Goal: Task Accomplishment & Management: Manage account settings

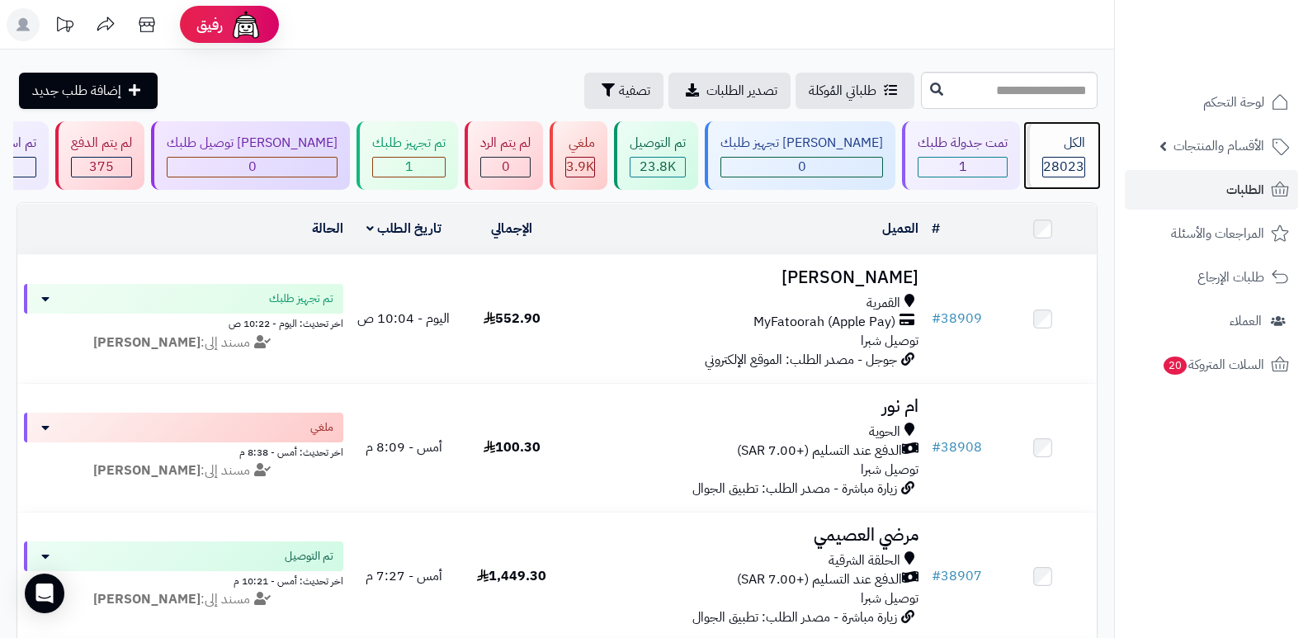
click at [1051, 158] on span "28023" at bounding box center [1063, 167] width 41 height 20
click at [1060, 146] on div "الكل" at bounding box center [1063, 143] width 43 height 19
click at [1048, 169] on span "28023" at bounding box center [1063, 167] width 41 height 20
click at [1058, 158] on span "28023" at bounding box center [1063, 167] width 41 height 20
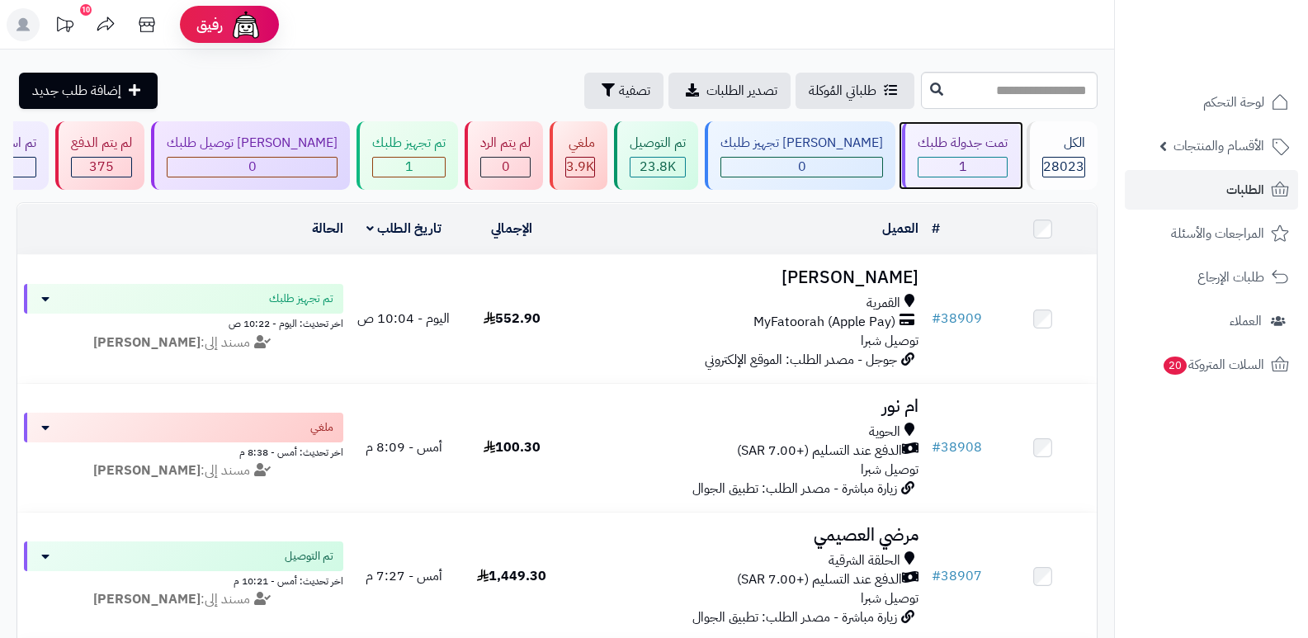
click at [967, 152] on div "تمت جدولة طلبك" at bounding box center [962, 143] width 90 height 19
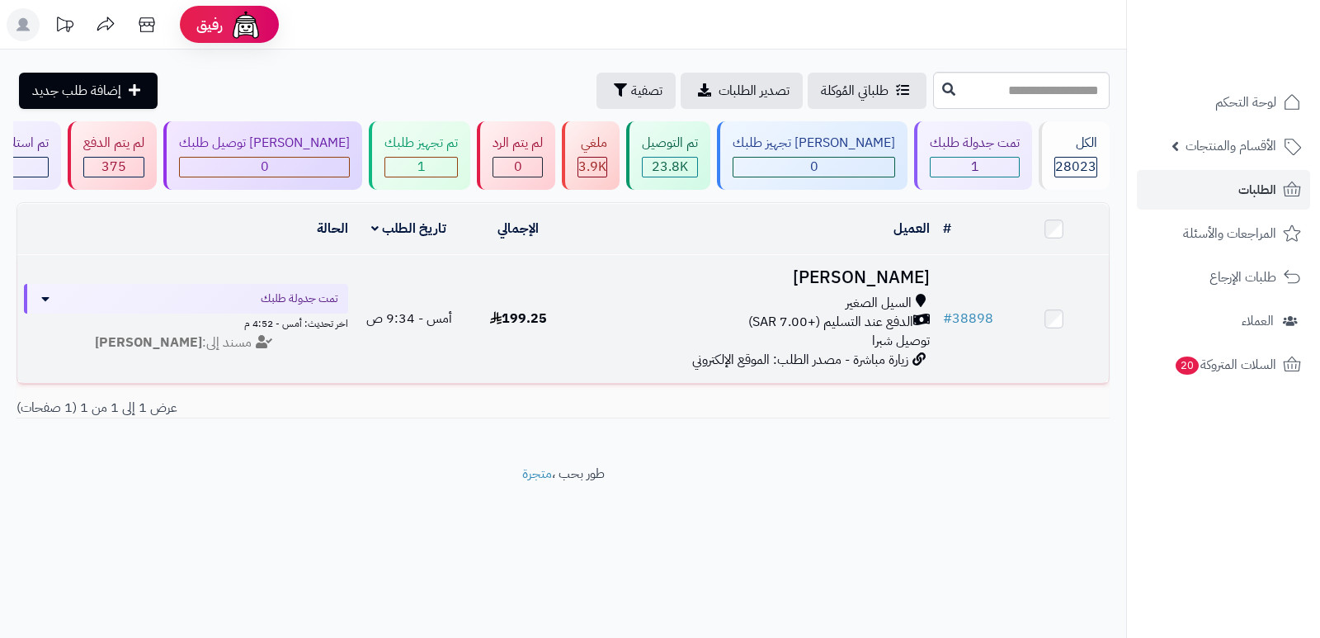
click at [886, 273] on h3 "[PERSON_NAME]" at bounding box center [754, 277] width 351 height 19
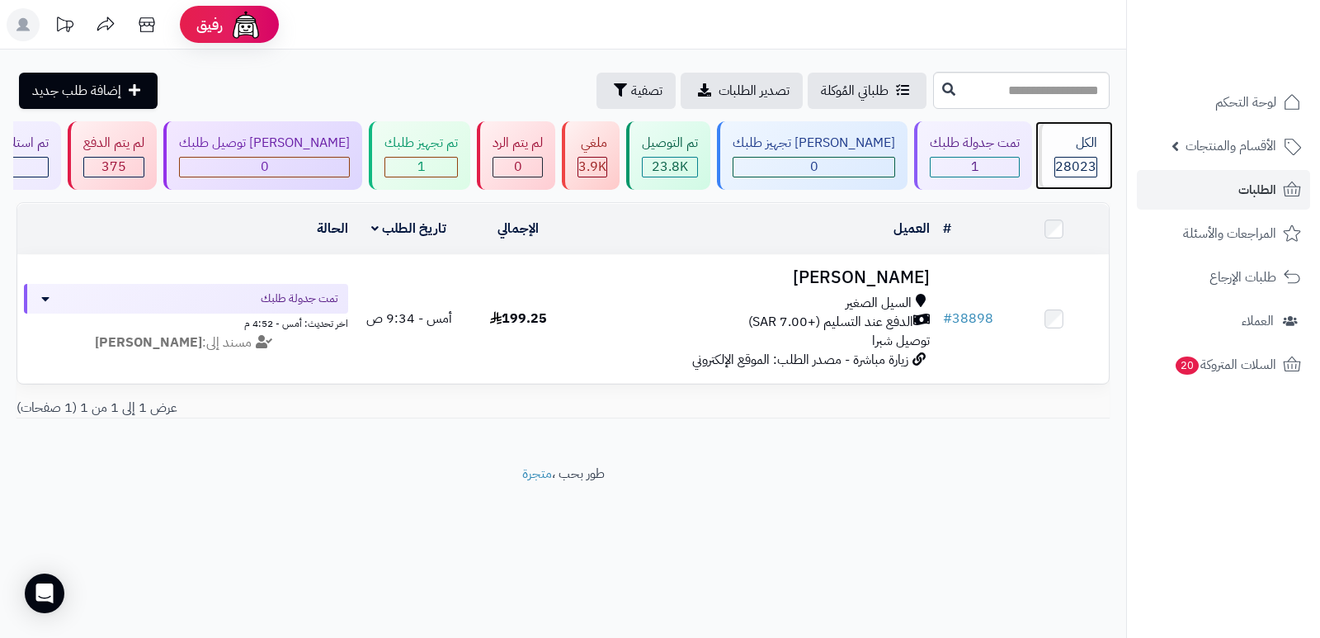
click at [1059, 170] on span "28023" at bounding box center [1075, 167] width 41 height 20
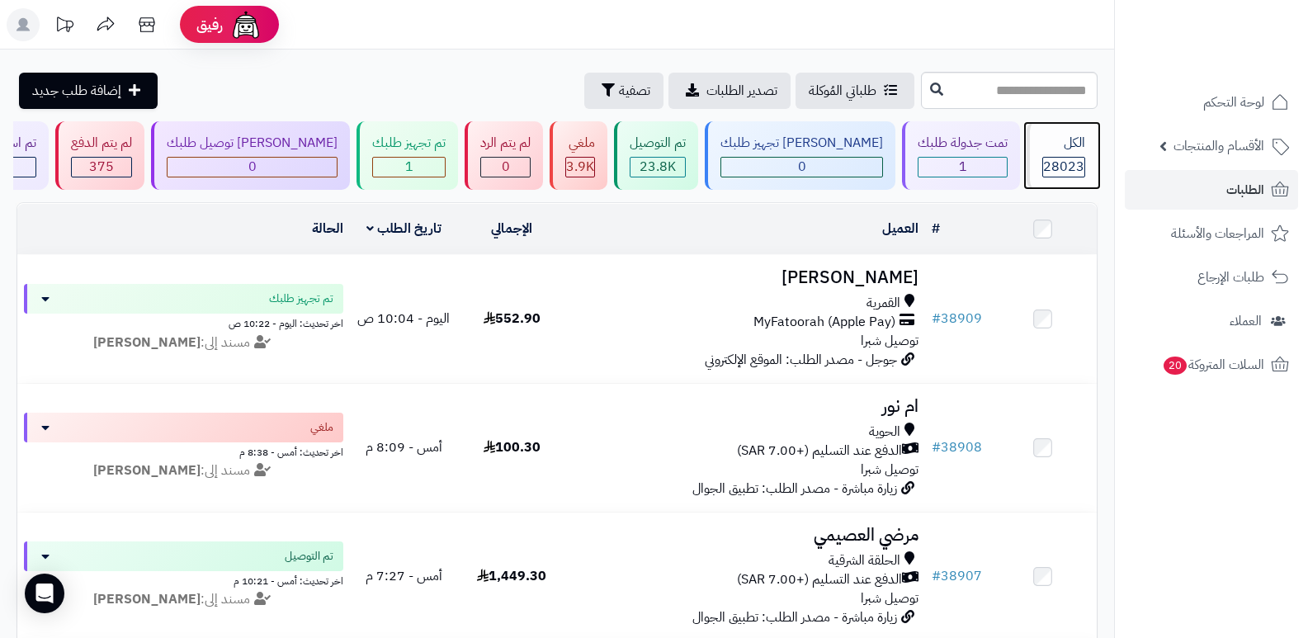
click at [1074, 160] on span "28023" at bounding box center [1063, 167] width 41 height 20
click at [1061, 150] on div "الكل" at bounding box center [1063, 143] width 43 height 19
click at [1072, 153] on div "الكل 28023" at bounding box center [1061, 155] width 71 height 68
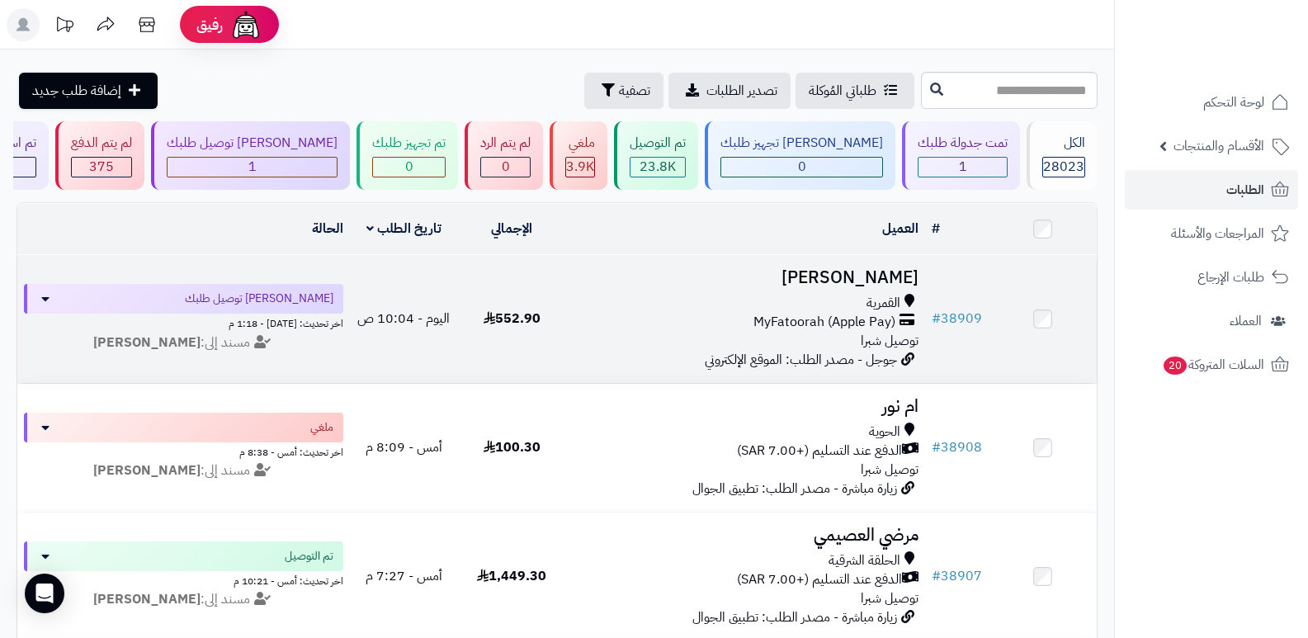
click at [842, 268] on h3 "[PERSON_NAME]" at bounding box center [746, 277] width 346 height 19
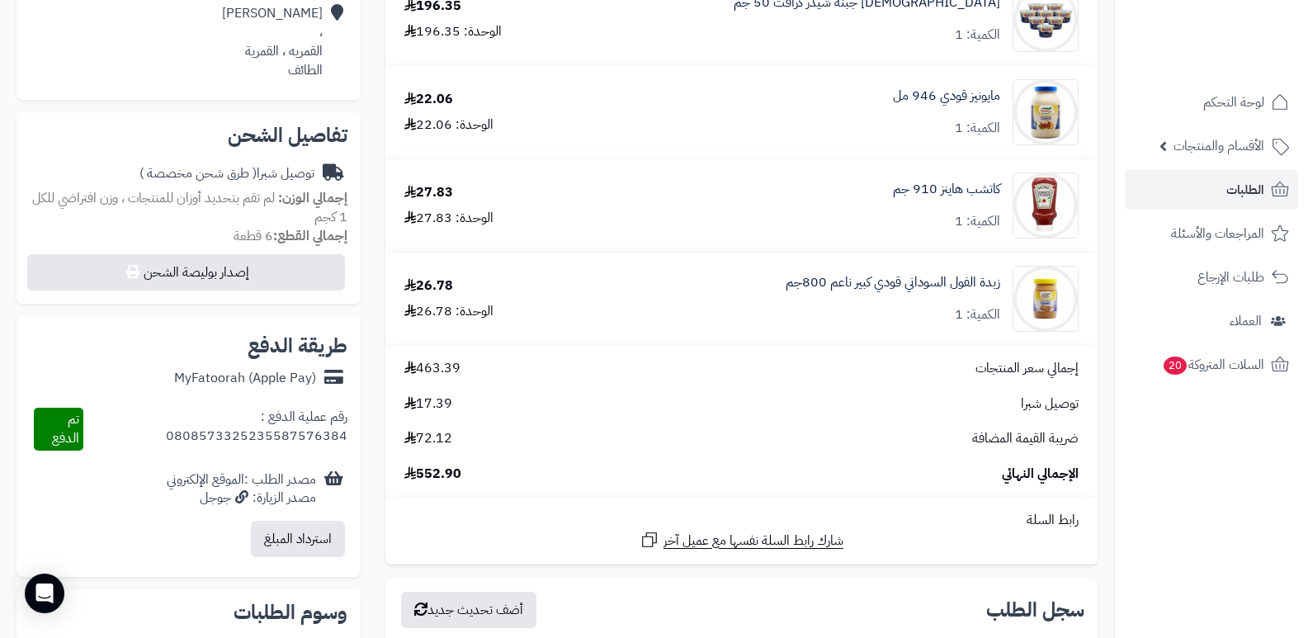
scroll to position [825, 0]
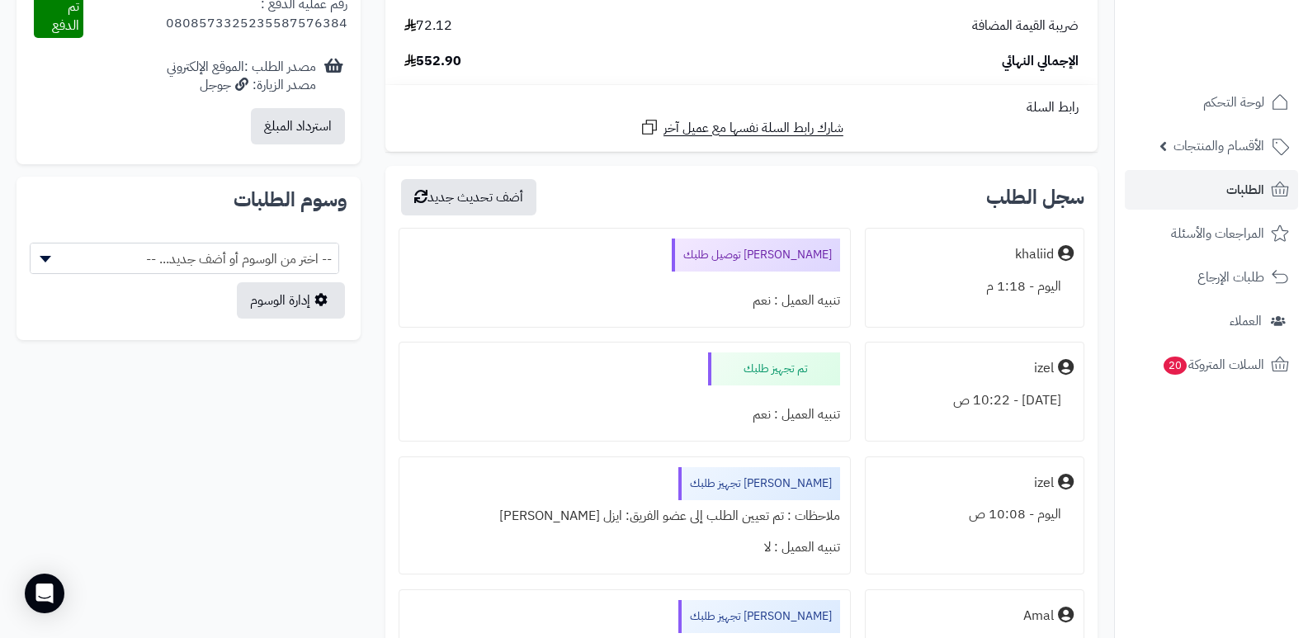
click at [1242, 507] on nav "لوحة التحكم الأقسام والمنتجات المنتجات الأقسام الماركات مواصفات المنتجات مواصفا…" at bounding box center [1211, 340] width 194 height 638
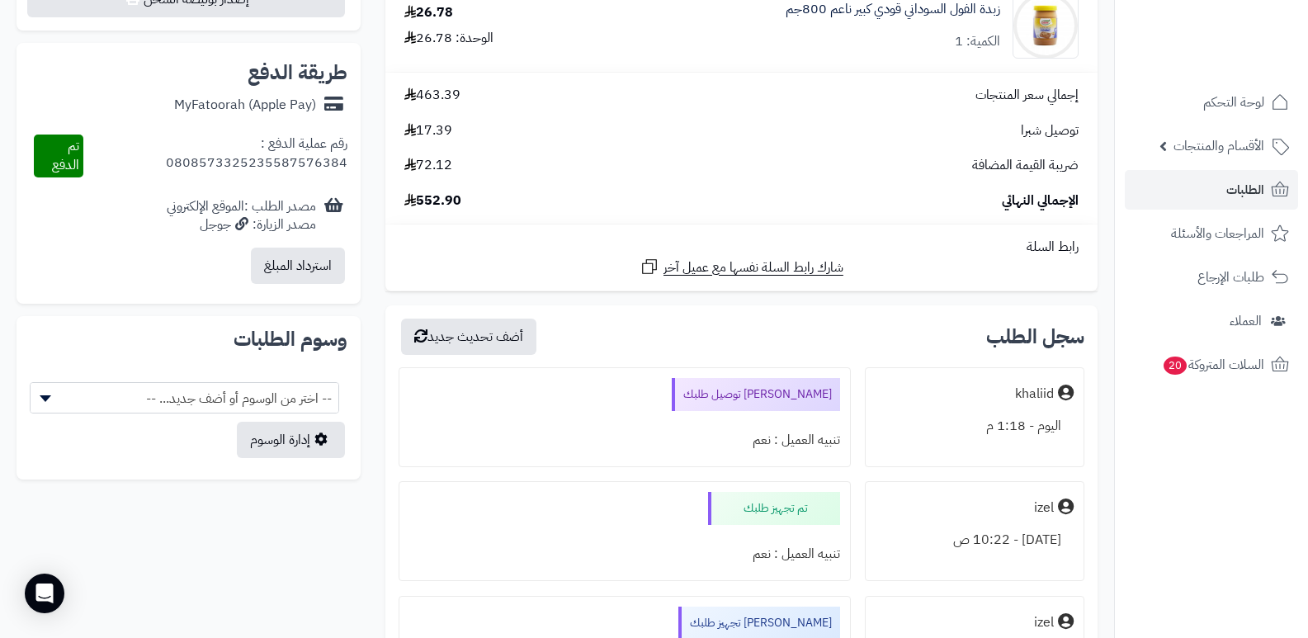
scroll to position [577, 0]
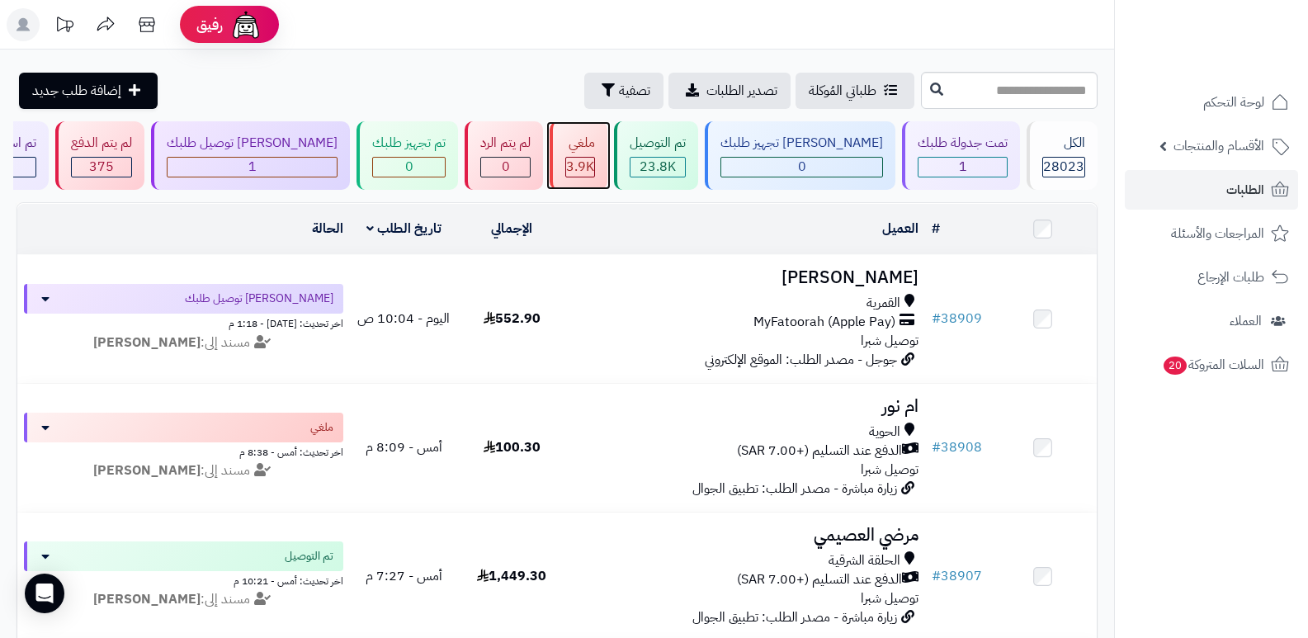
click at [607, 154] on div "ملغي 3.9K" at bounding box center [578, 155] width 58 height 68
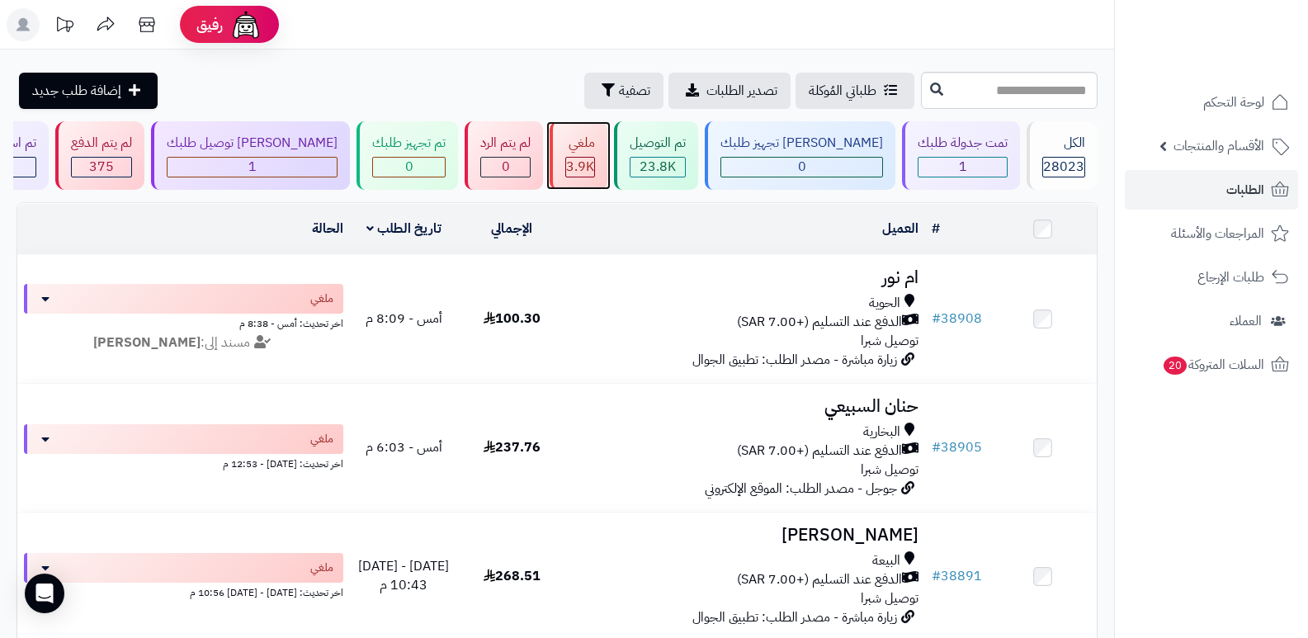
click at [594, 163] on span "3.9K" at bounding box center [580, 167] width 28 height 20
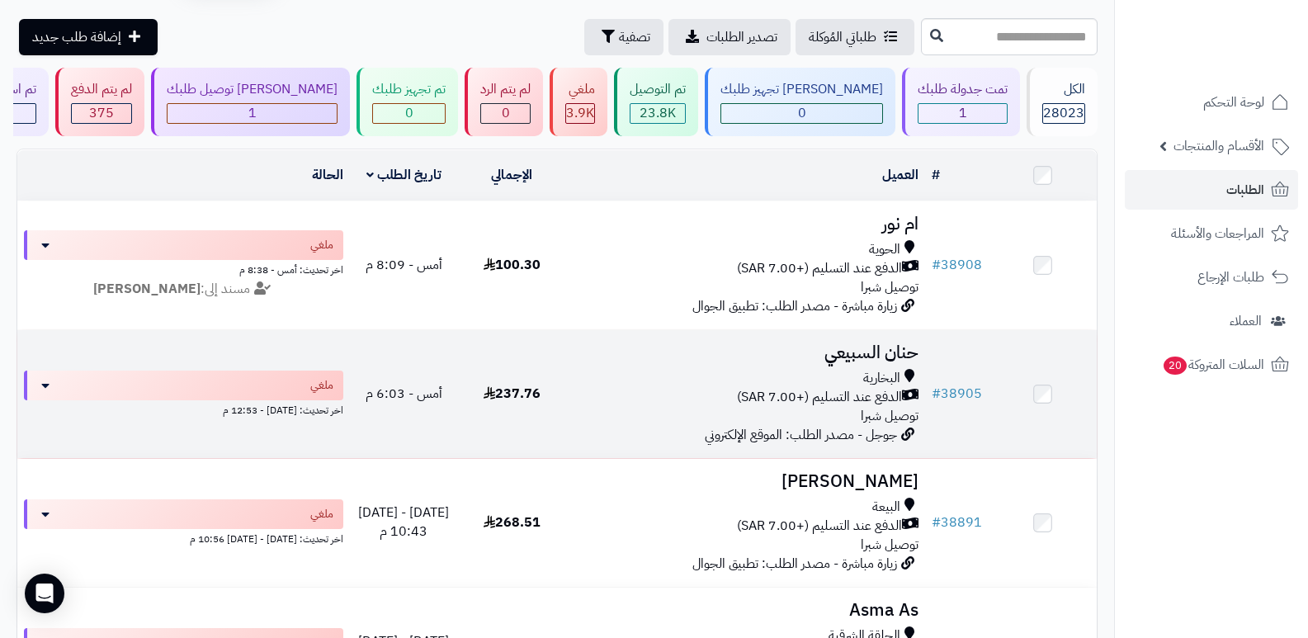
scroll to position [82, 0]
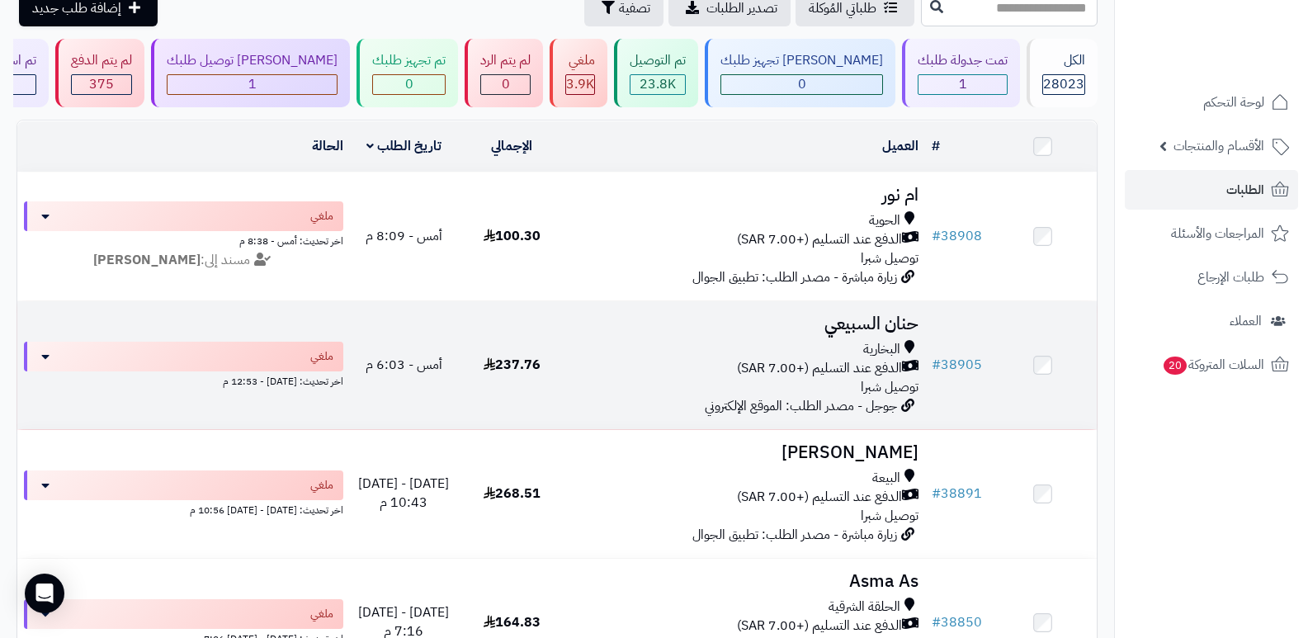
click at [869, 326] on h3 "حنان السبيعي" at bounding box center [746, 323] width 346 height 19
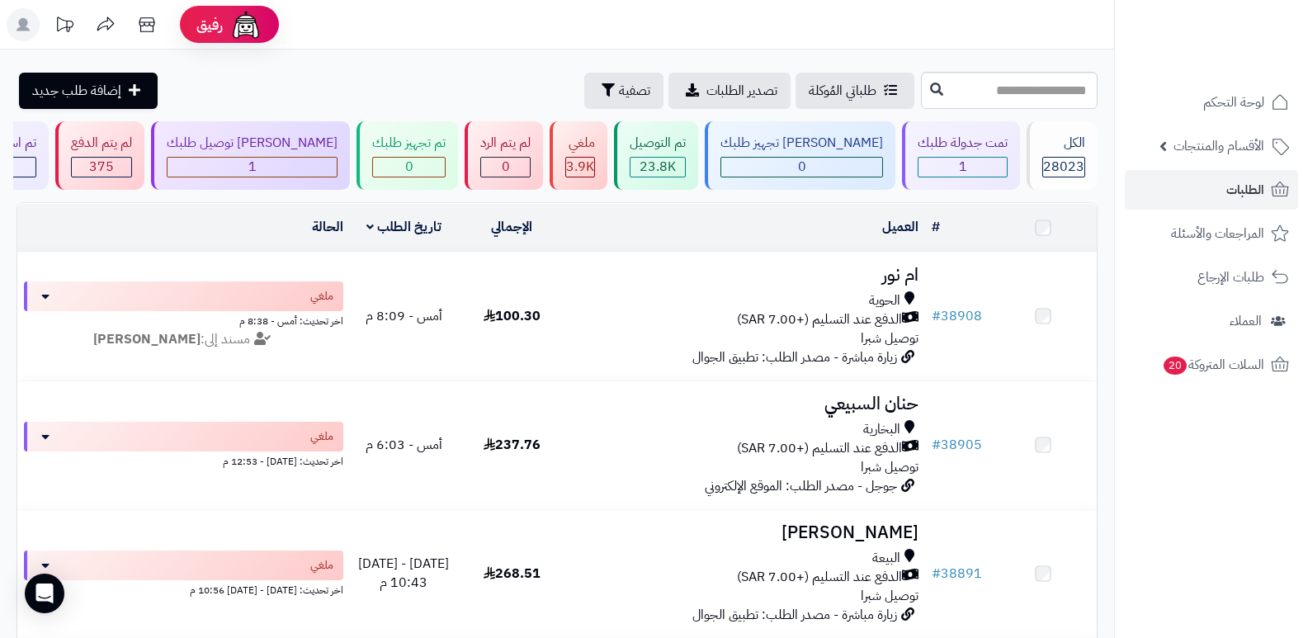
scroll to position [82, 0]
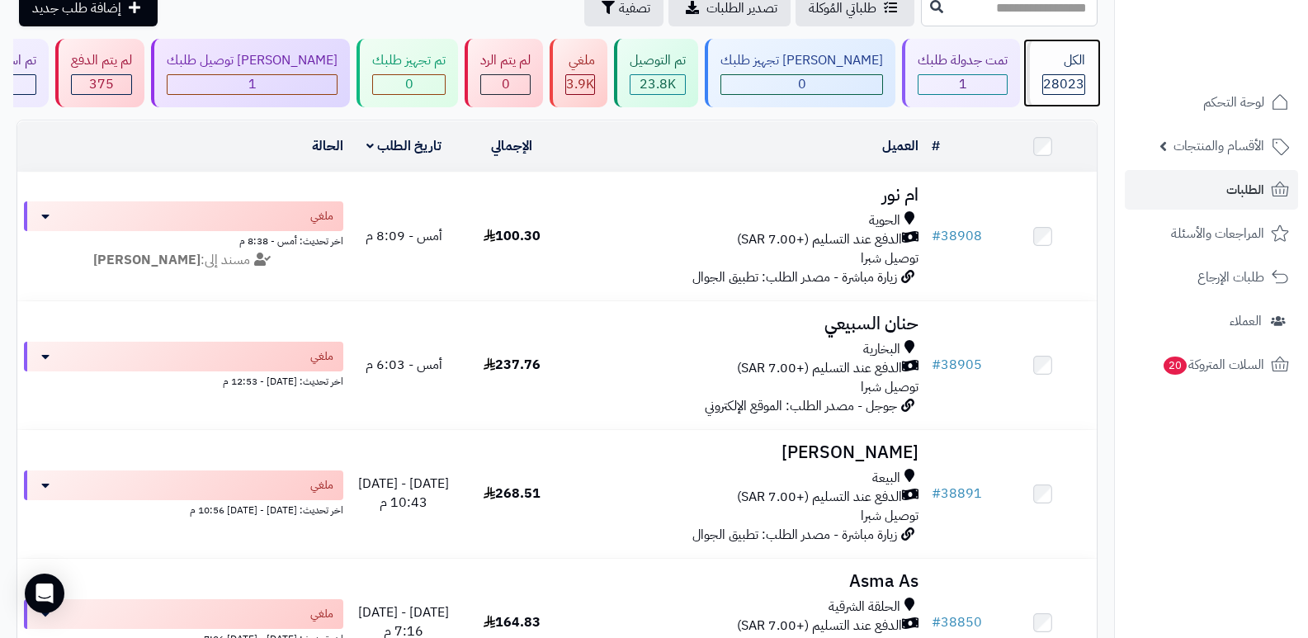
click at [1063, 80] on span "28023" at bounding box center [1063, 84] width 41 height 20
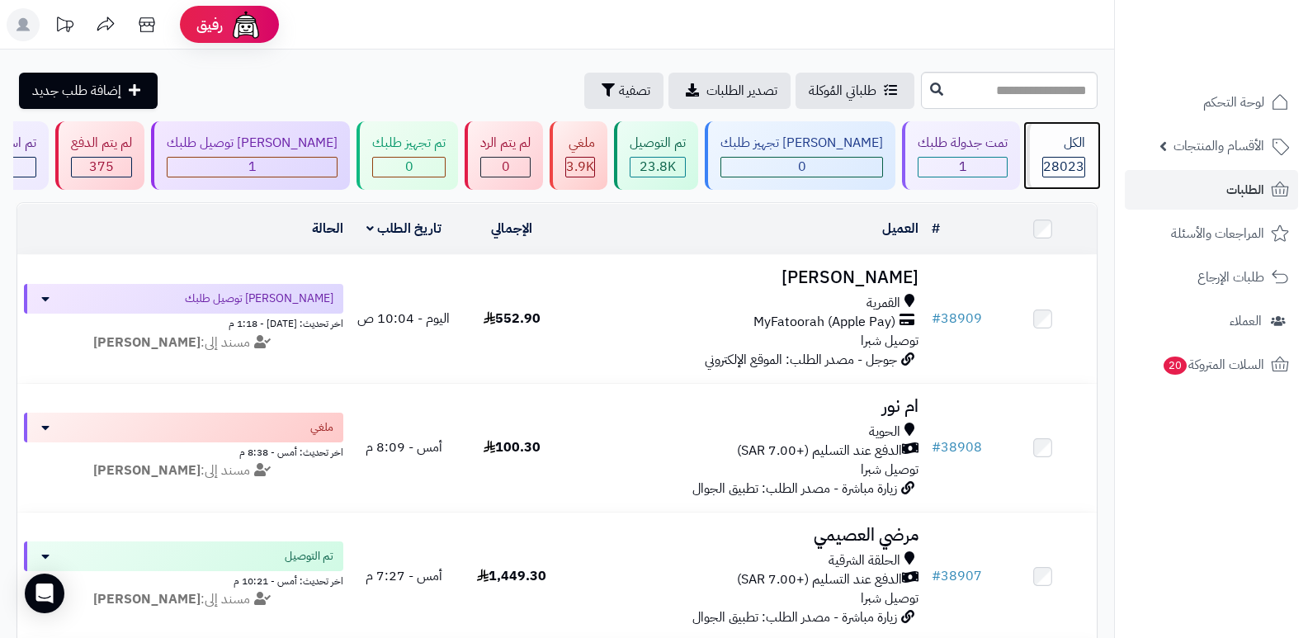
click at [1043, 160] on span "28023" at bounding box center [1063, 167] width 41 height 20
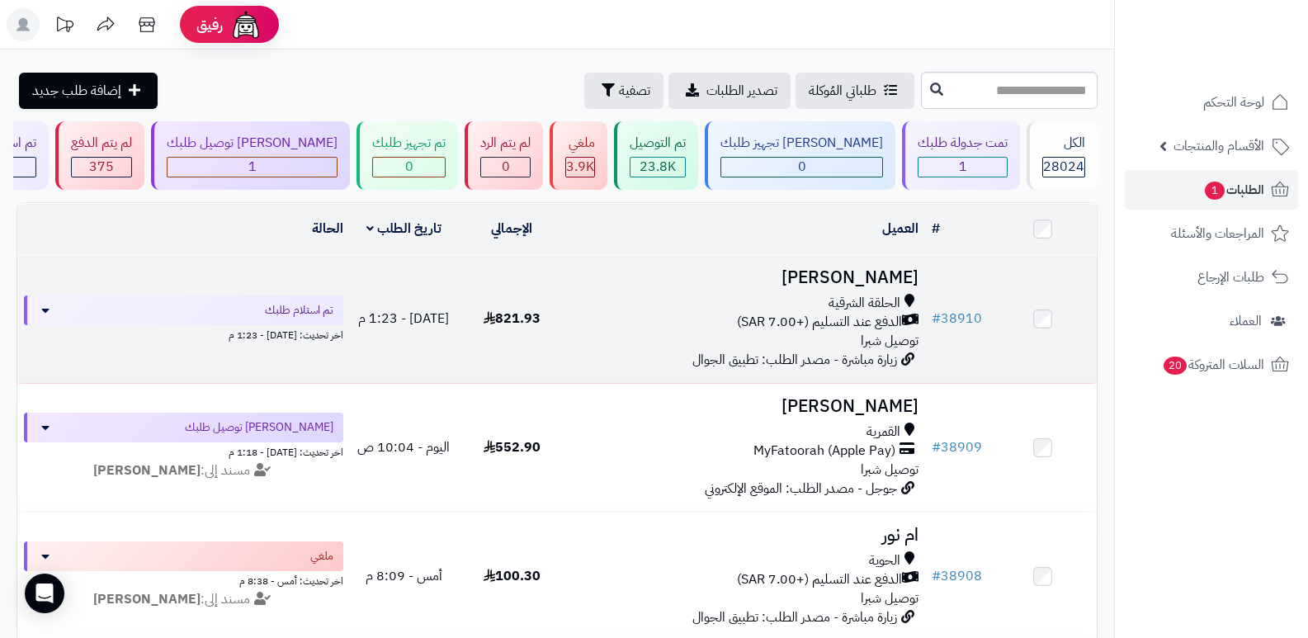
click at [897, 271] on h3 "ليلى العتيبي" at bounding box center [746, 277] width 346 height 19
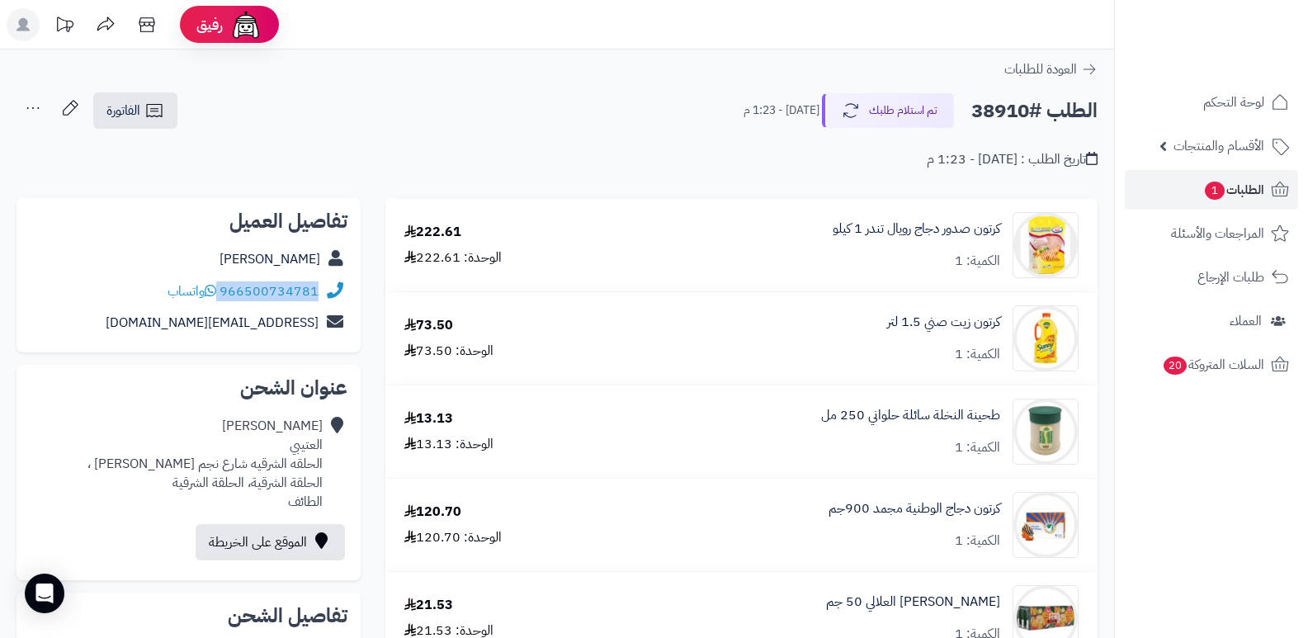
drag, startPoint x: 220, startPoint y: 291, endPoint x: 342, endPoint y: 304, distance: 122.8
click at [342, 304] on div "966500734781 واتساب" at bounding box center [189, 292] width 318 height 32
copy div "966500734781"
click at [860, 117] on button "تم استلام طلبك" at bounding box center [888, 109] width 132 height 35
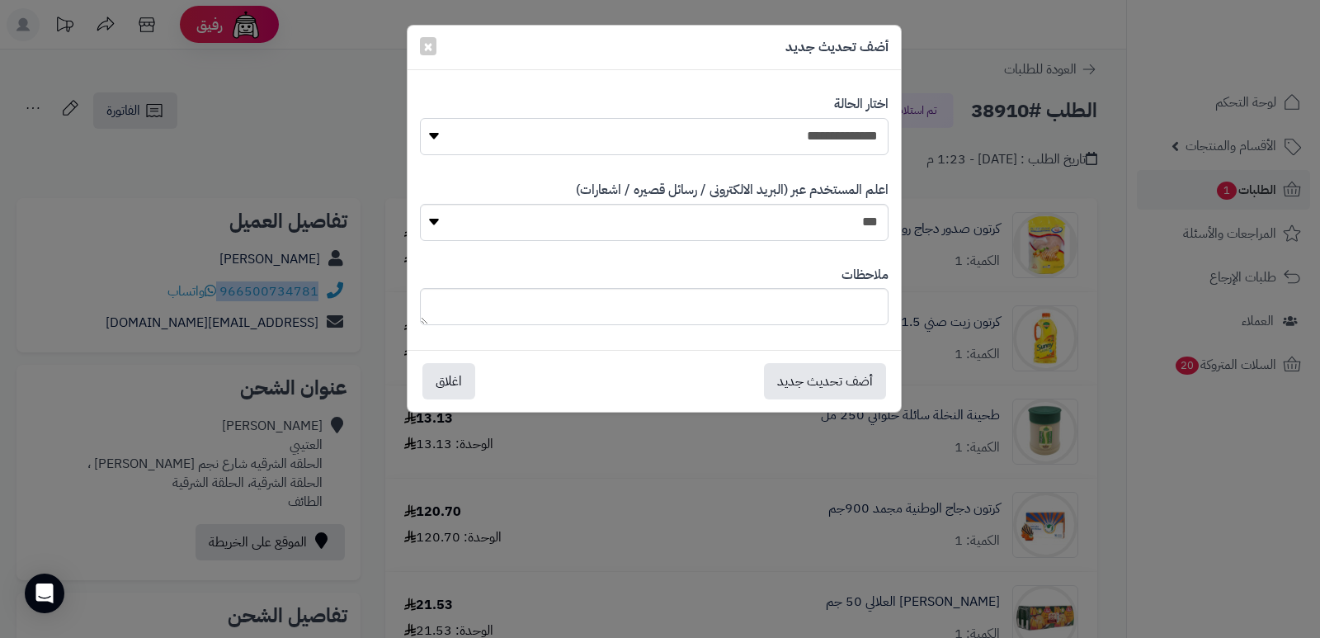
click at [808, 138] on select "**********" at bounding box center [654, 136] width 469 height 37
select select "*"
click at [420, 118] on select "**********" at bounding box center [654, 136] width 469 height 37
click at [838, 310] on textarea at bounding box center [654, 306] width 469 height 37
type textarea "****"
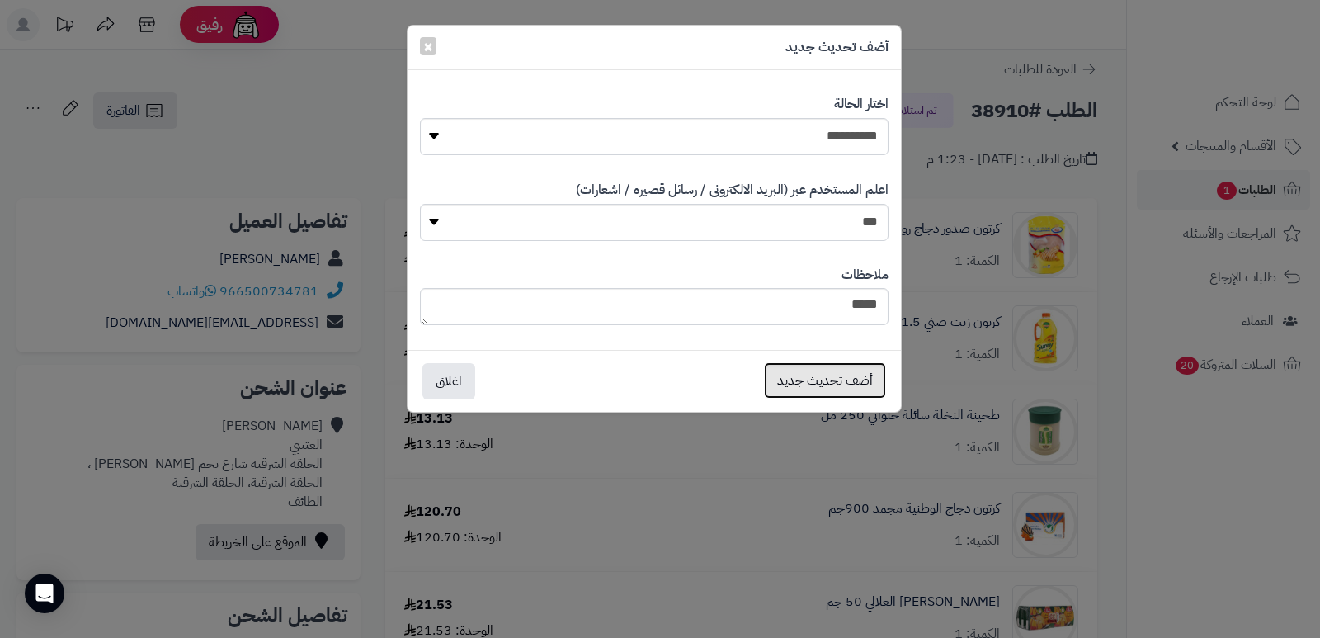
click at [824, 375] on button "أضف تحديث جديد" at bounding box center [825, 380] width 122 height 36
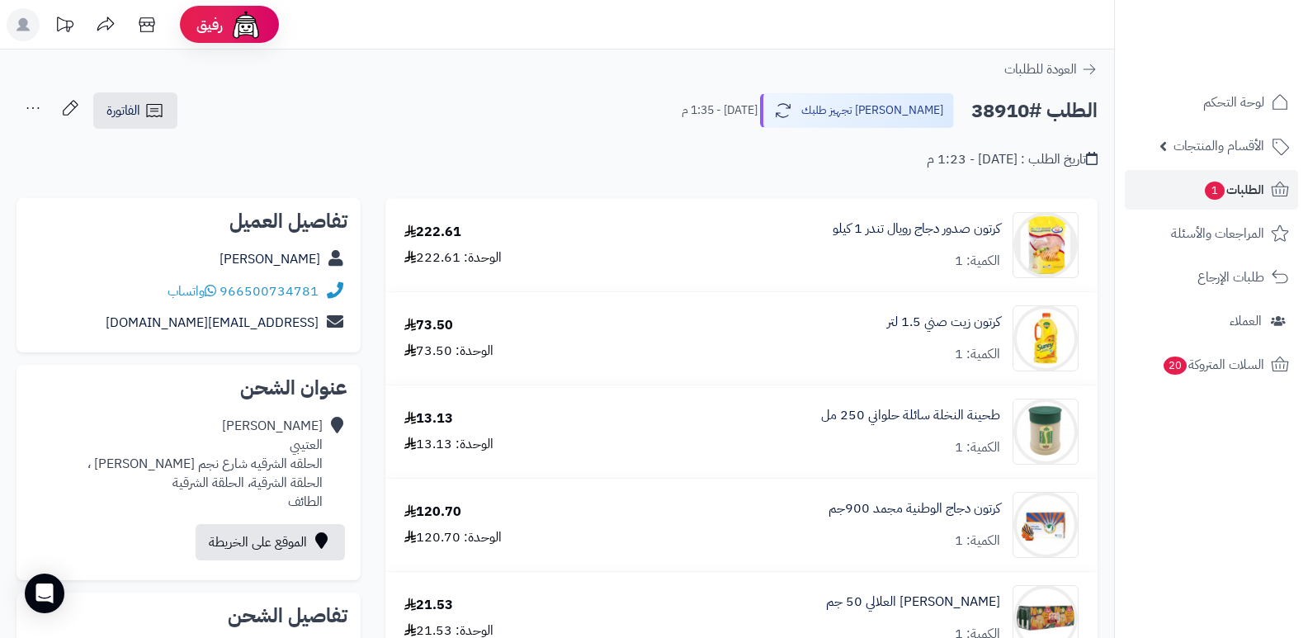
click at [31, 106] on icon at bounding box center [32, 108] width 33 height 33
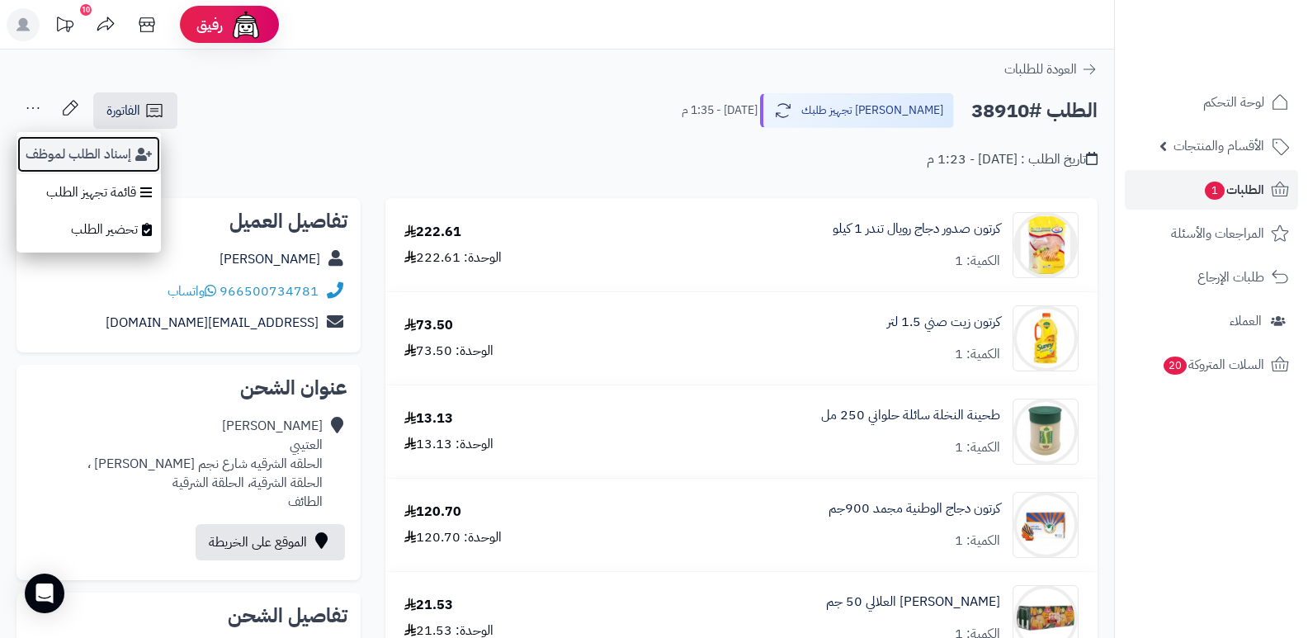
click at [44, 151] on button "إسناد الطلب لموظف" at bounding box center [88, 154] width 144 height 38
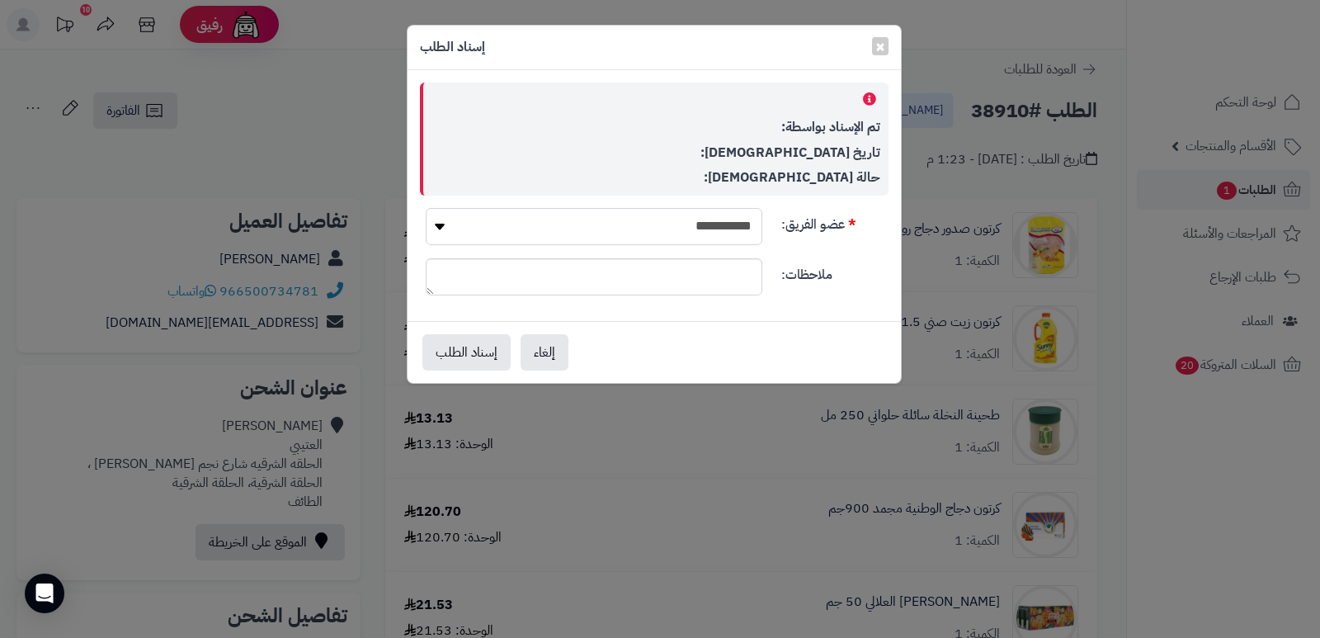
click at [654, 209] on select "**********" at bounding box center [594, 226] width 337 height 37
select select "**"
click at [426, 208] on select "**********" at bounding box center [594, 226] width 337 height 37
click at [461, 361] on button "إسناد الطلب" at bounding box center [466, 351] width 88 height 36
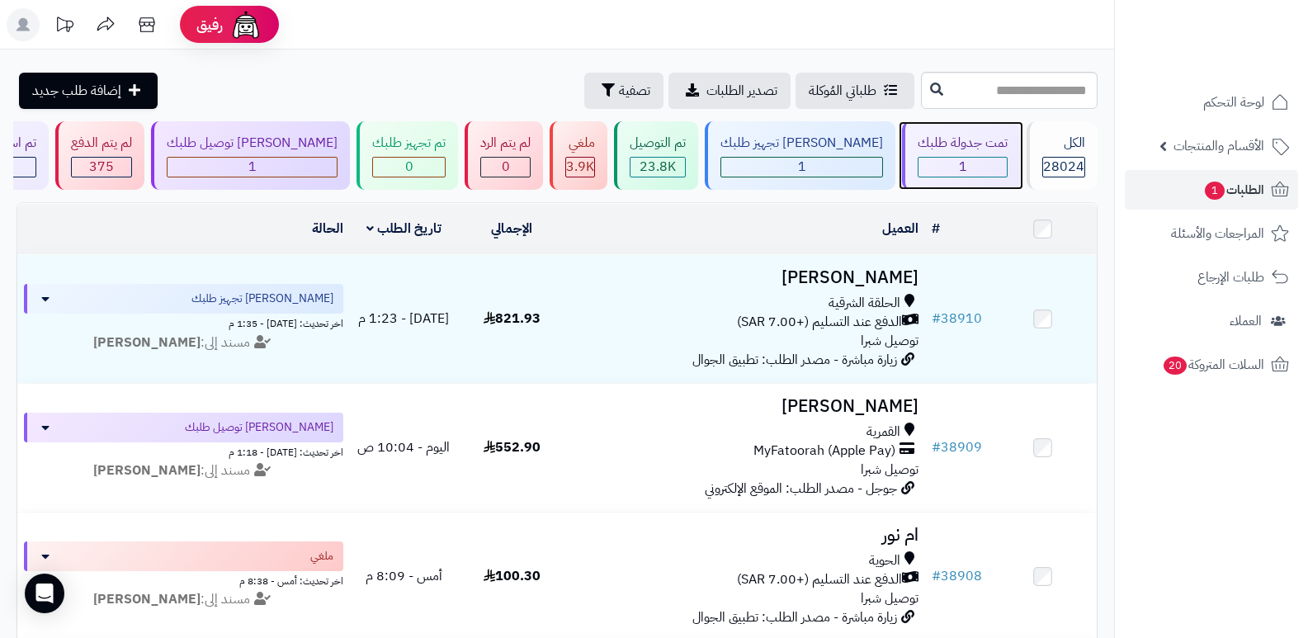
click at [932, 159] on div "1" at bounding box center [962, 167] width 88 height 19
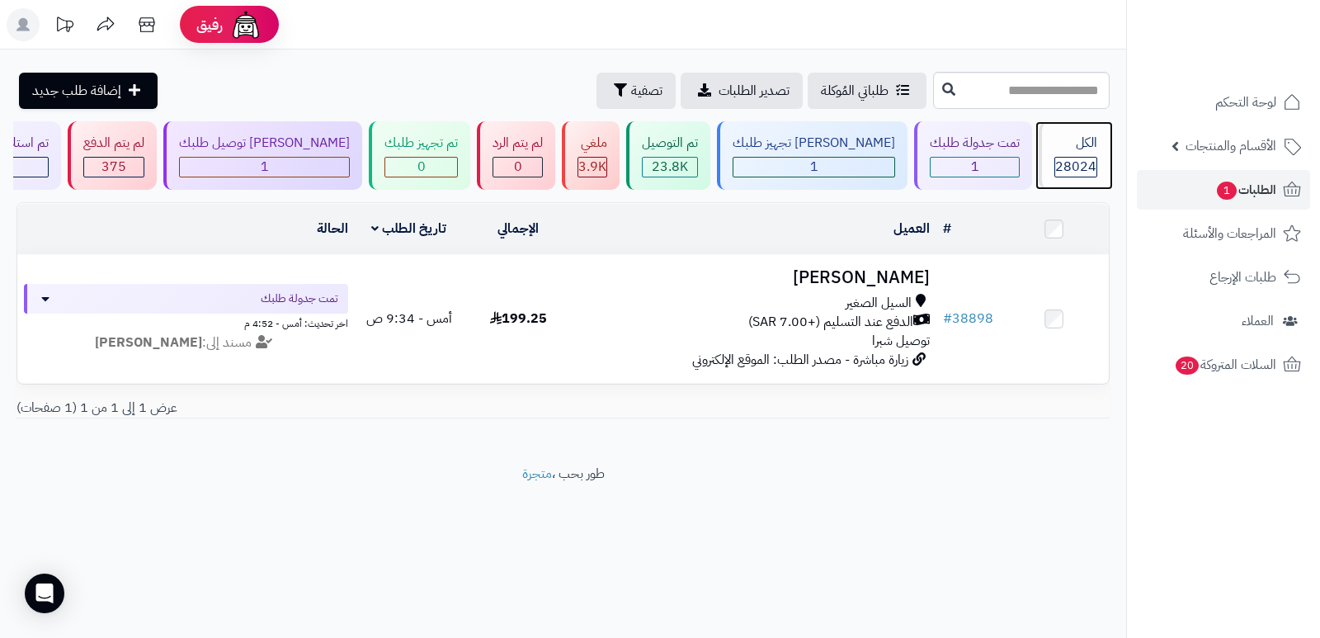
click at [1064, 158] on span "28024" at bounding box center [1075, 167] width 41 height 20
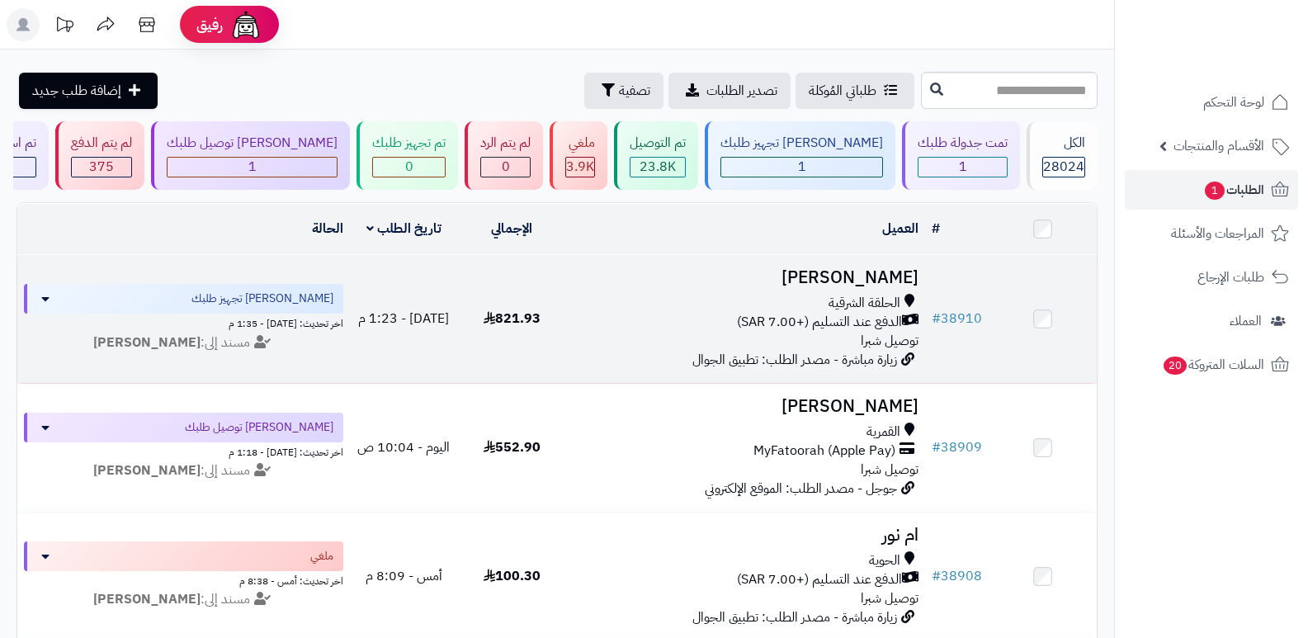
click at [884, 278] on h3 "[PERSON_NAME]" at bounding box center [746, 277] width 346 height 19
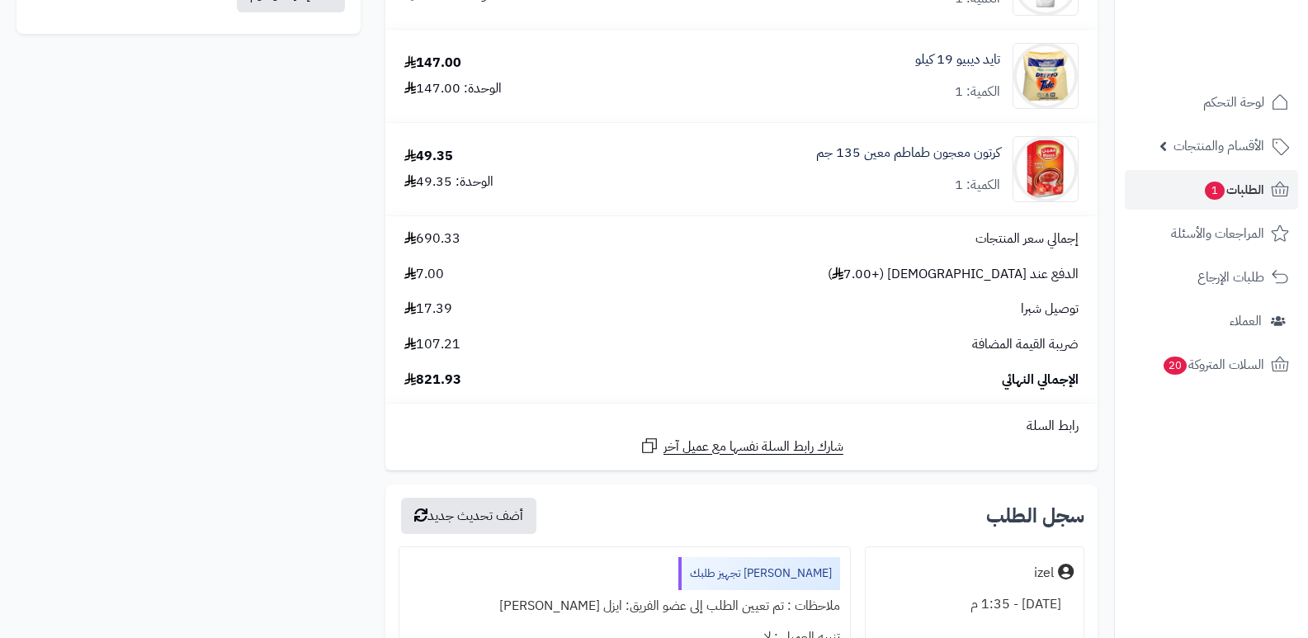
scroll to position [1072, 0]
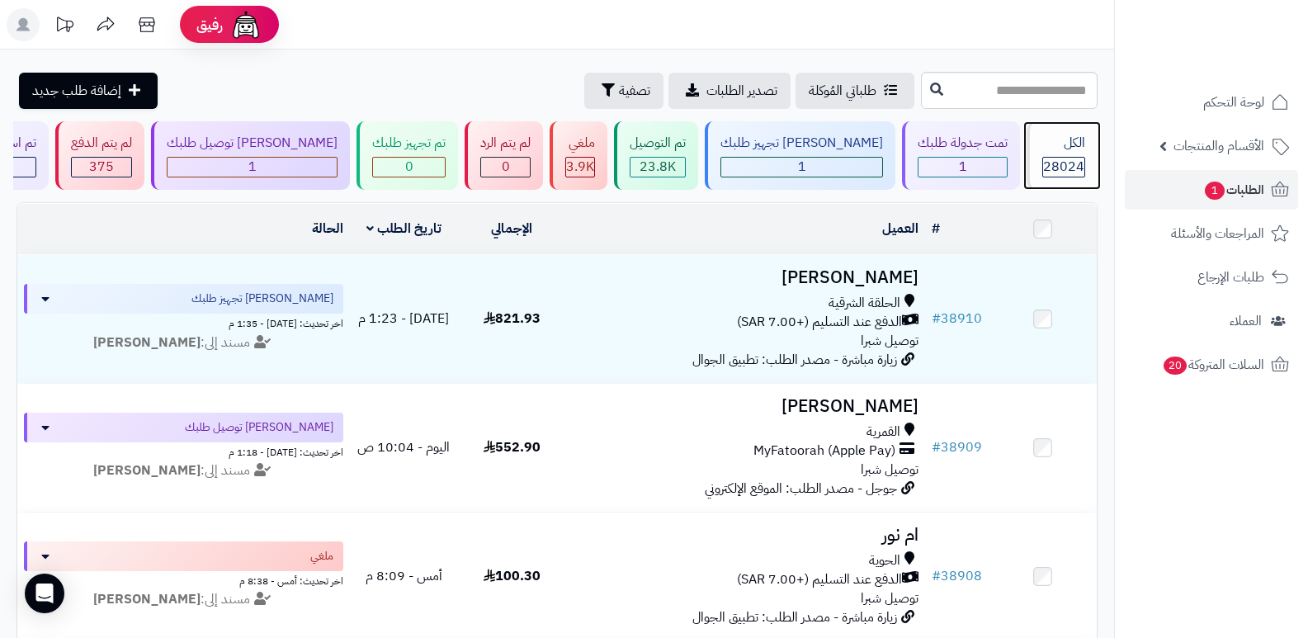
click at [1075, 143] on div "الكل" at bounding box center [1063, 143] width 43 height 19
click at [1048, 161] on span "28024" at bounding box center [1063, 167] width 41 height 20
click at [1072, 150] on div "الكل" at bounding box center [1063, 143] width 43 height 19
click at [1246, 544] on nav "لوحة التحكم الأقسام والمنتجات المنتجات الأقسام الماركات مواصفات المنتجات مواصفا…" at bounding box center [1211, 340] width 194 height 638
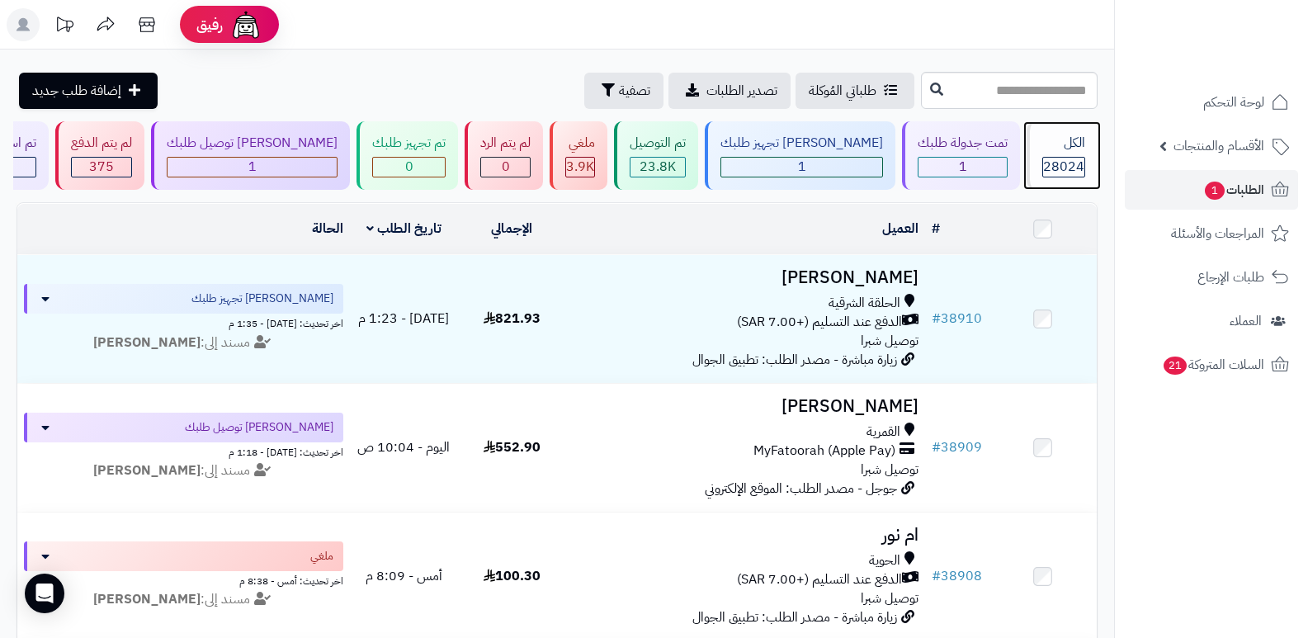
click at [1054, 162] on span "28024" at bounding box center [1063, 167] width 41 height 20
click at [1049, 159] on span "28024" at bounding box center [1063, 167] width 41 height 20
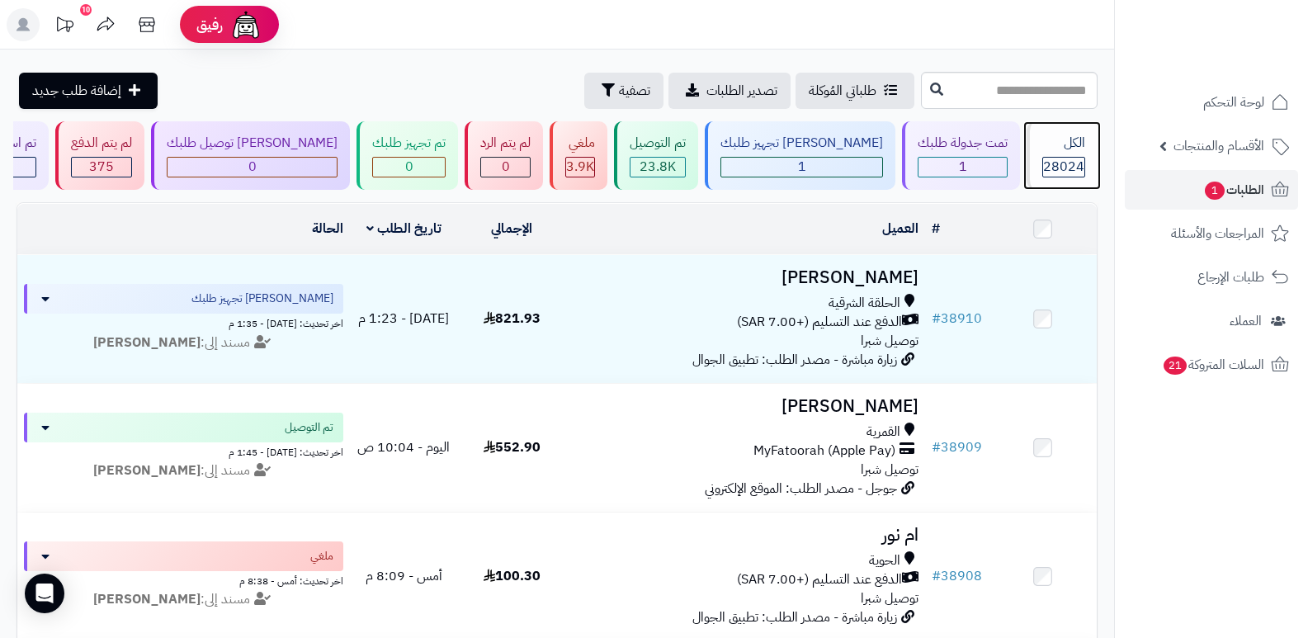
click at [1046, 171] on span "28024" at bounding box center [1063, 167] width 41 height 20
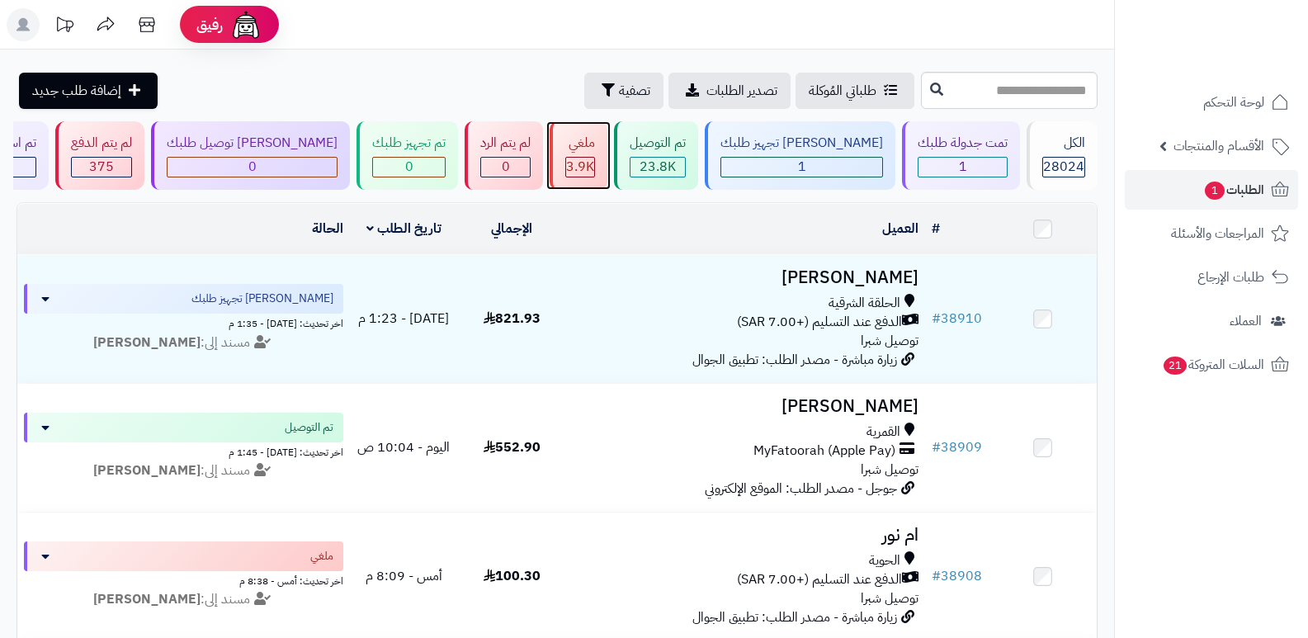
click at [594, 167] on span "3.9K" at bounding box center [580, 167] width 28 height 20
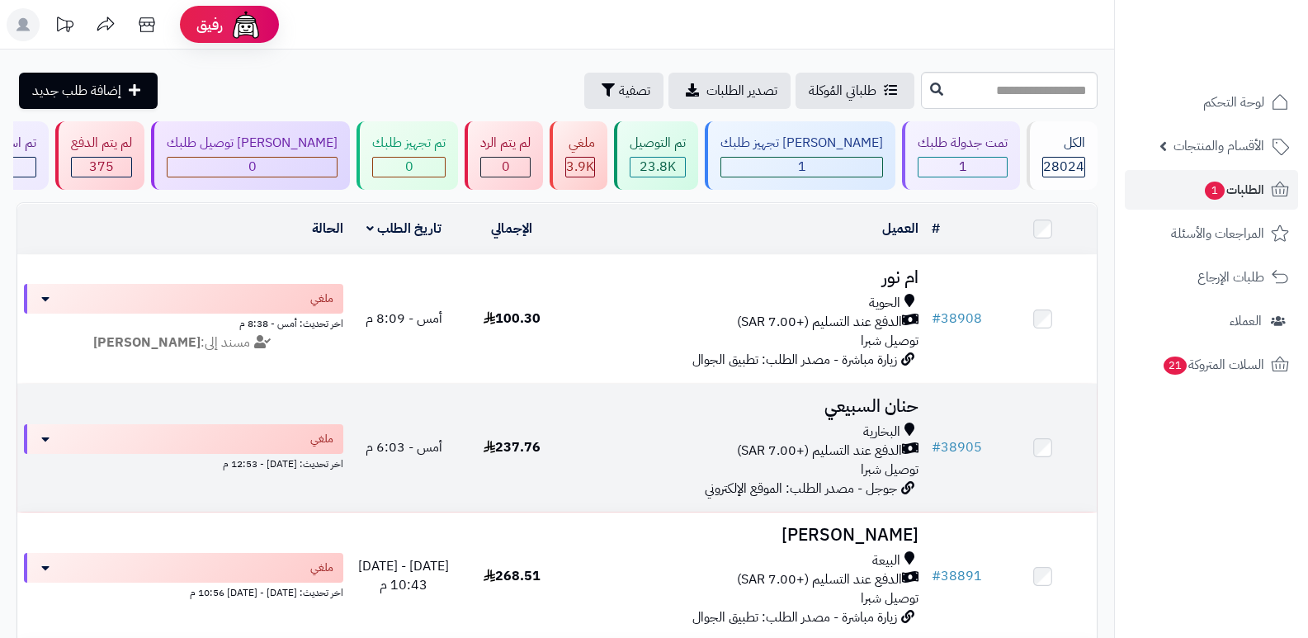
click at [871, 400] on h3 "حنان السبيعي" at bounding box center [746, 406] width 346 height 19
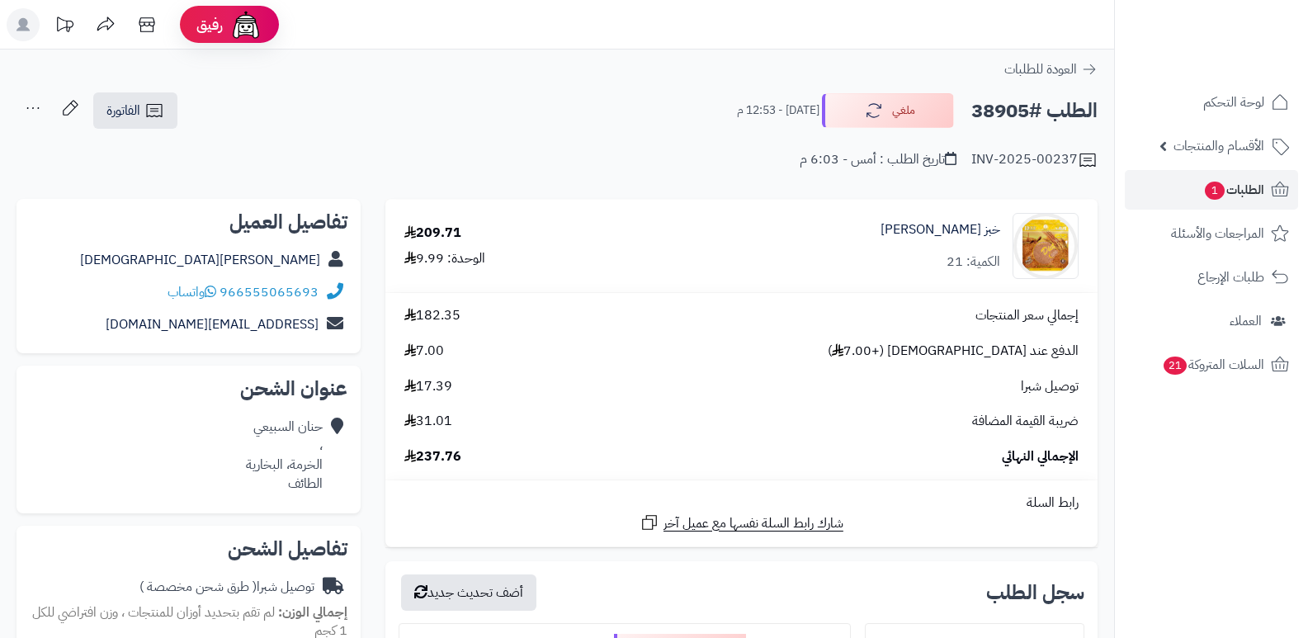
scroll to position [495, 0]
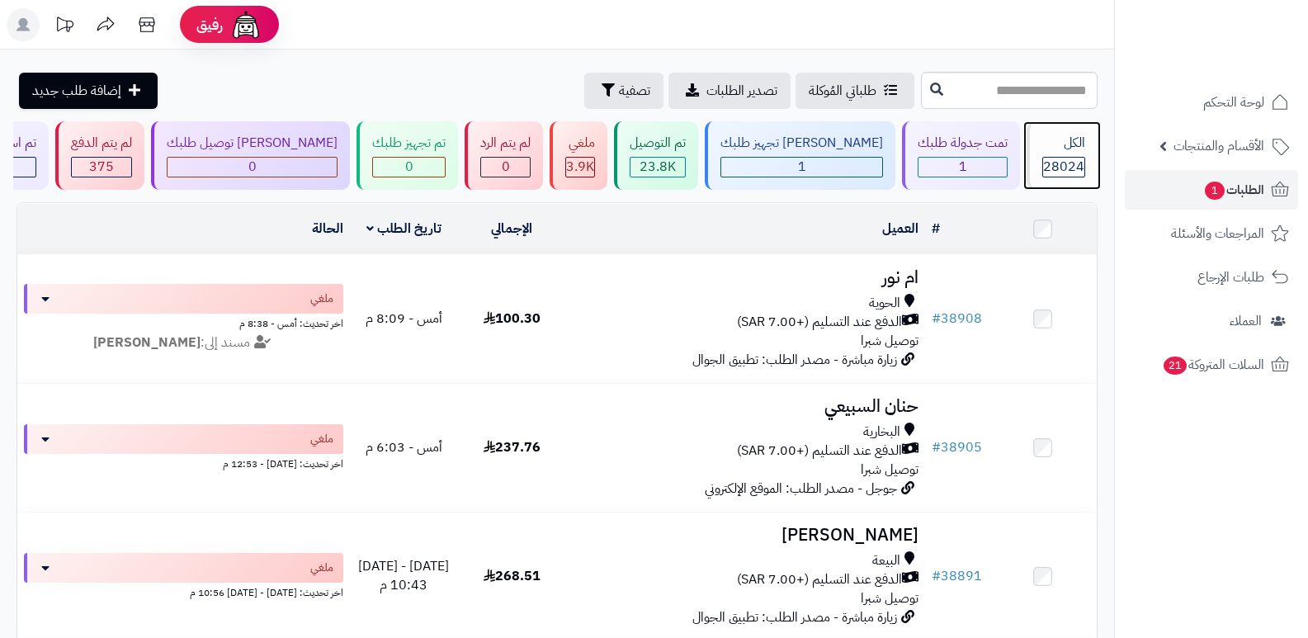
click at [1077, 148] on div "الكل" at bounding box center [1063, 143] width 43 height 19
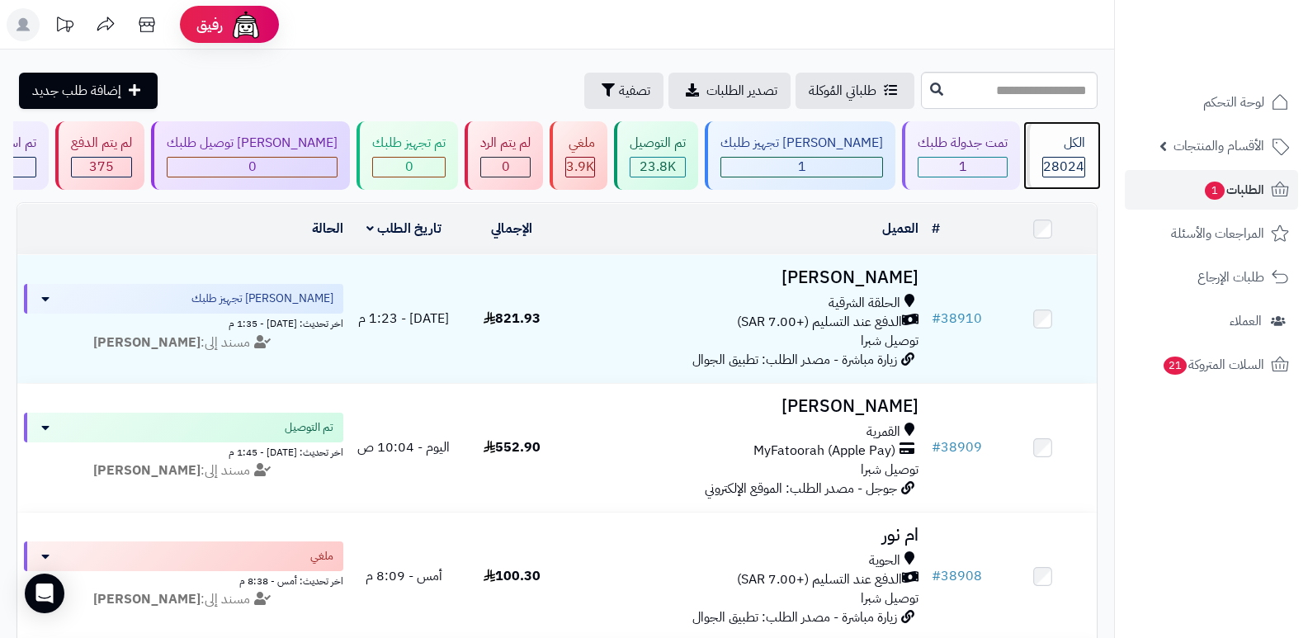
click at [1077, 148] on div "الكل" at bounding box center [1063, 143] width 43 height 19
click at [1053, 151] on div "الكل" at bounding box center [1063, 143] width 43 height 19
click at [1064, 146] on div "الكل" at bounding box center [1063, 143] width 43 height 19
click at [1030, 97] on input "text" at bounding box center [1009, 90] width 177 height 37
type input "*****"
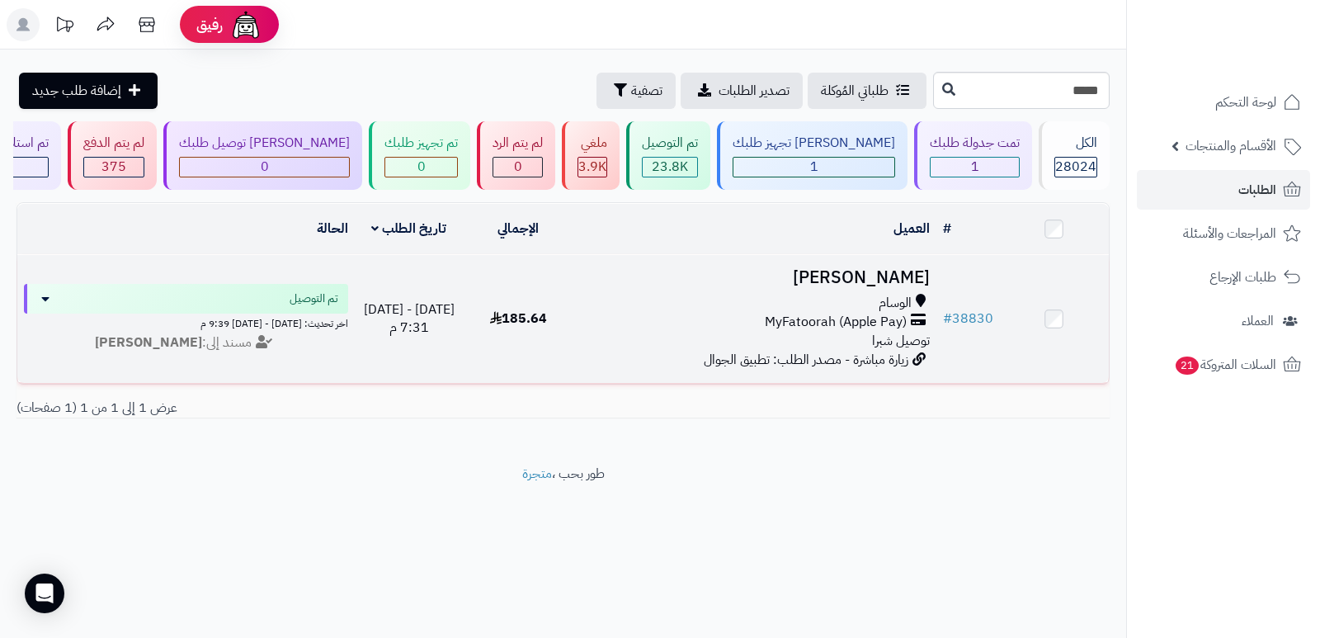
click at [873, 280] on h3 "[PERSON_NAME]" at bounding box center [754, 277] width 351 height 19
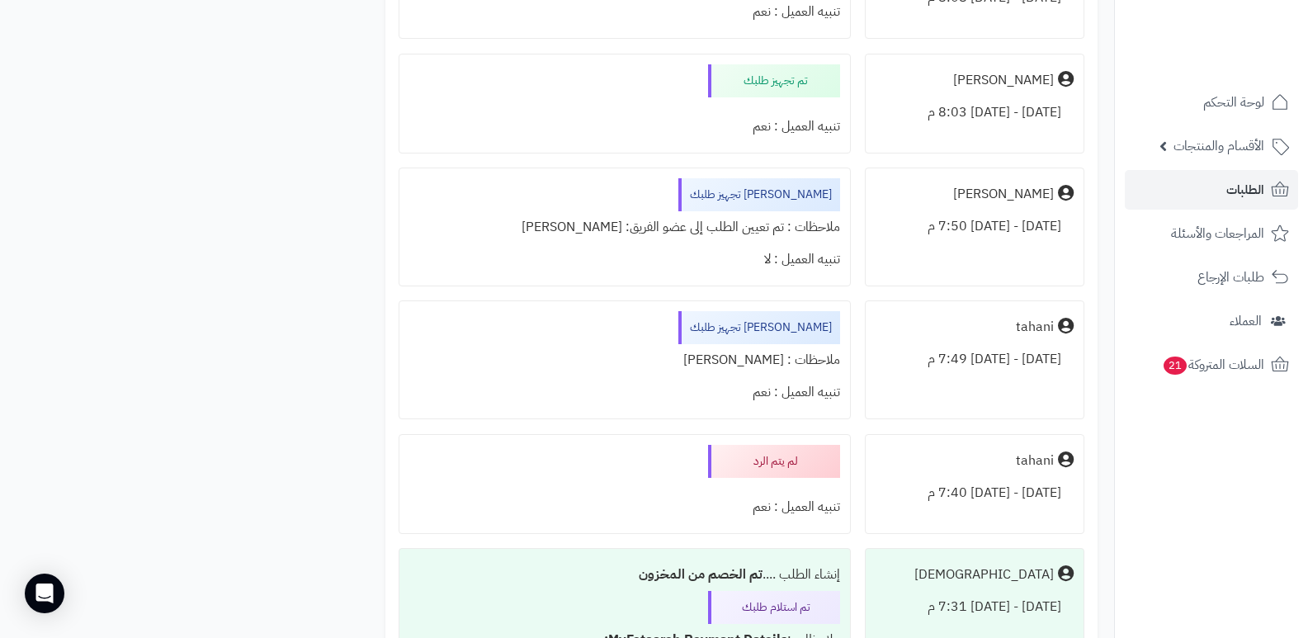
scroll to position [1650, 0]
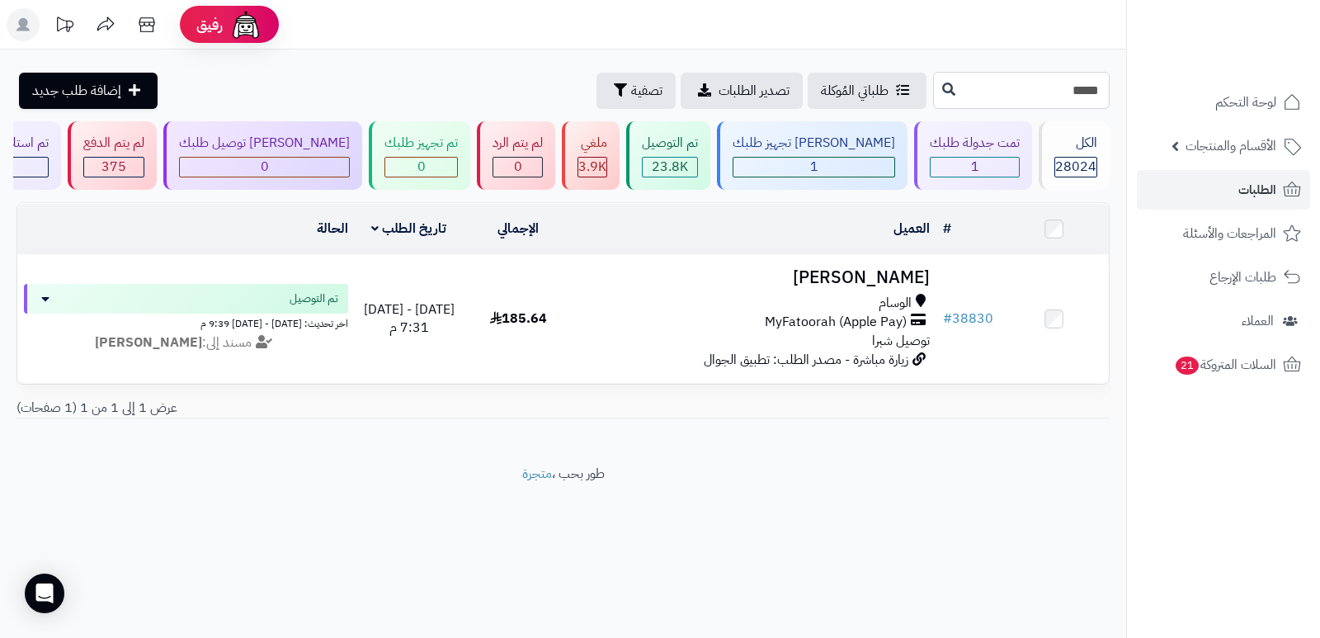
click at [1071, 88] on input "*****" at bounding box center [1021, 90] width 177 height 37
type input "*****"
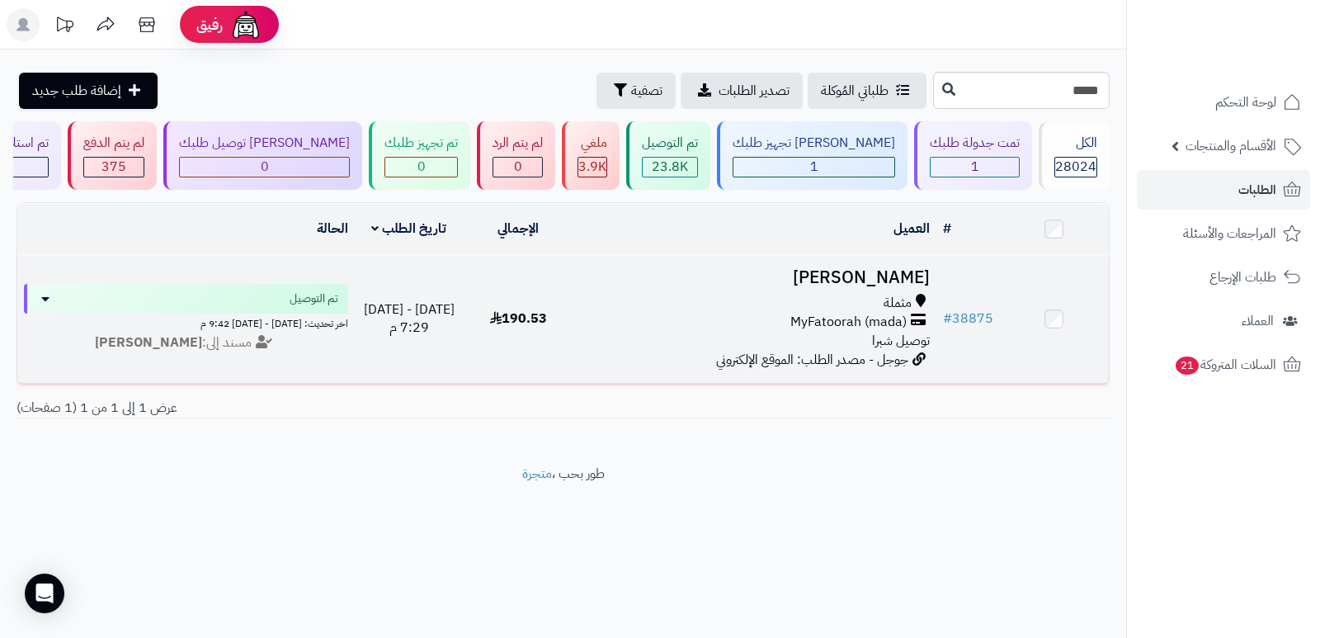
click at [890, 271] on h3 "[PERSON_NAME]" at bounding box center [754, 277] width 351 height 19
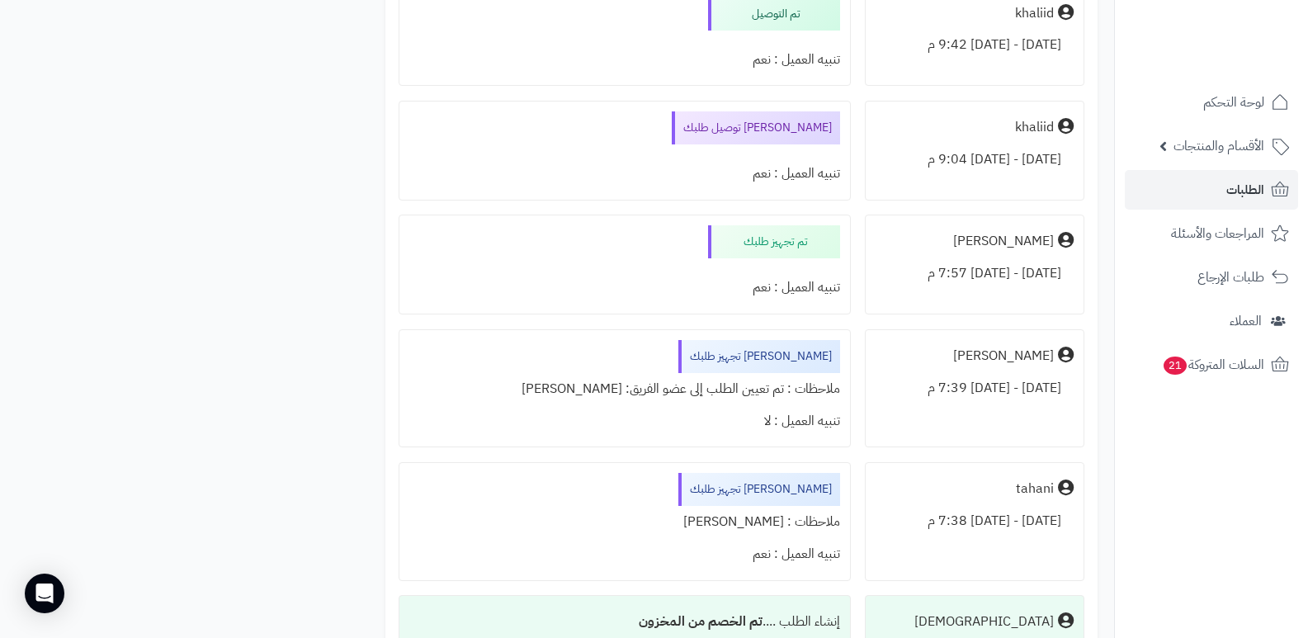
scroll to position [1567, 0]
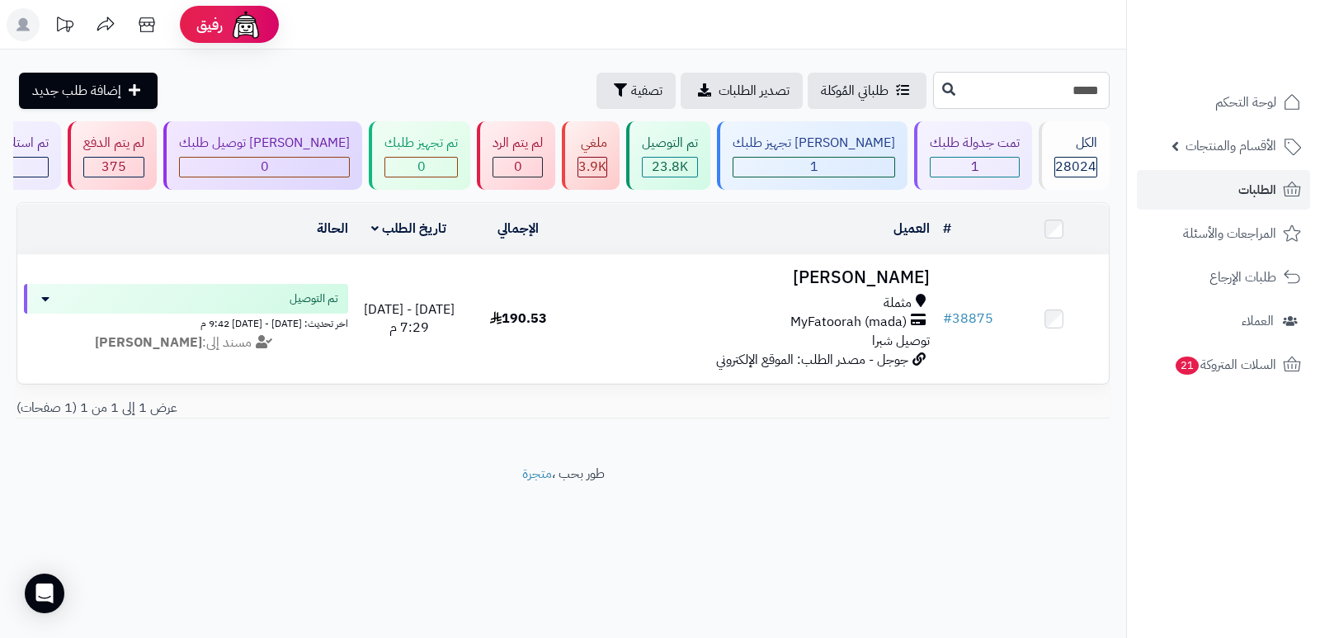
click at [1063, 94] on input "*****" at bounding box center [1021, 90] width 177 height 37
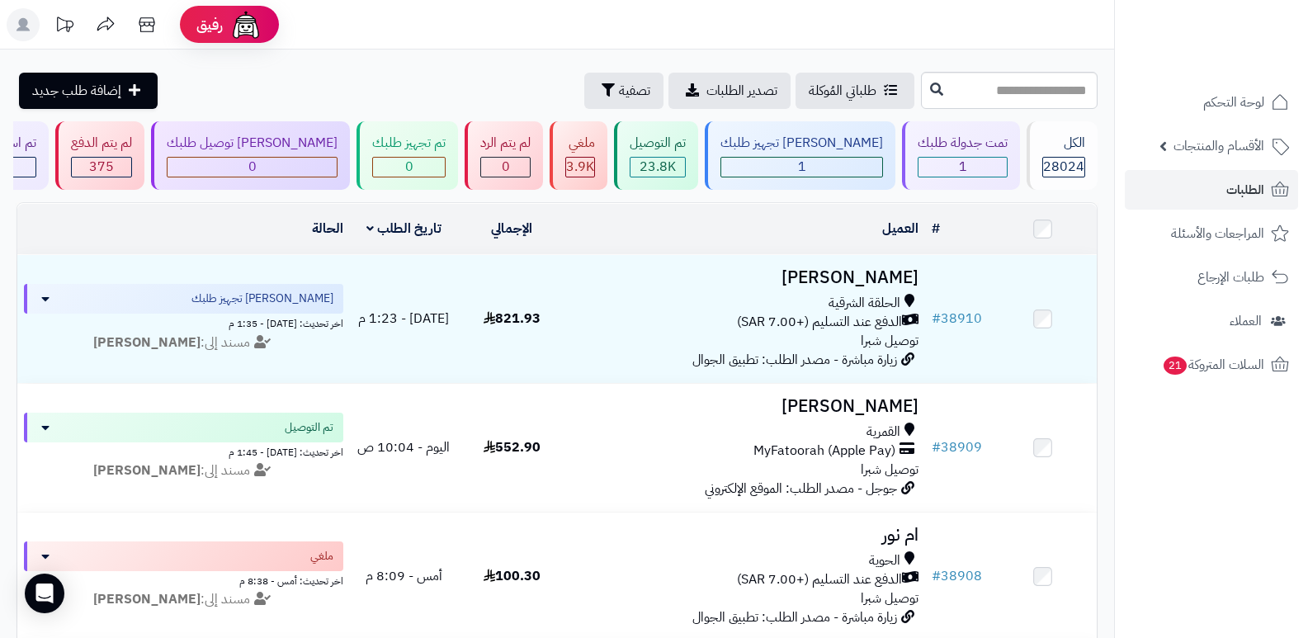
click at [647, 31] on header "رفيق ! الطلبات معالجة مكتمل إرجاع المنتجات العملاء المتواجدون الان 28735 عملاء …" at bounding box center [654, 24] width 1308 height 49
click at [686, 152] on div "تم التوصيل" at bounding box center [657, 143] width 56 height 19
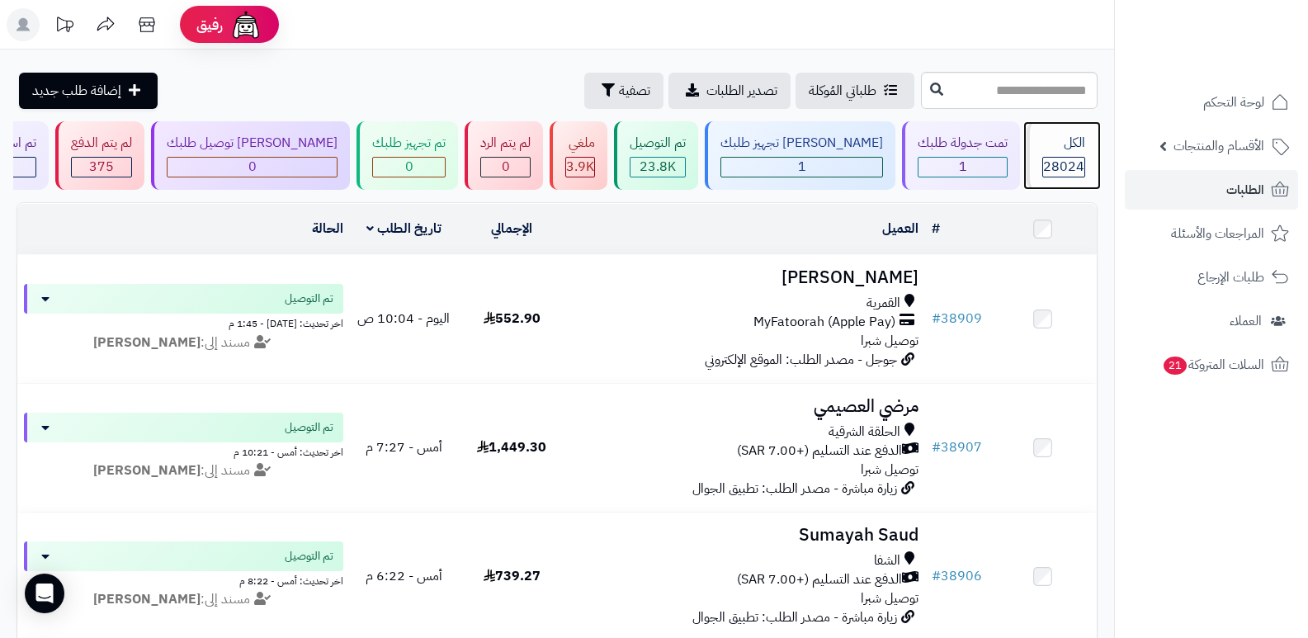
click at [1063, 171] on span "28024" at bounding box center [1063, 167] width 41 height 20
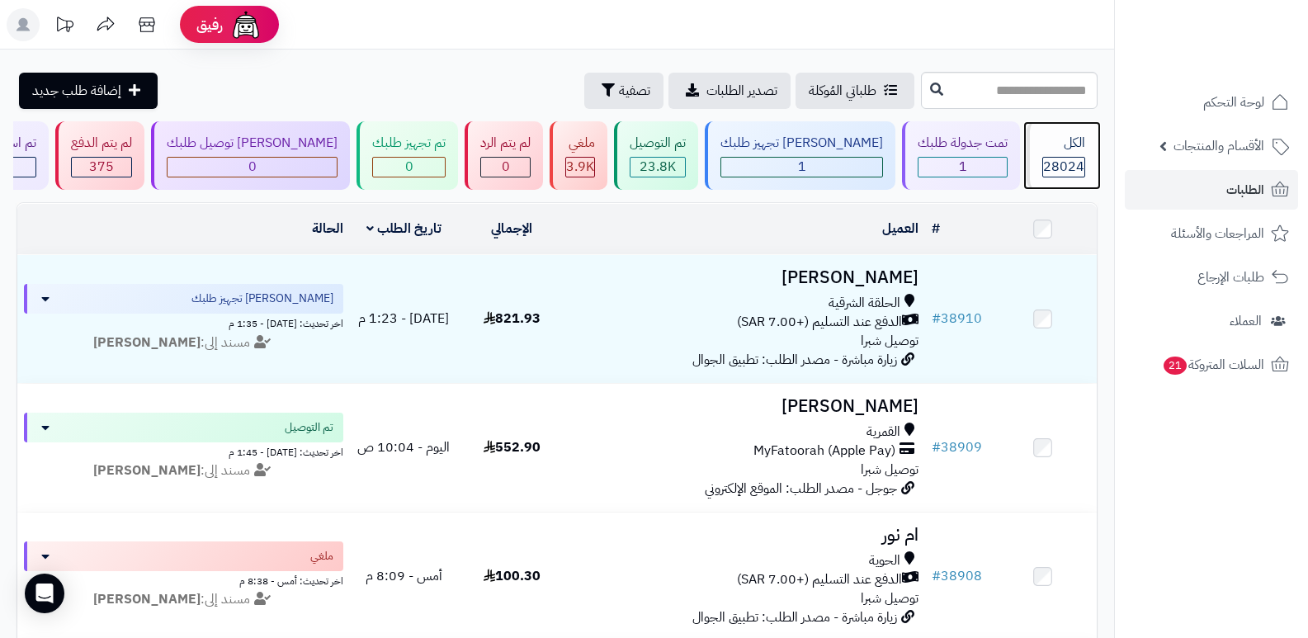
click at [1063, 171] on span "28024" at bounding box center [1063, 167] width 41 height 20
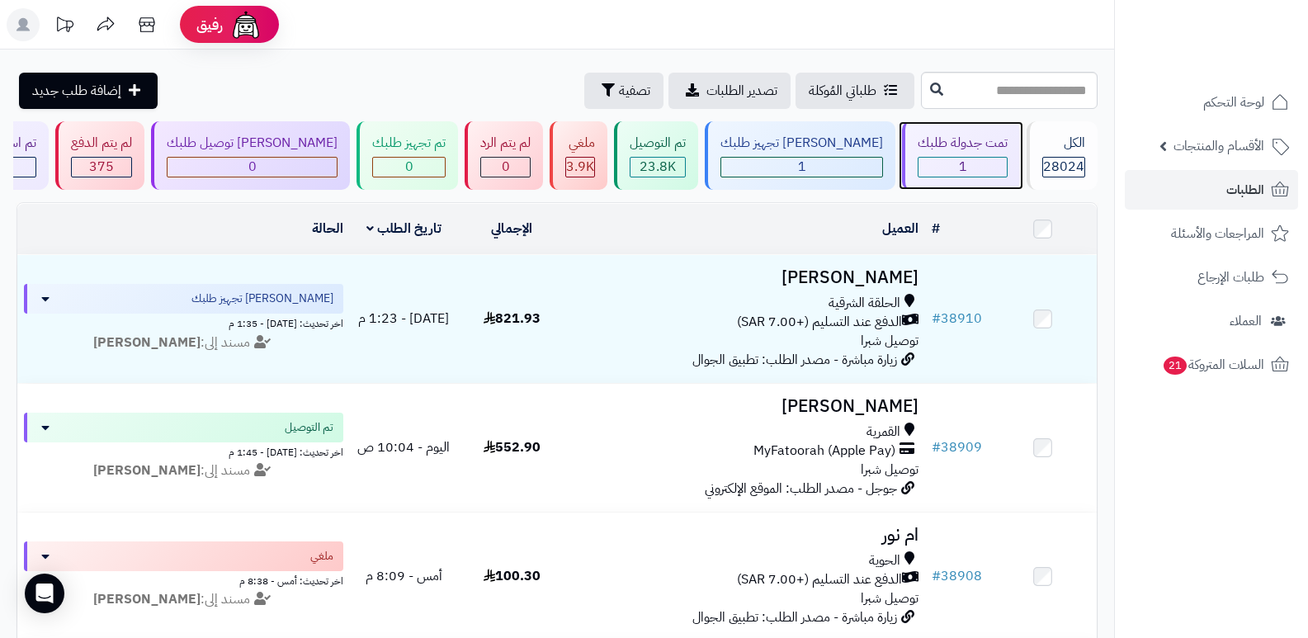
click at [930, 149] on div "تمت جدولة طلبك" at bounding box center [962, 143] width 90 height 19
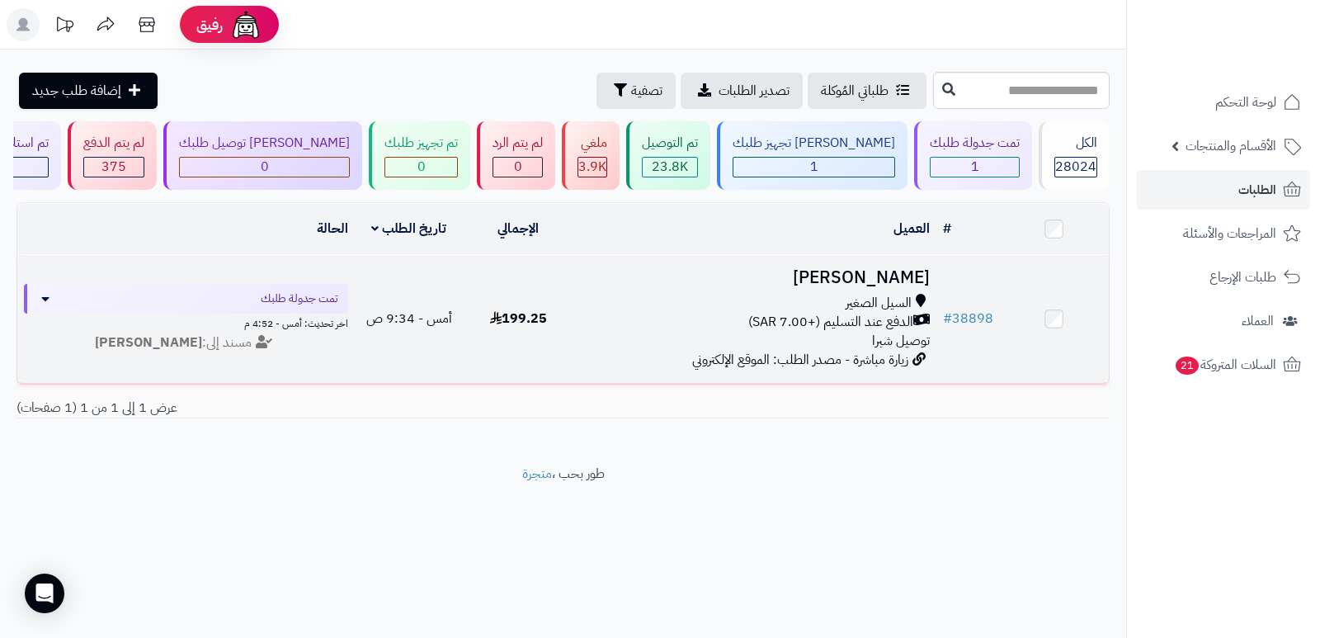
click at [898, 280] on h3 "[PERSON_NAME]" at bounding box center [754, 277] width 351 height 19
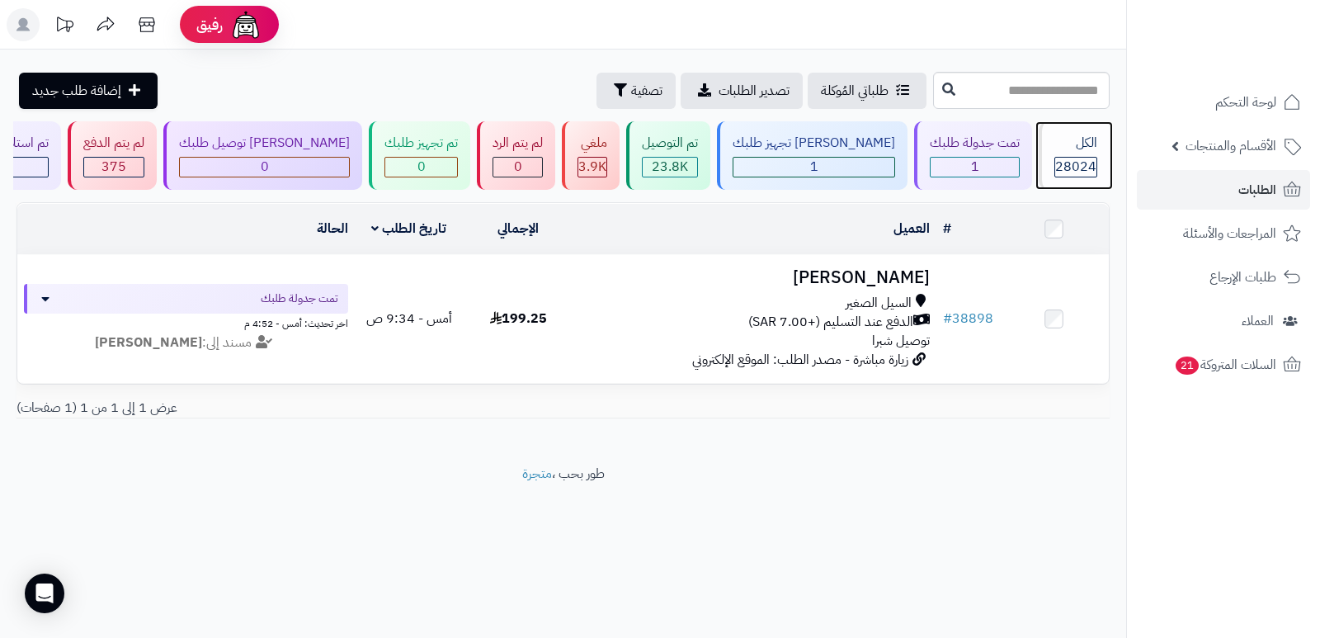
click at [1089, 151] on div "الكل" at bounding box center [1075, 143] width 43 height 19
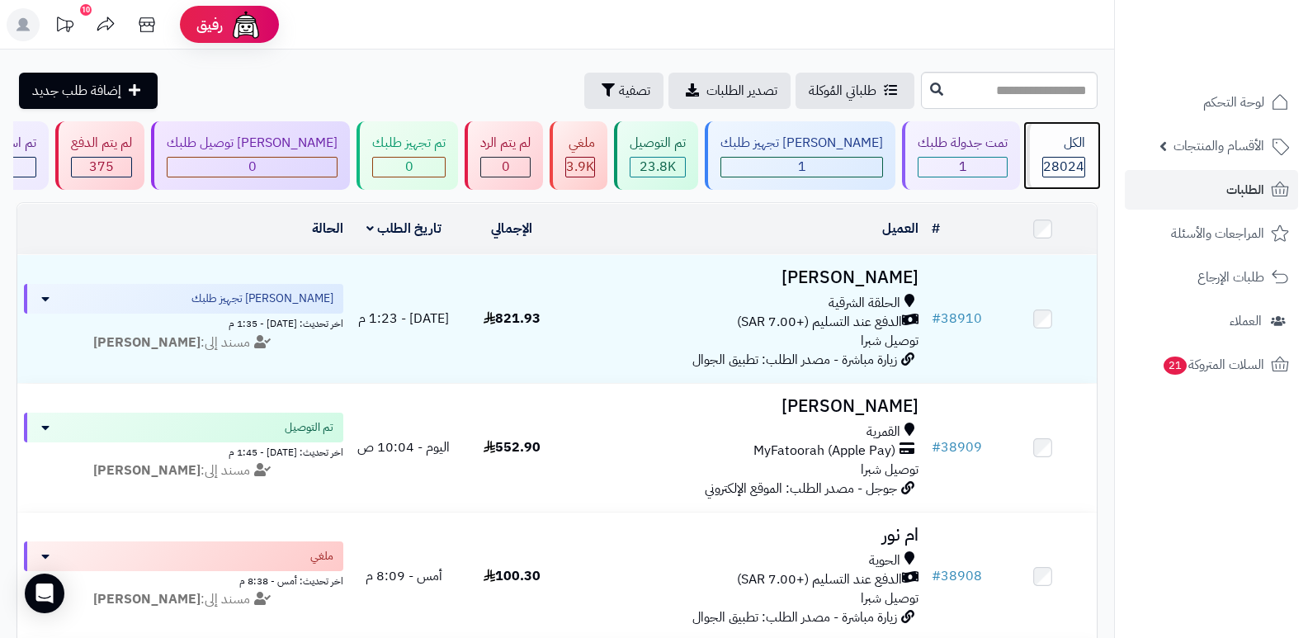
click at [1057, 149] on div "الكل" at bounding box center [1063, 143] width 43 height 19
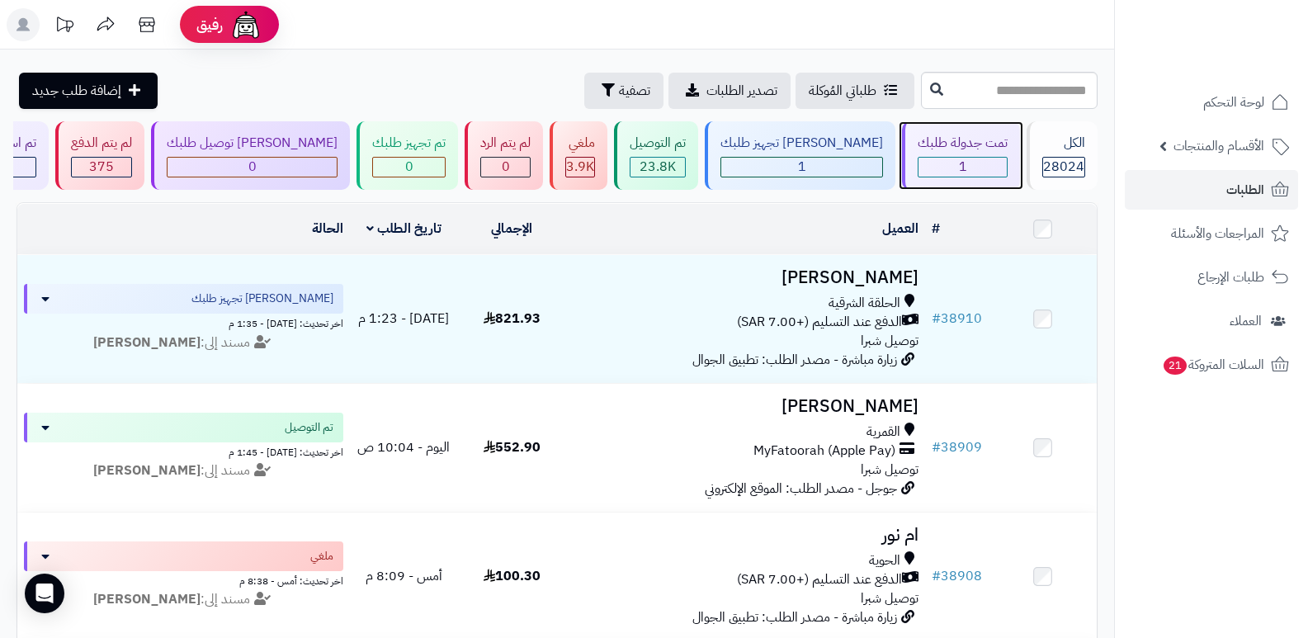
click at [968, 166] on div "1" at bounding box center [962, 167] width 88 height 19
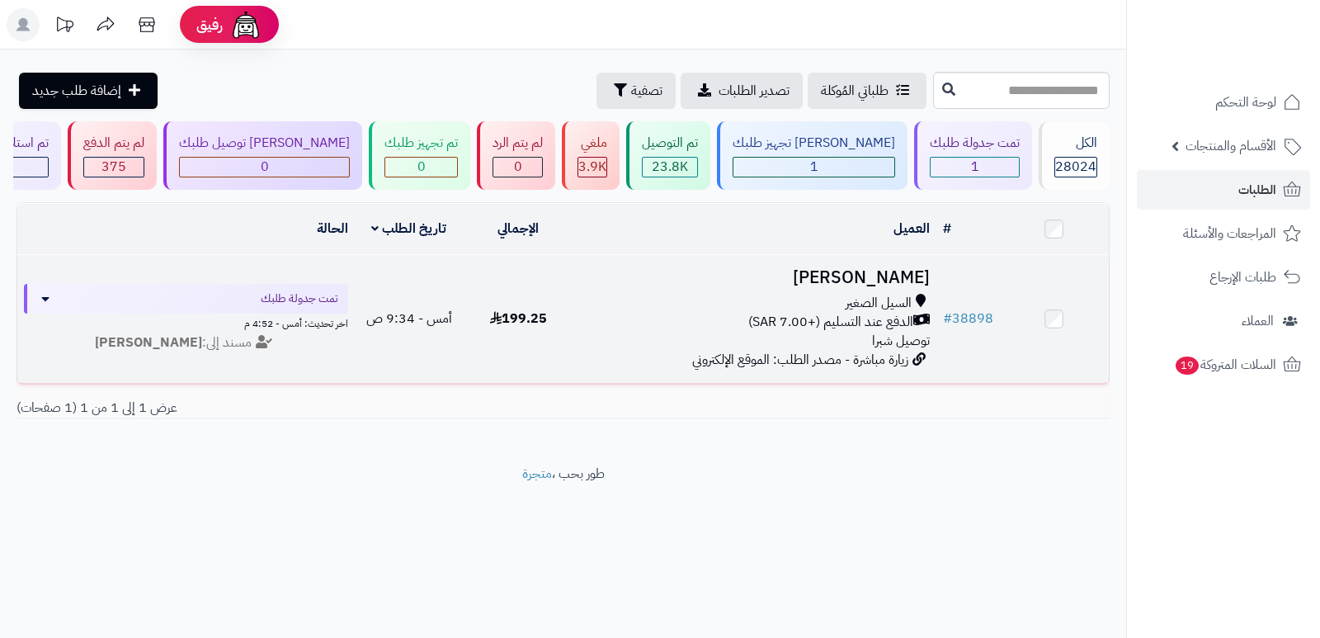
click at [889, 280] on h3 "[PERSON_NAME]" at bounding box center [754, 277] width 351 height 19
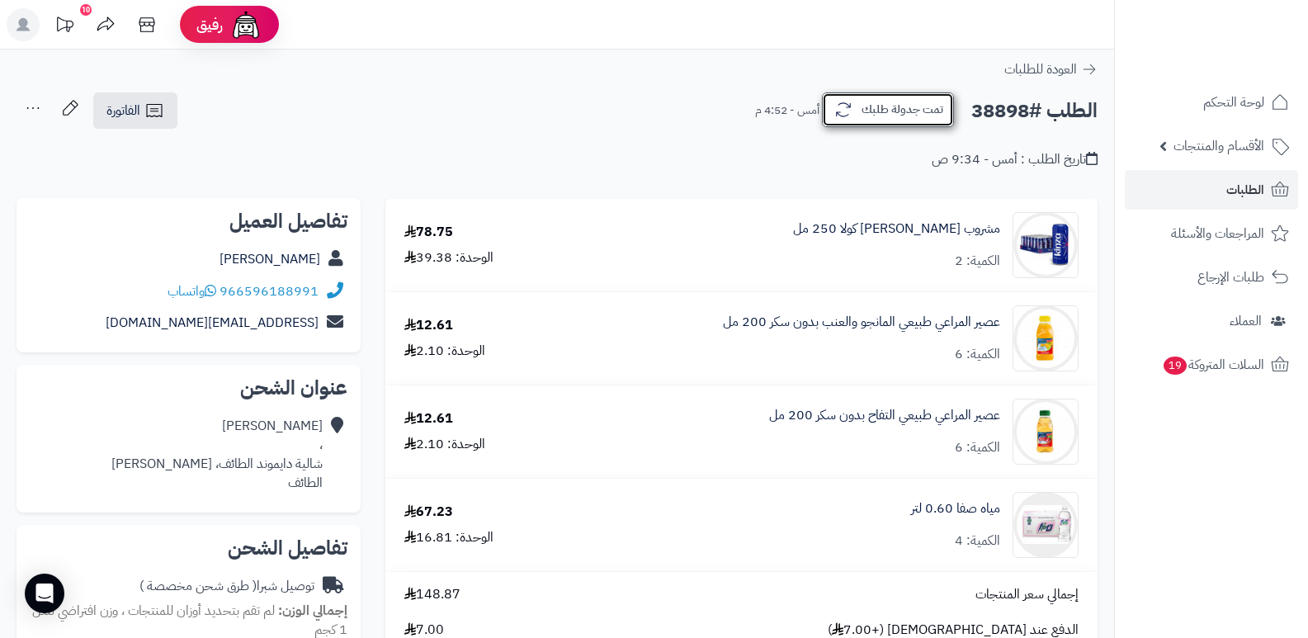
click at [912, 106] on button "تمت جدولة طلبك" at bounding box center [888, 109] width 132 height 35
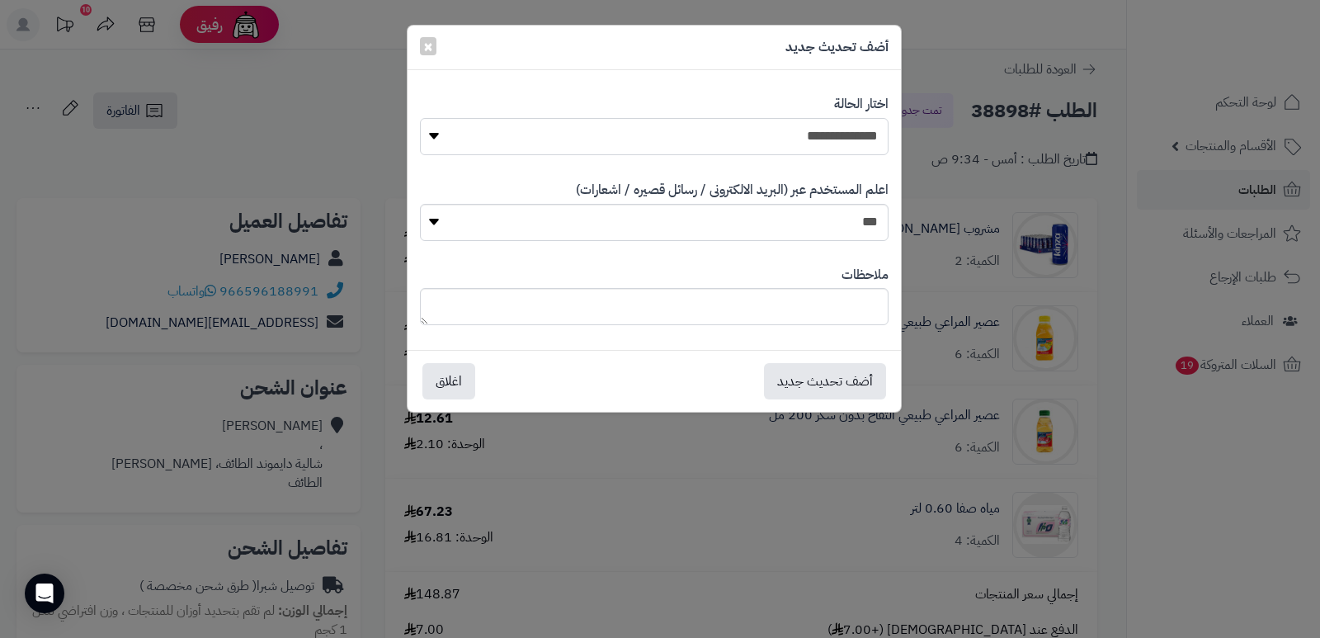
click at [833, 125] on select "**********" at bounding box center [654, 136] width 469 height 37
select select "*"
click at [420, 118] on select "**********" at bounding box center [654, 136] width 469 height 37
click at [837, 305] on textarea at bounding box center [654, 306] width 469 height 37
type textarea "****"
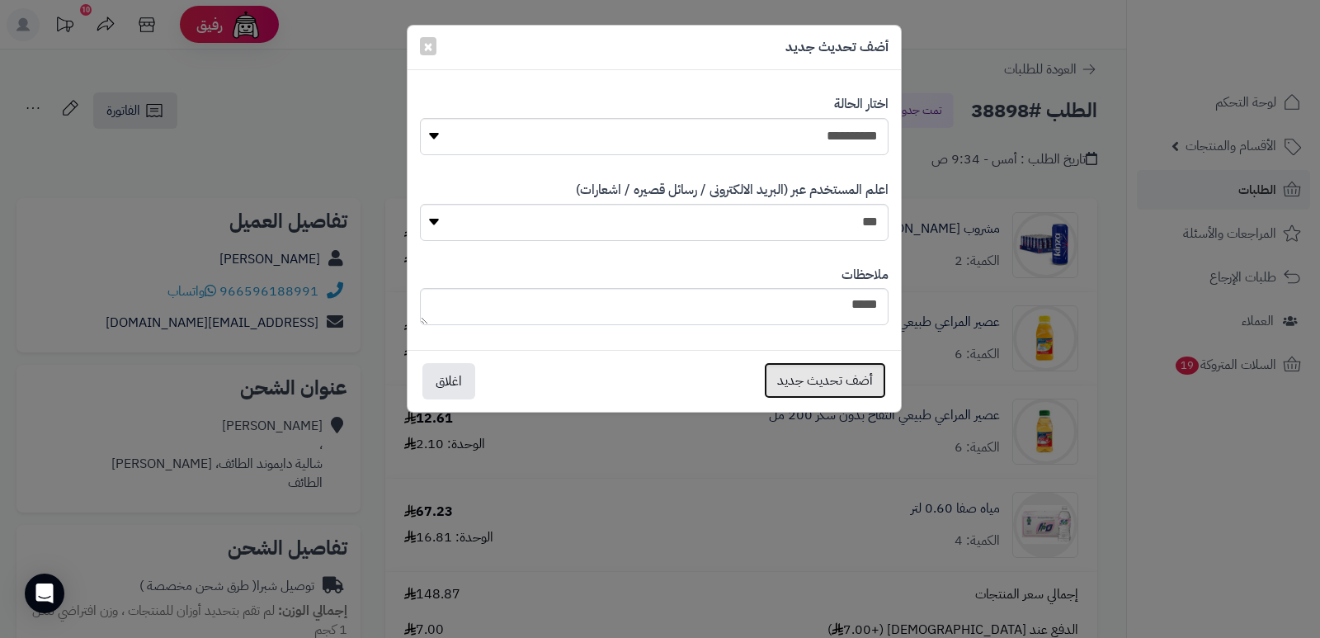
click at [822, 379] on button "أضف تحديث جديد" at bounding box center [825, 380] width 122 height 36
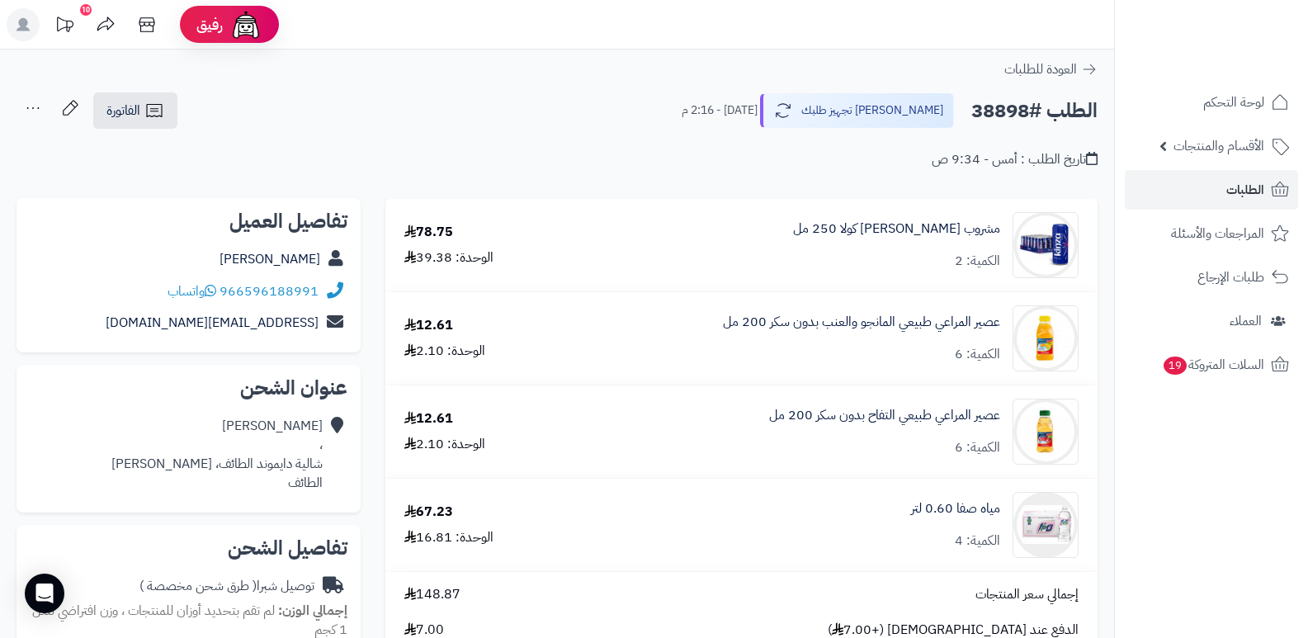
click at [23, 108] on icon at bounding box center [32, 108] width 33 height 33
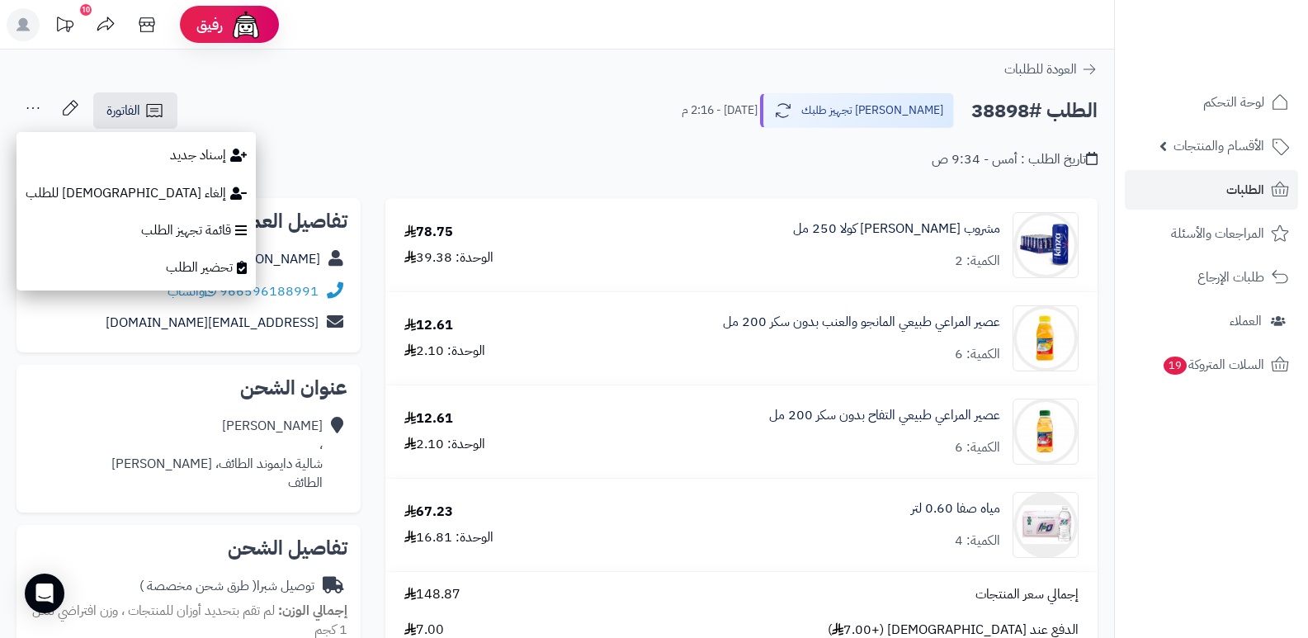
click at [479, 153] on div "تاريخ الطلب : أمس - 9:34 ص" at bounding box center [556, 149] width 1081 height 39
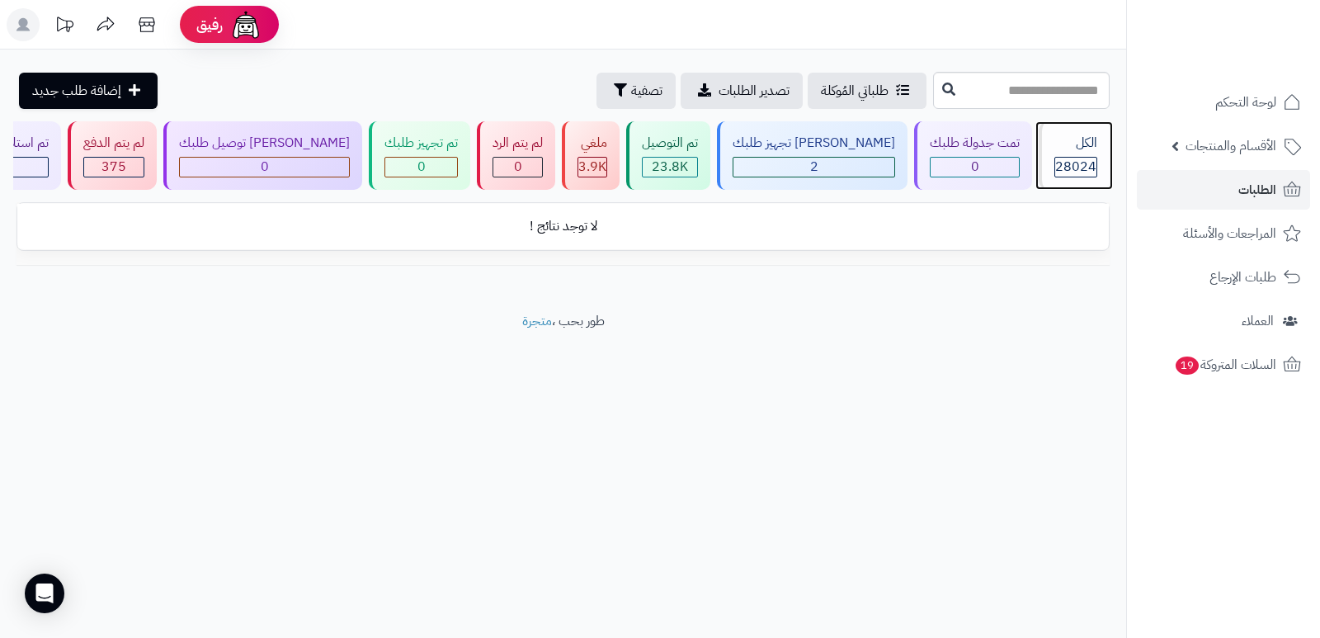
click at [1080, 147] on div "الكل" at bounding box center [1075, 143] width 43 height 19
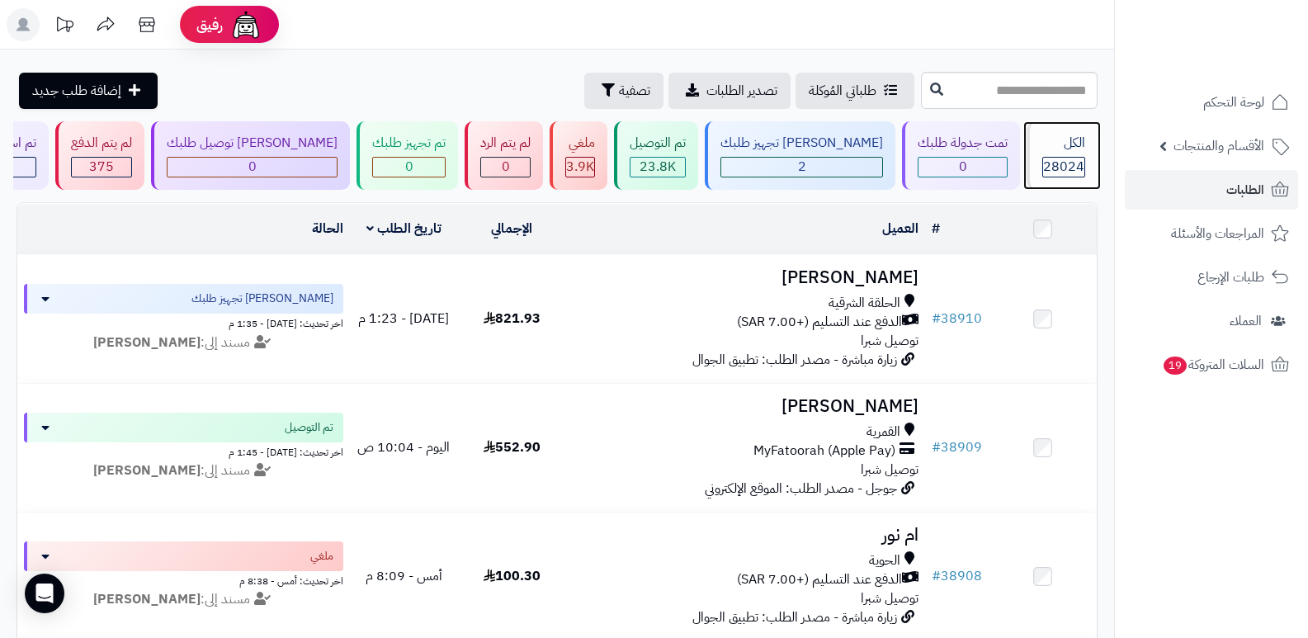
click at [1077, 153] on div "الكل 28024" at bounding box center [1061, 155] width 71 height 68
click at [1054, 152] on div "الكل" at bounding box center [1063, 143] width 43 height 19
click at [873, 23] on header "رفيق ! الطلبات معالجة مكتمل إرجاع المنتجات العملاء المتواجدون الان 28737 عملاء …" at bounding box center [654, 24] width 1308 height 49
click at [931, 19] on header "رفيق ! الطلبات معالجة مكتمل إرجاع المنتجات العملاء المتواجدون الان 28737 عملاء …" at bounding box center [654, 24] width 1308 height 49
click at [1068, 153] on div "الكل 28024" at bounding box center [1061, 155] width 71 height 68
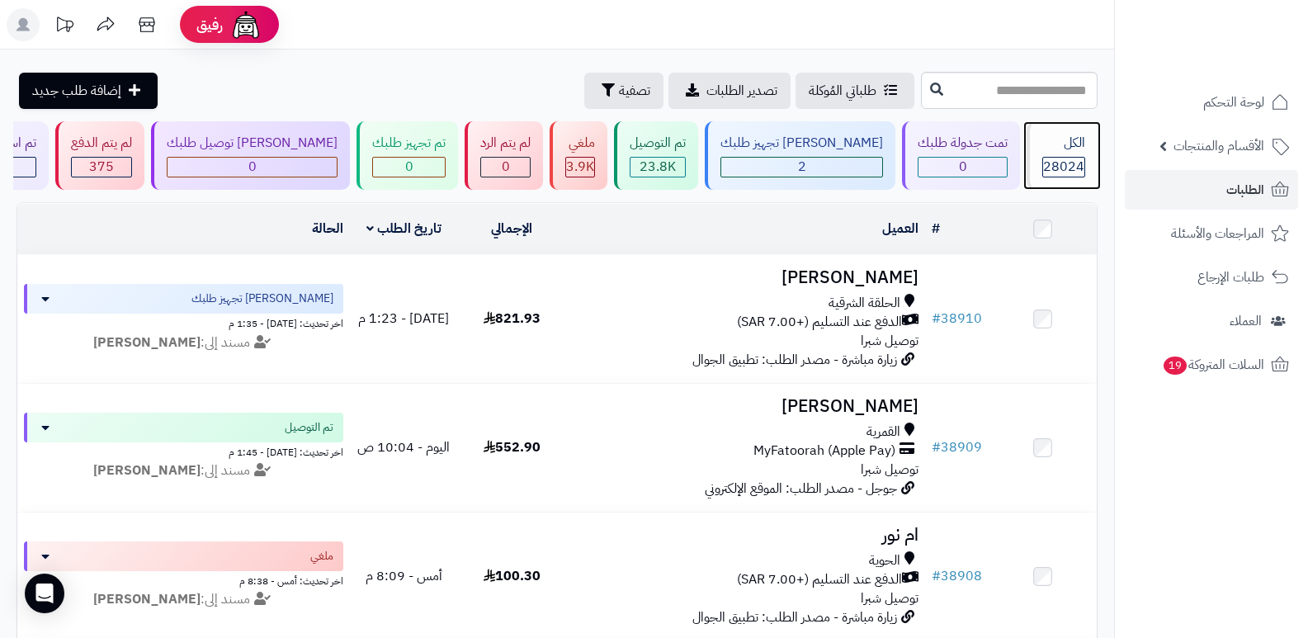
click at [1055, 173] on span "28024" at bounding box center [1063, 167] width 41 height 20
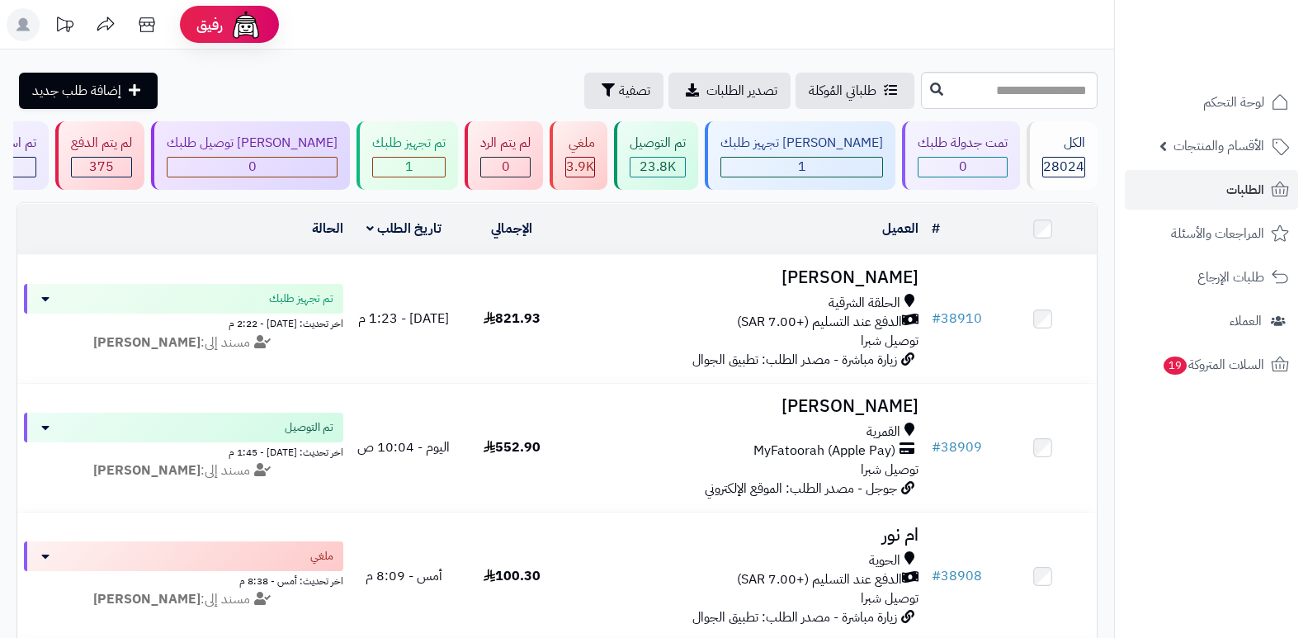
click at [797, 8] on header "رفيق ! الطلبات معالجة مكتمل إرجاع المنتجات العملاء المتواجدون الان 28737 عملاء …" at bounding box center [654, 24] width 1308 height 49
click at [594, 158] on div "3.9K" at bounding box center [580, 167] width 28 height 19
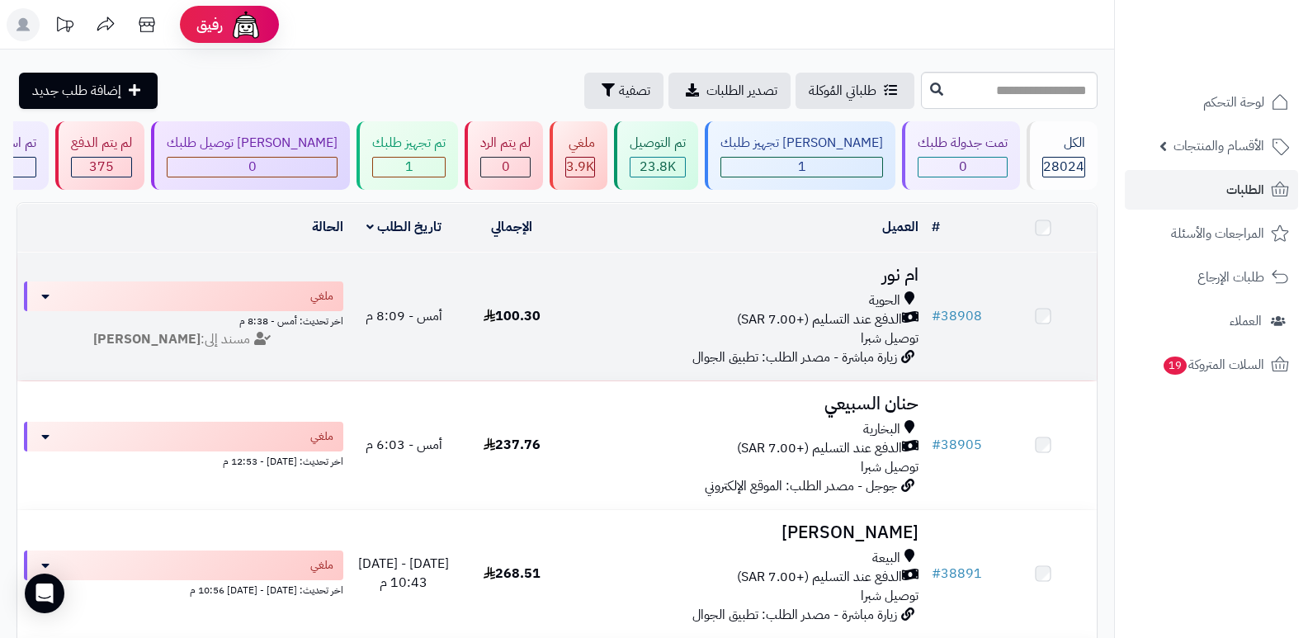
scroll to position [82, 0]
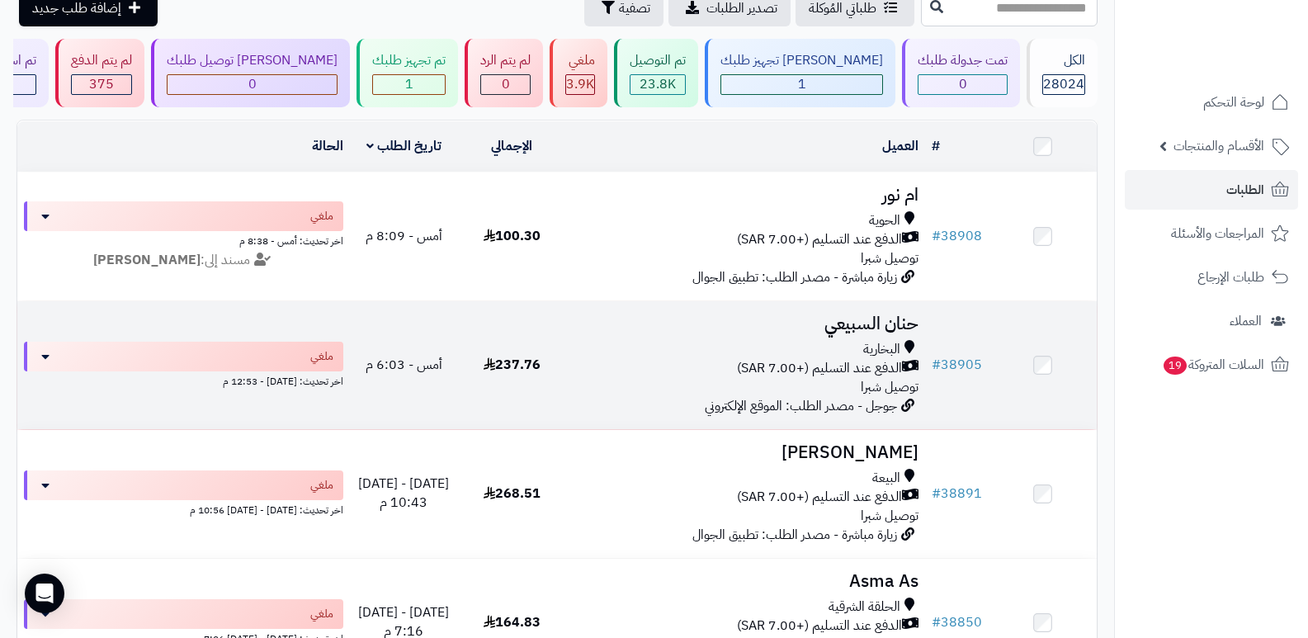
click at [873, 325] on h3 "حنان السبيعي" at bounding box center [746, 323] width 346 height 19
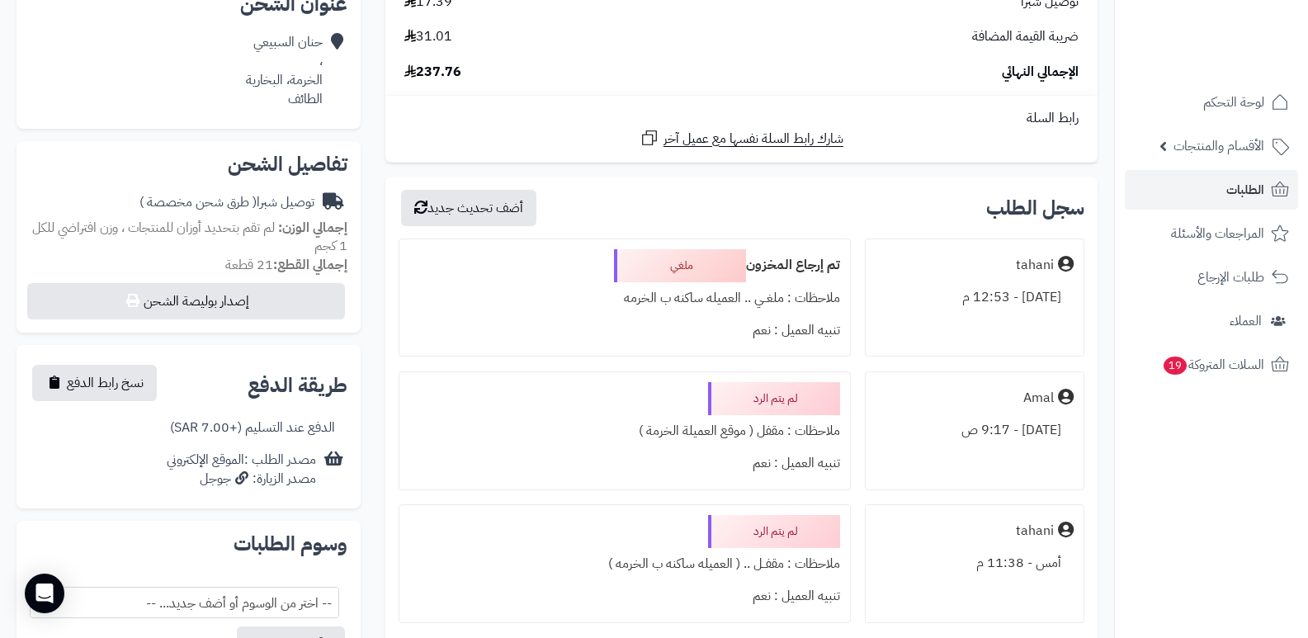
scroll to position [277, 0]
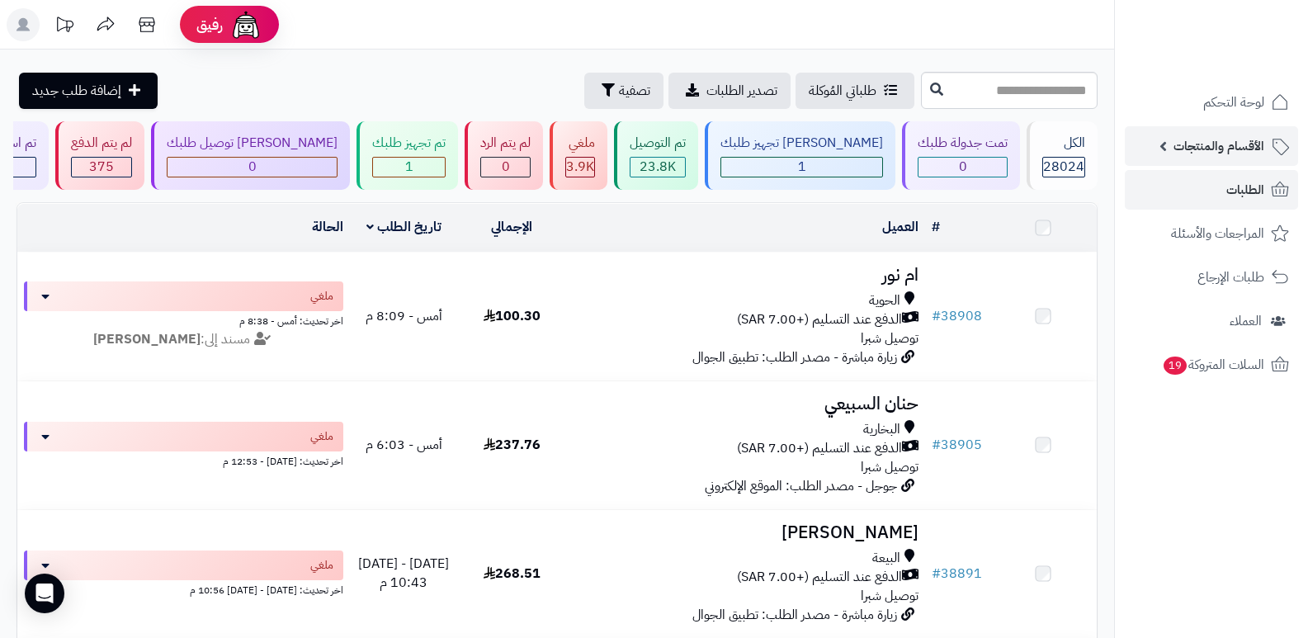
scroll to position [82, 0]
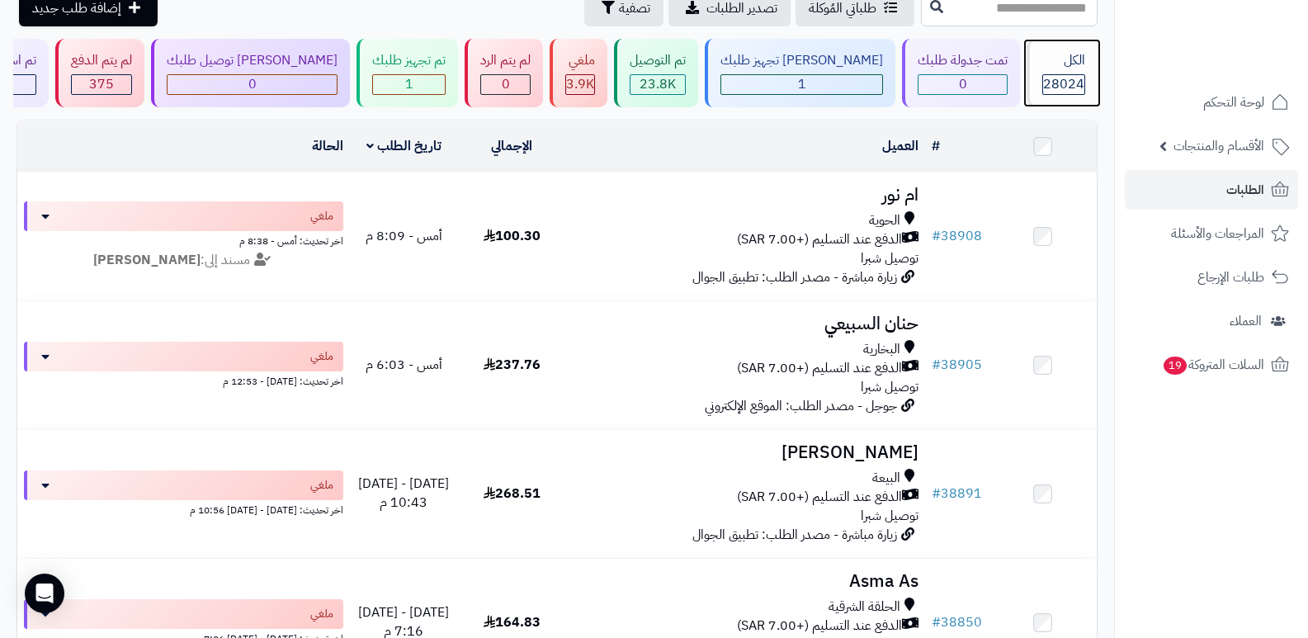
click at [1077, 77] on span "28024" at bounding box center [1063, 84] width 41 height 20
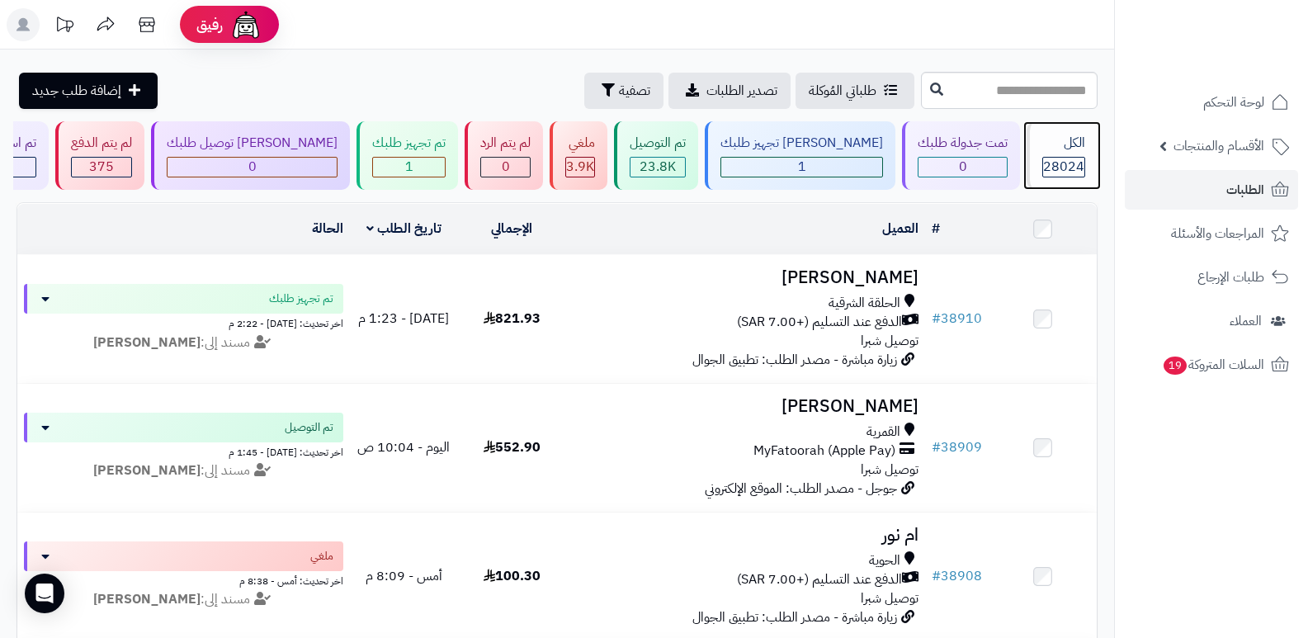
click at [1062, 132] on div "الكل 28024" at bounding box center [1061, 155] width 71 height 68
click at [1053, 154] on div "الكل 28024" at bounding box center [1061, 155] width 71 height 68
click at [1053, 145] on div "الكل" at bounding box center [1063, 143] width 43 height 19
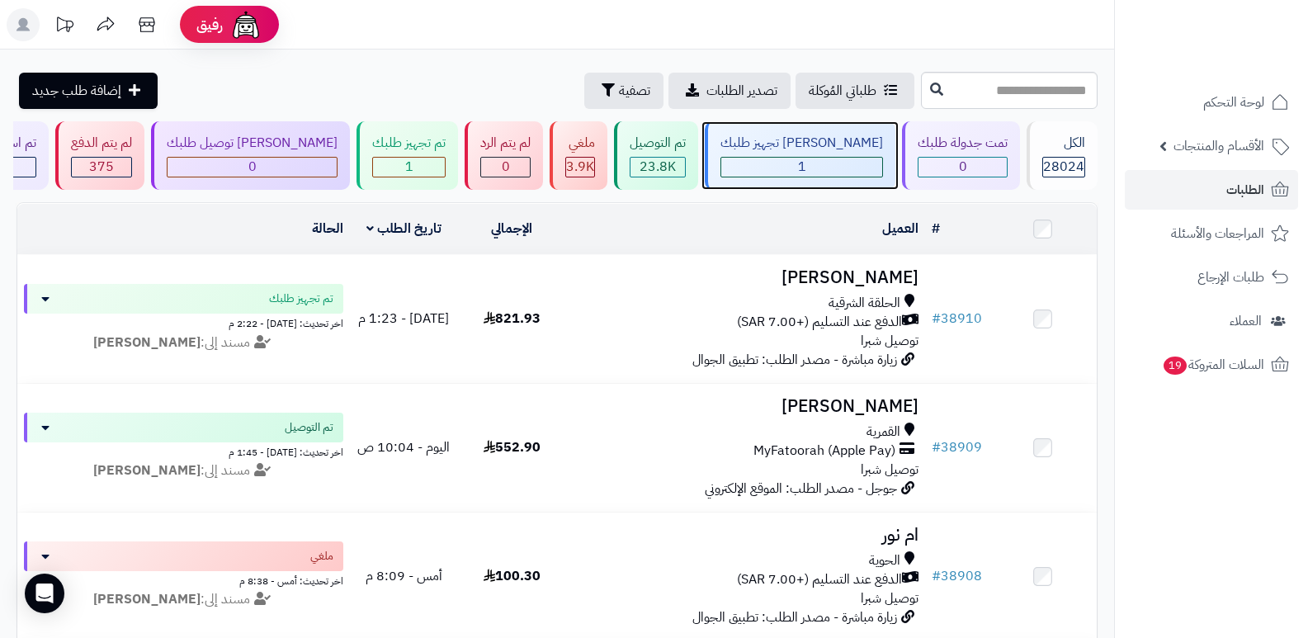
click at [856, 147] on div "[PERSON_NAME] تجهيز طلبك" at bounding box center [801, 143] width 163 height 19
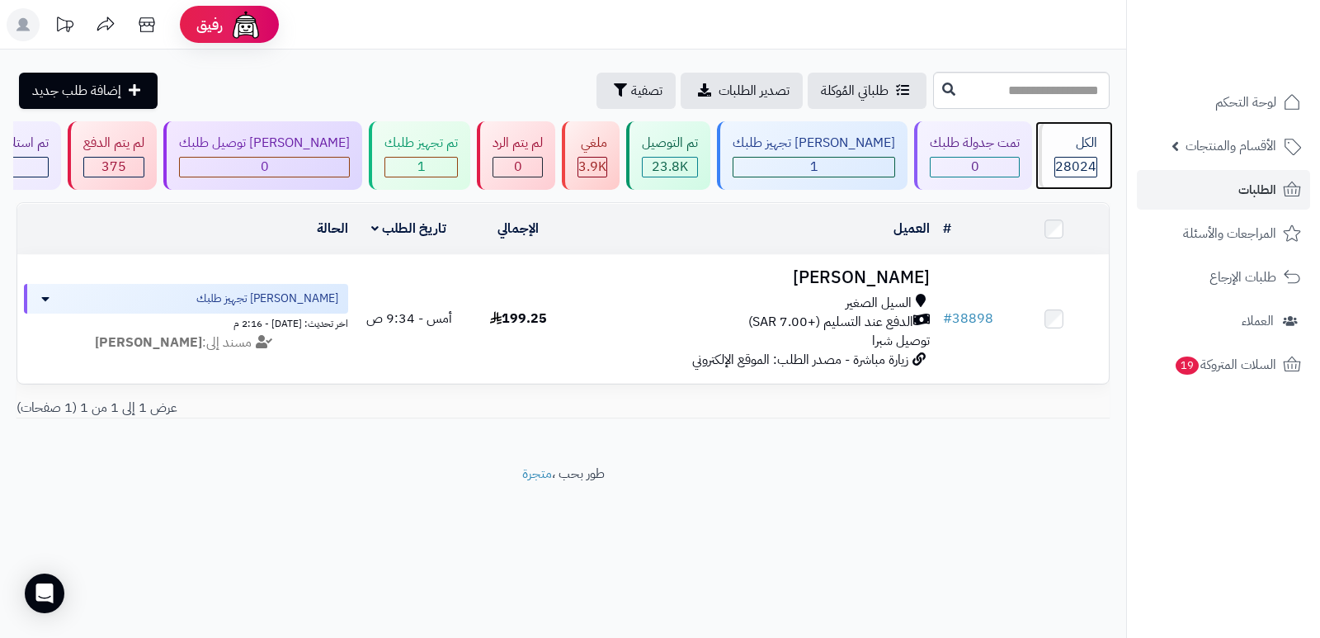
click at [1096, 157] on div "28024" at bounding box center [1075, 167] width 43 height 21
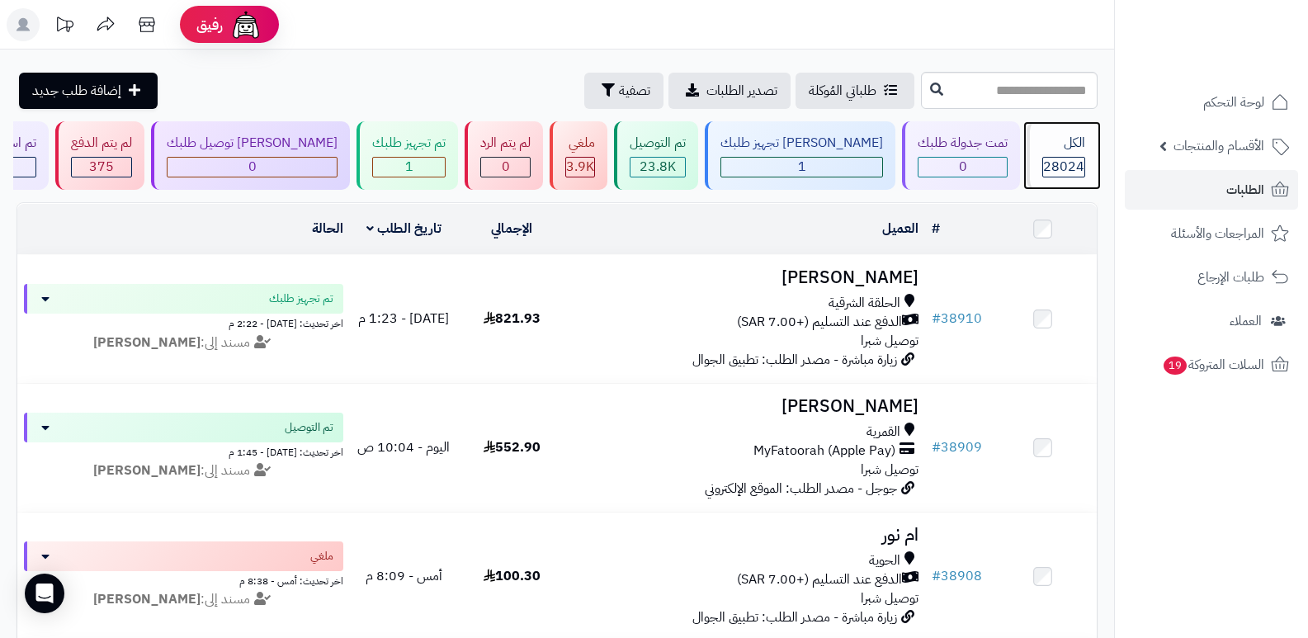
click at [1048, 177] on div "الكل 28024" at bounding box center [1061, 155] width 71 height 68
click at [1071, 153] on div "الكل 28024" at bounding box center [1061, 155] width 71 height 68
click at [1069, 152] on div "الكل" at bounding box center [1063, 143] width 43 height 19
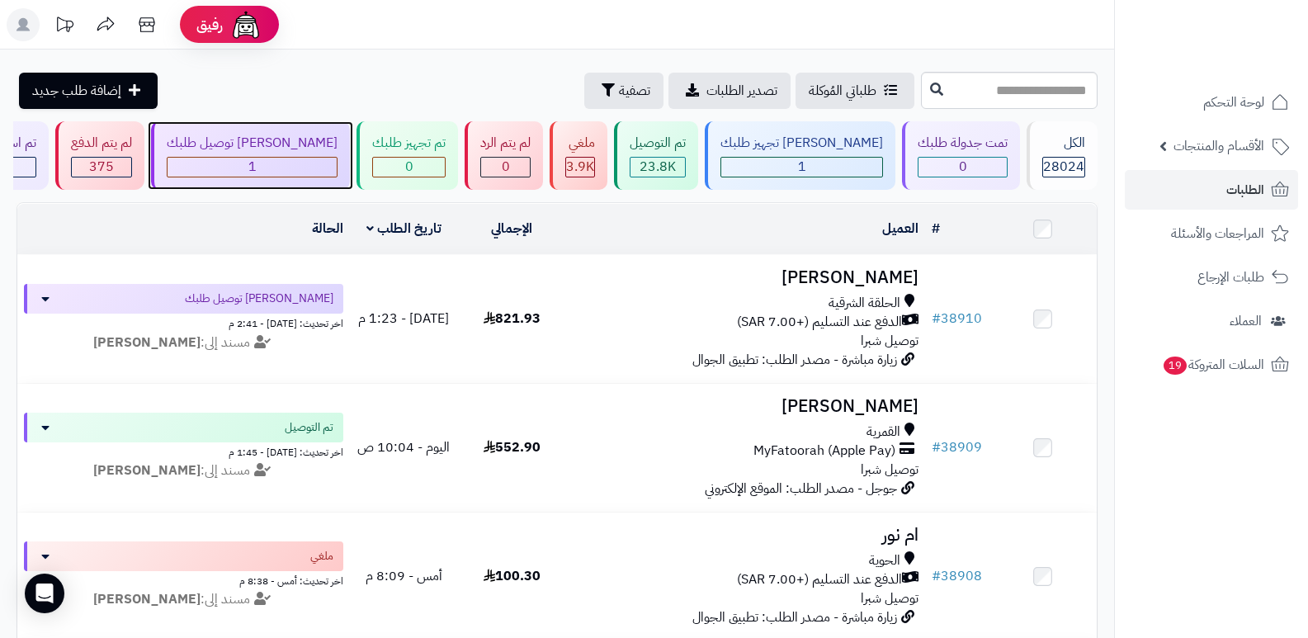
click at [337, 148] on div "[PERSON_NAME] توصيل طلبك" at bounding box center [252, 143] width 171 height 19
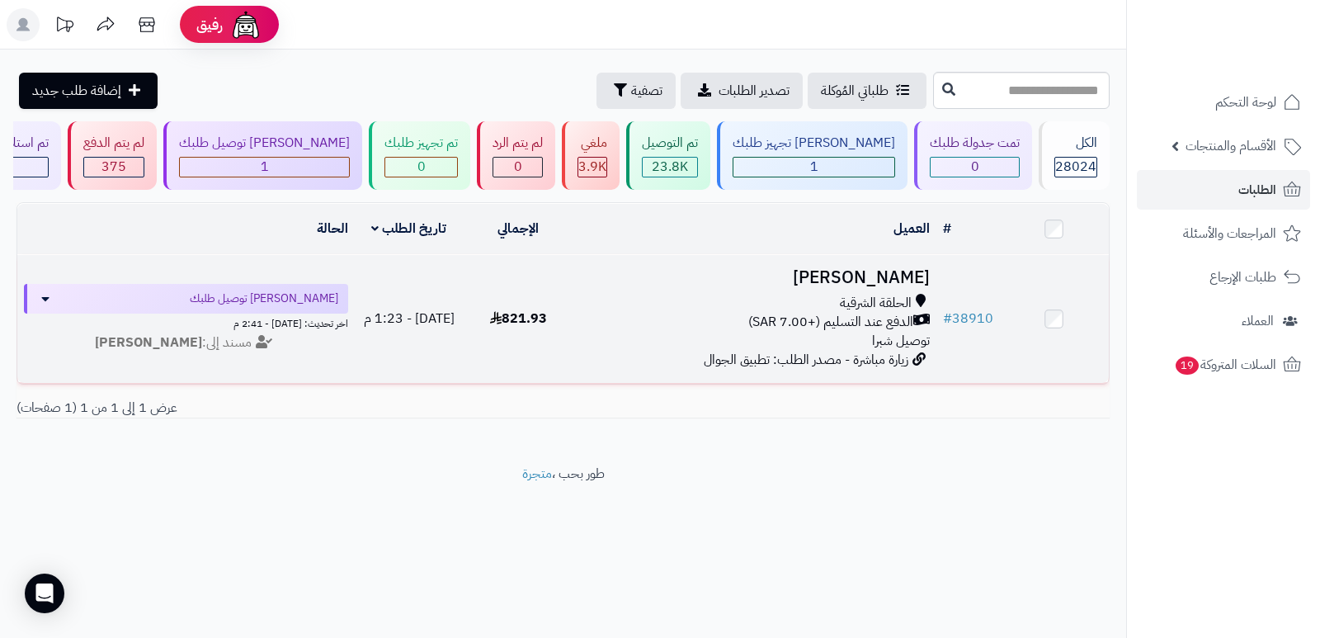
click at [916, 271] on h3 "[PERSON_NAME]" at bounding box center [754, 277] width 351 height 19
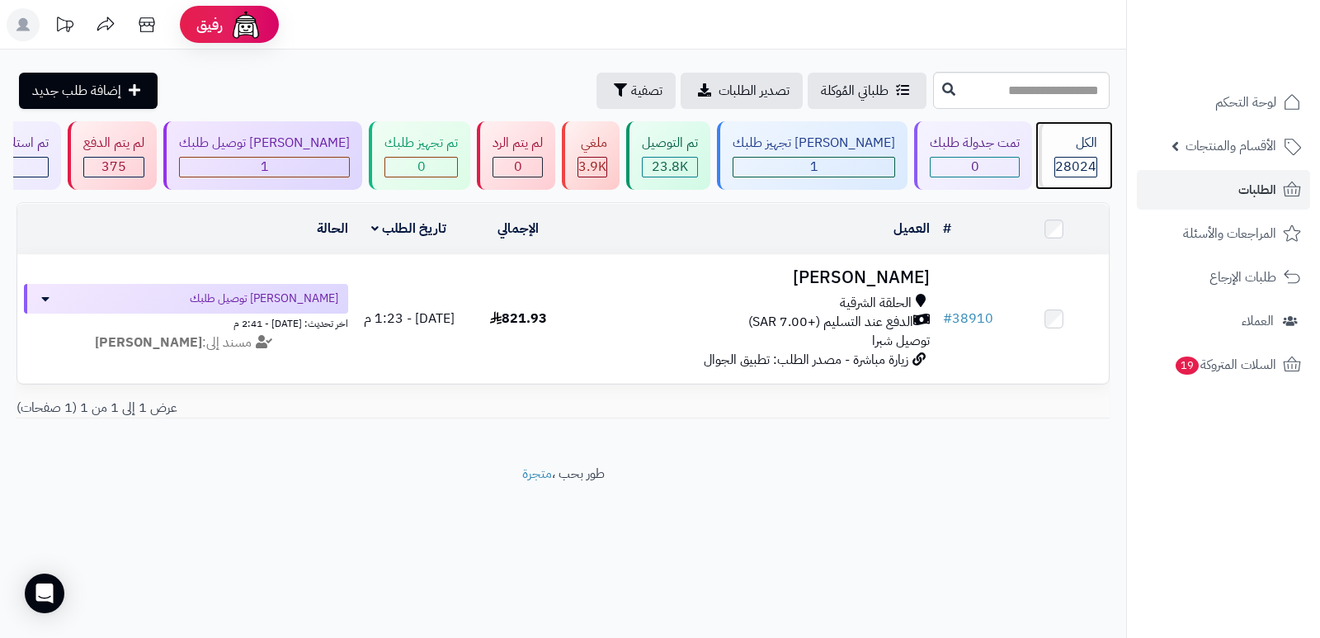
click at [1044, 144] on div "الكل 28024" at bounding box center [1074, 155] width 71 height 68
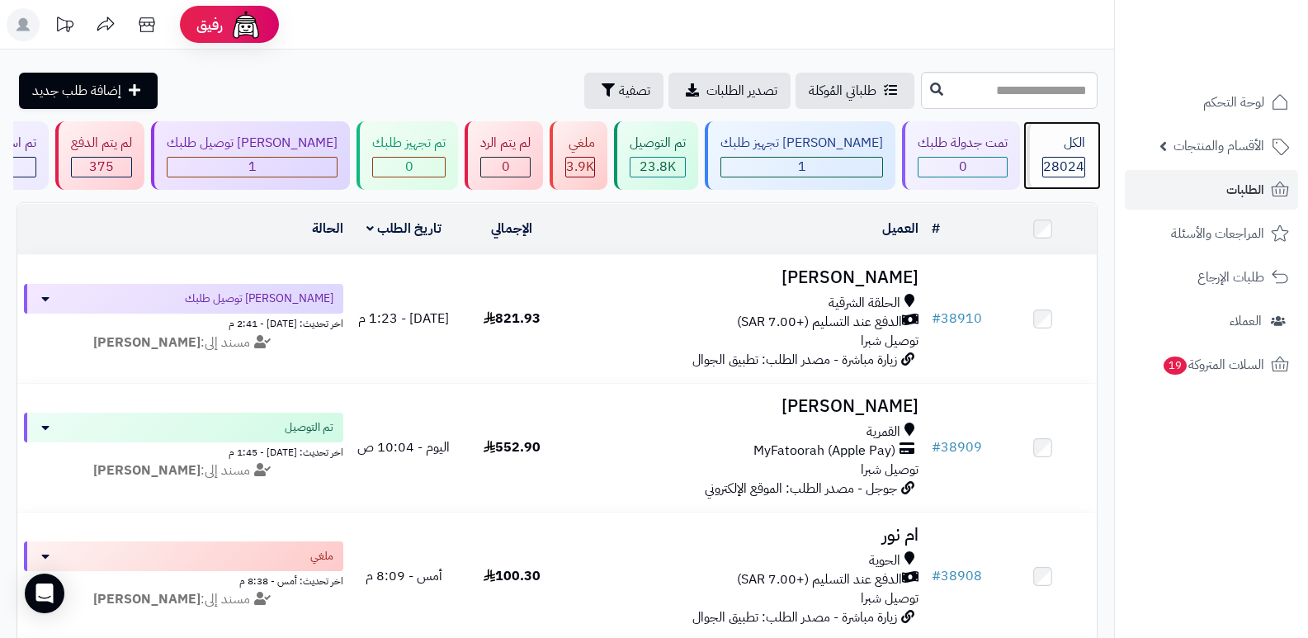
click at [1058, 187] on div "الكل 28024" at bounding box center [1061, 155] width 71 height 68
click at [1043, 161] on div "28024" at bounding box center [1063, 167] width 41 height 19
click at [1045, 161] on span "28024" at bounding box center [1063, 167] width 41 height 20
click at [1061, 155] on div "الكل 28024" at bounding box center [1061, 155] width 71 height 68
click at [1042, 157] on div "28024" at bounding box center [1063, 167] width 43 height 21
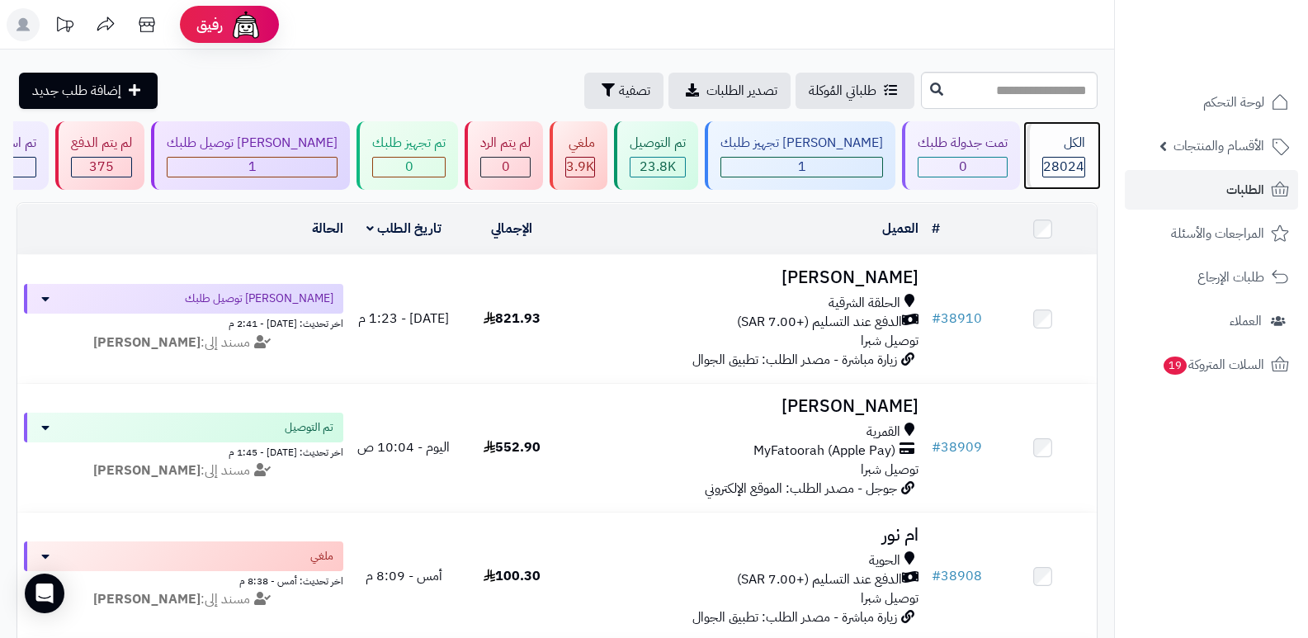
click at [1046, 144] on div "الكل" at bounding box center [1063, 143] width 43 height 19
click at [1042, 148] on div "الكل" at bounding box center [1063, 143] width 43 height 19
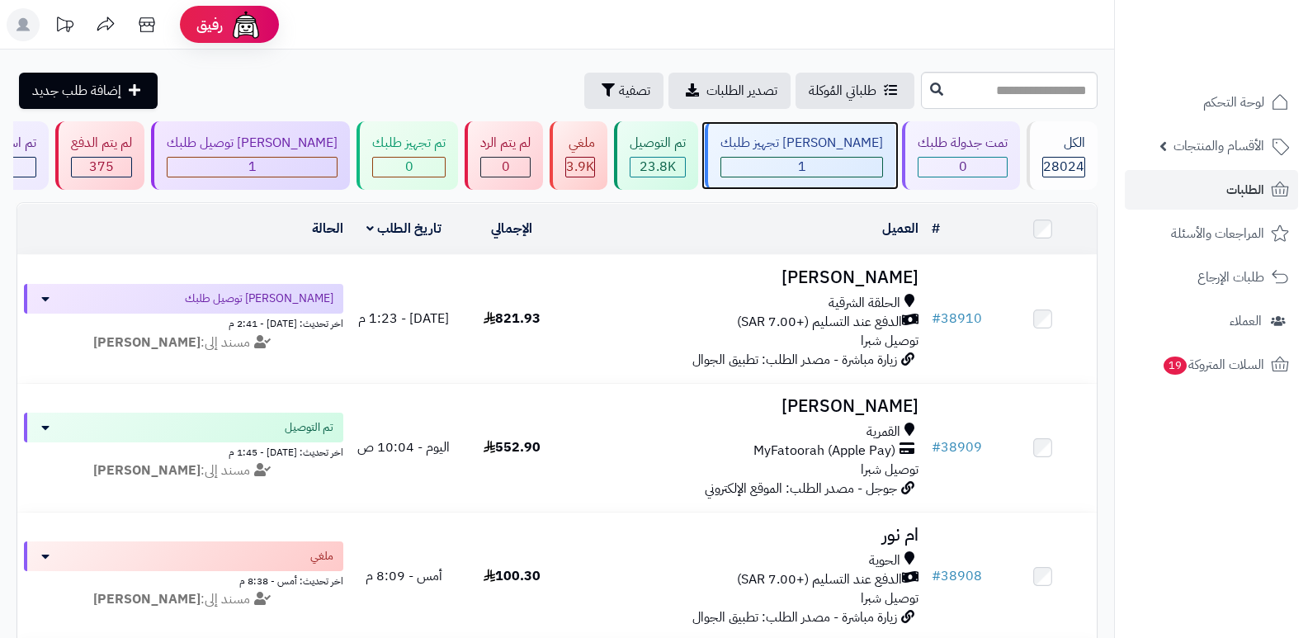
click at [813, 151] on div "[PERSON_NAME] تجهيز طلبك" at bounding box center [801, 143] width 163 height 19
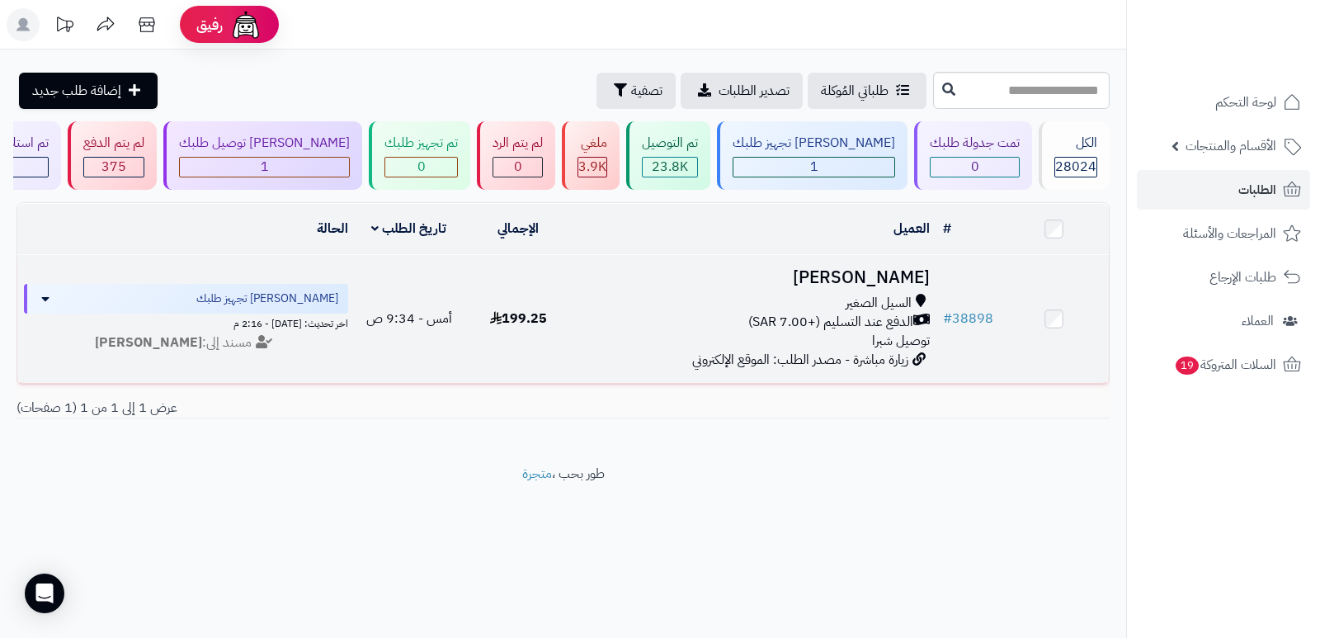
click at [883, 278] on h3 "[PERSON_NAME]" at bounding box center [754, 277] width 351 height 19
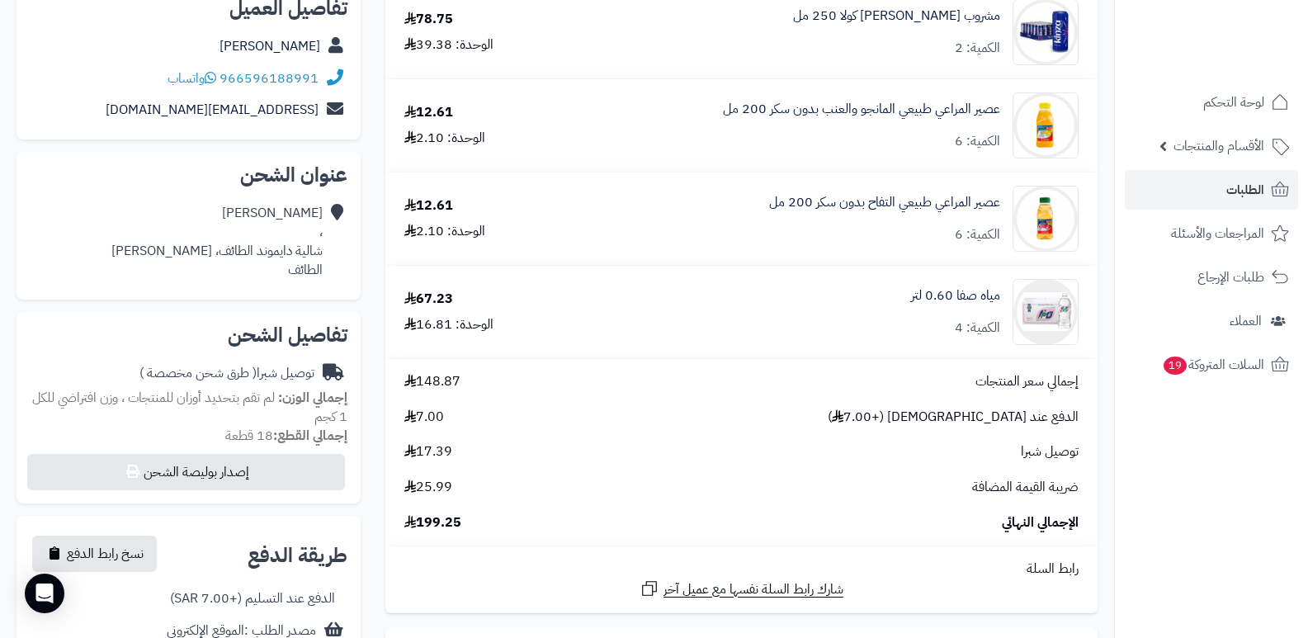
scroll to position [82, 0]
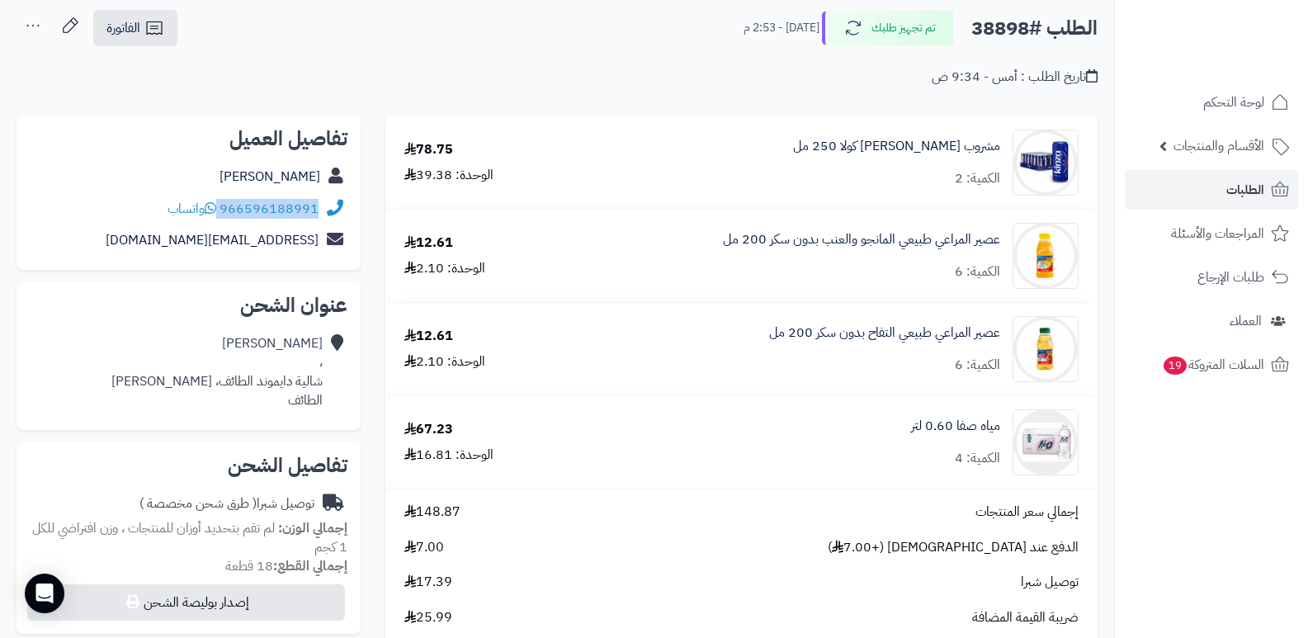
drag, startPoint x: 220, startPoint y: 207, endPoint x: 321, endPoint y: 217, distance: 101.1
click at [321, 217] on div "966596188991 واتساب" at bounding box center [189, 209] width 318 height 32
copy div "966596188991"
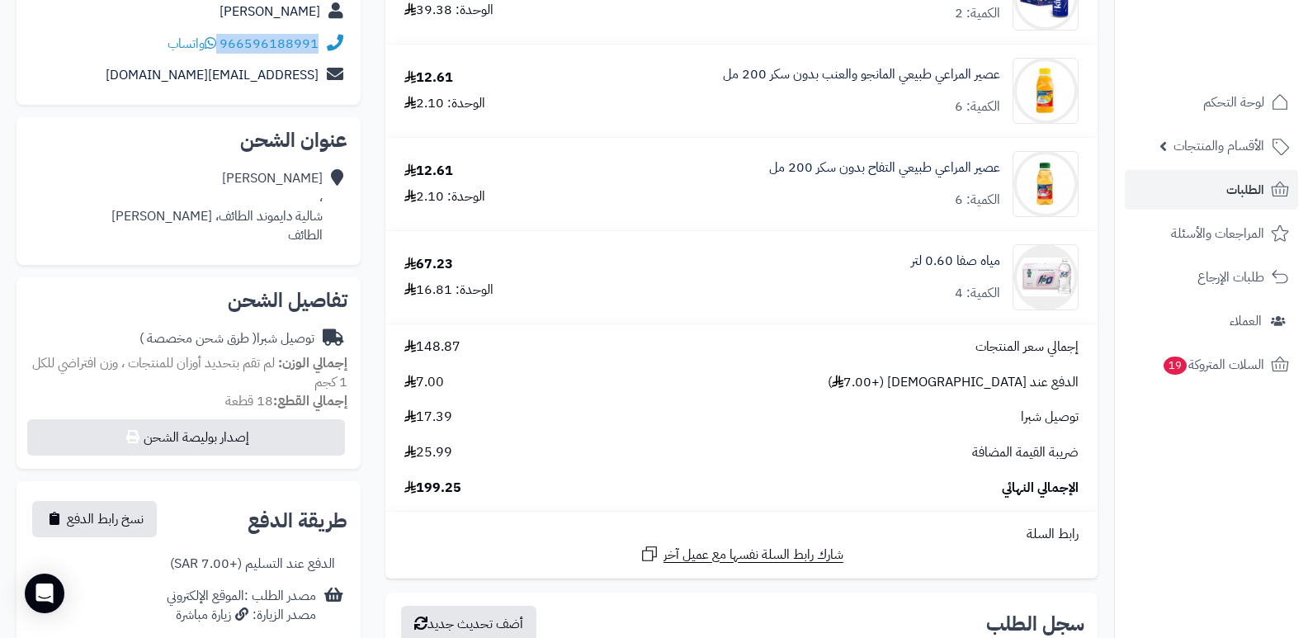
scroll to position [0, 0]
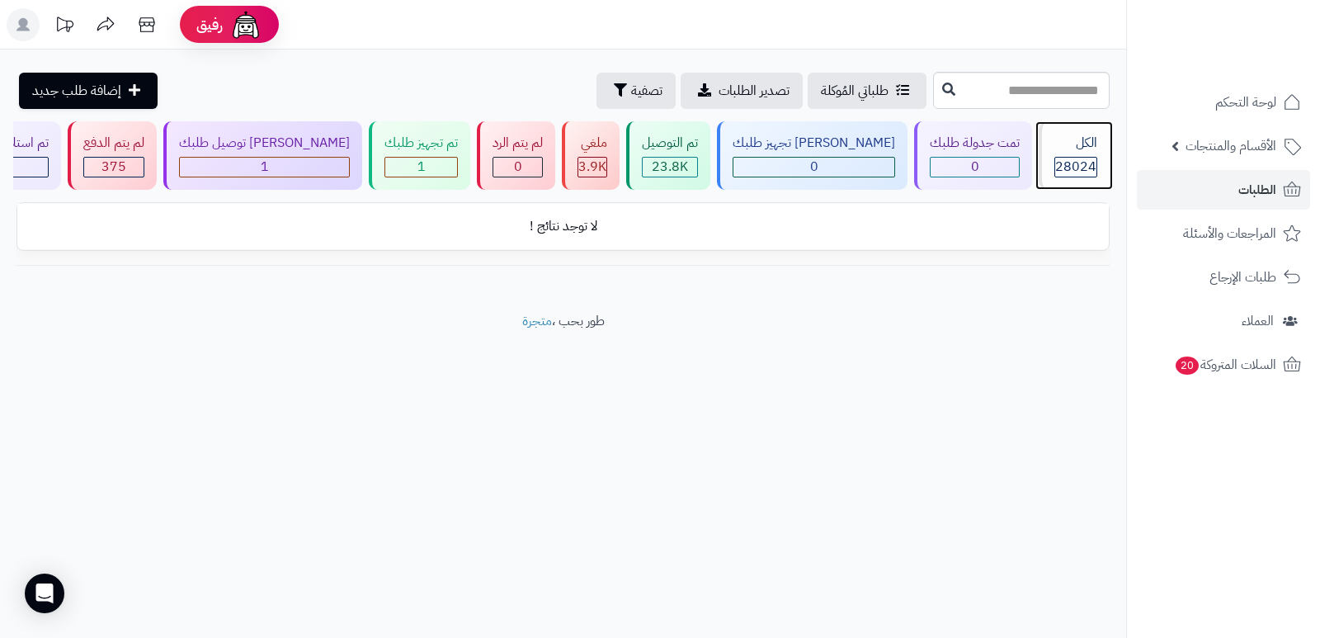
click at [1076, 174] on span "28024" at bounding box center [1075, 167] width 41 height 20
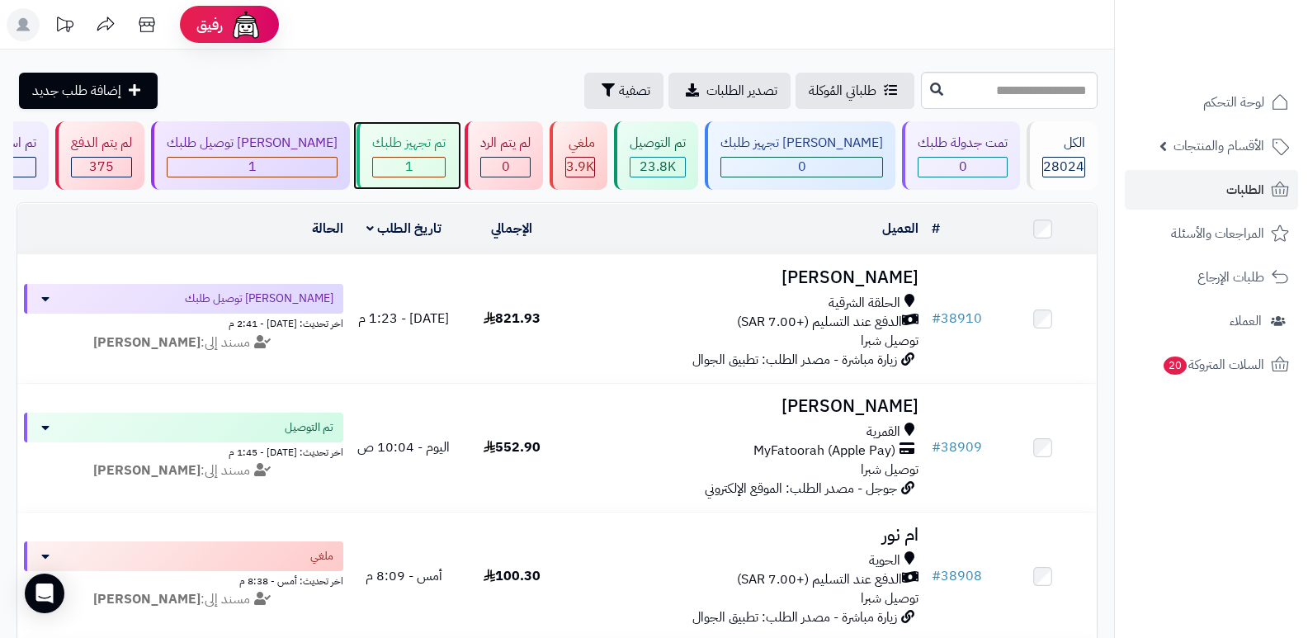
click at [445, 148] on div "تم تجهيز طلبك" at bounding box center [408, 143] width 73 height 19
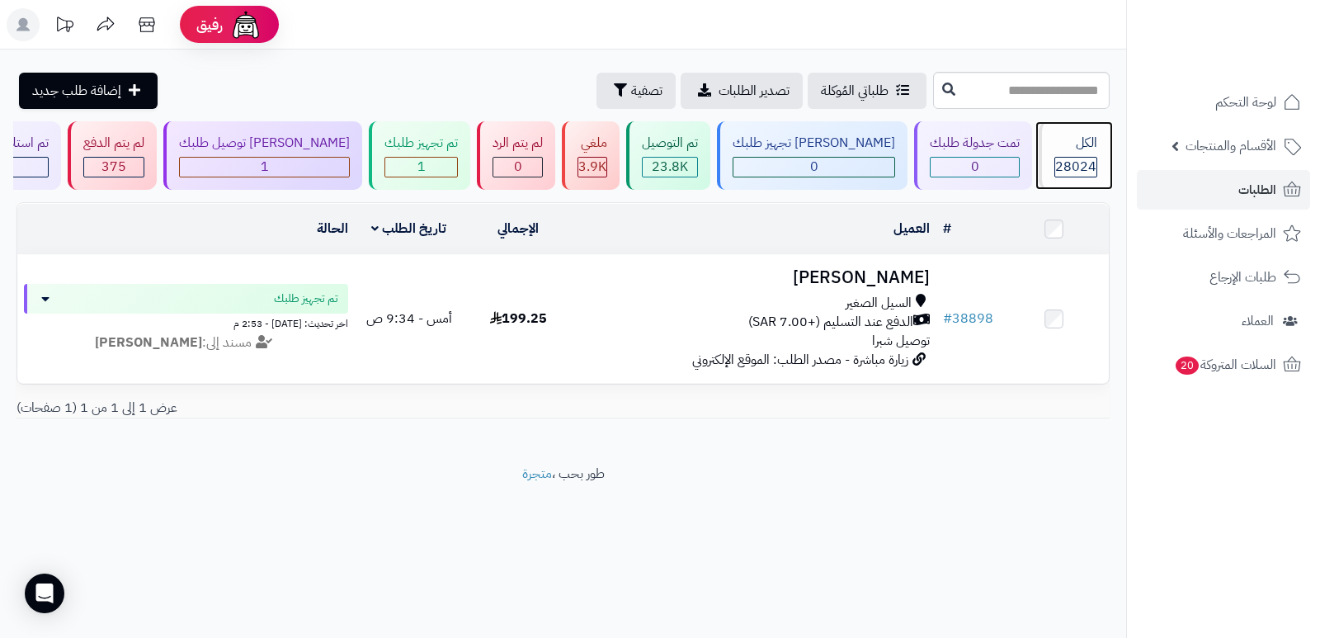
click at [1087, 140] on div "الكل" at bounding box center [1075, 143] width 43 height 19
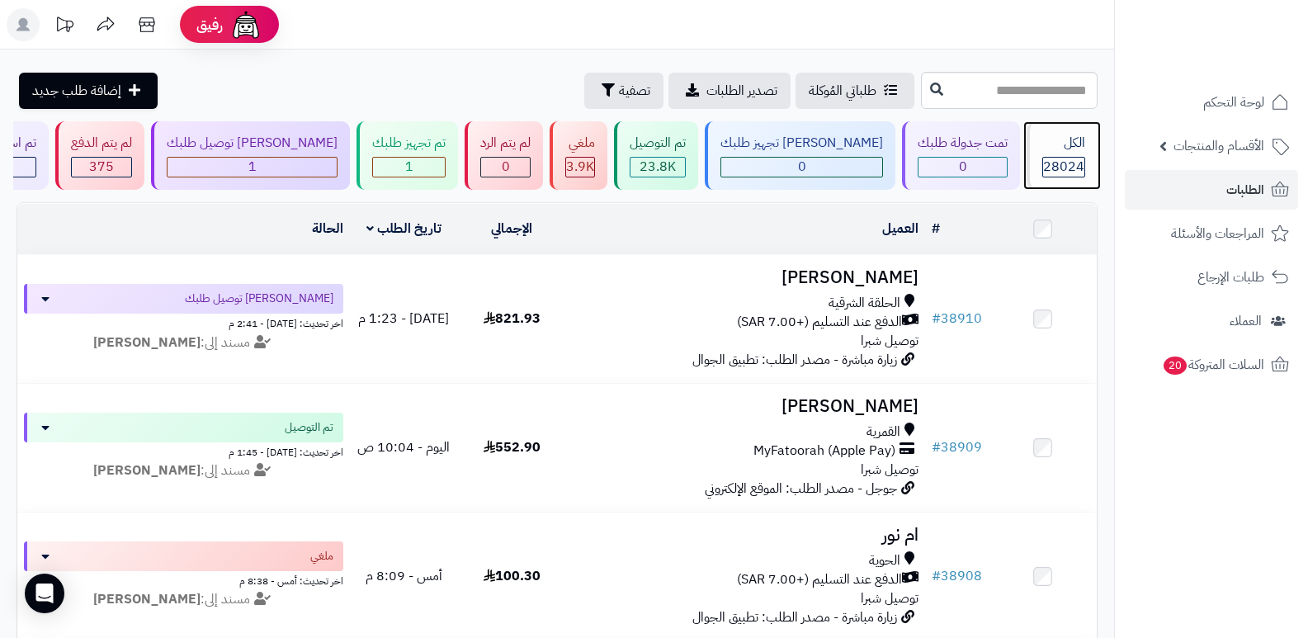
click at [1074, 144] on div "الكل" at bounding box center [1063, 143] width 43 height 19
click at [1052, 167] on span "28024" at bounding box center [1063, 167] width 41 height 20
click at [1060, 169] on span "28024" at bounding box center [1063, 167] width 41 height 20
click at [1067, 150] on div "الكل" at bounding box center [1063, 143] width 43 height 19
click at [1063, 139] on div "الكل" at bounding box center [1063, 143] width 43 height 19
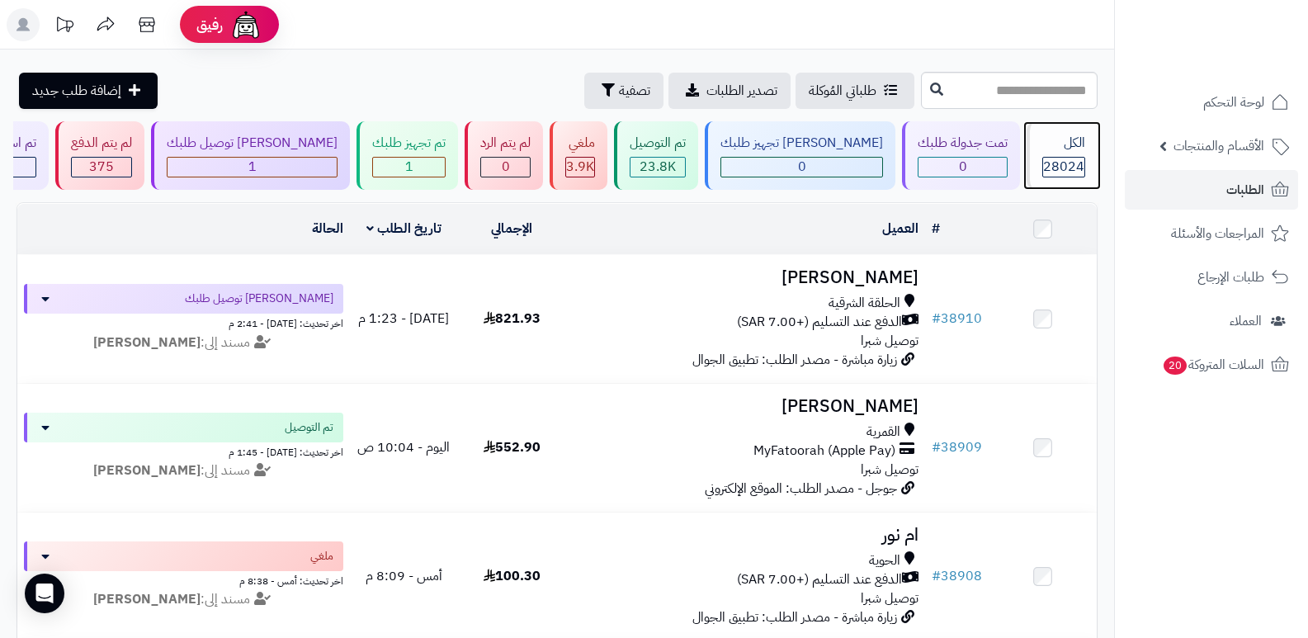
click at [1048, 163] on span "28024" at bounding box center [1063, 167] width 41 height 20
click at [1052, 148] on div "الكل" at bounding box center [1063, 143] width 43 height 19
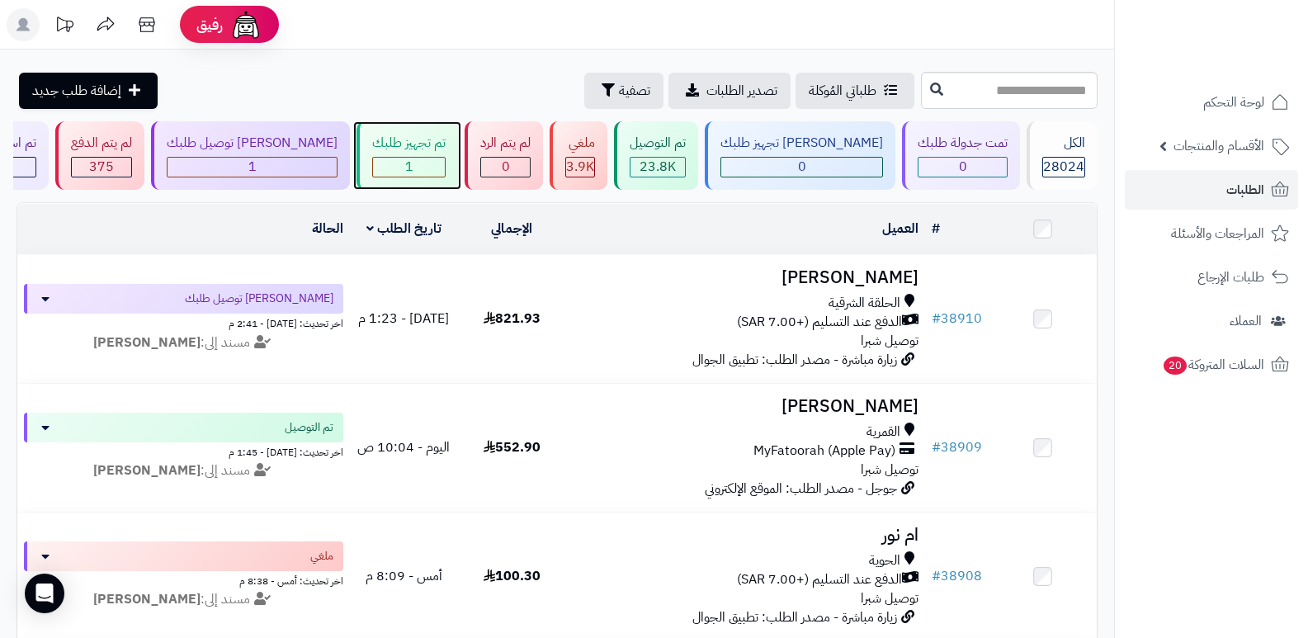
click at [445, 172] on div "1" at bounding box center [409, 167] width 72 height 19
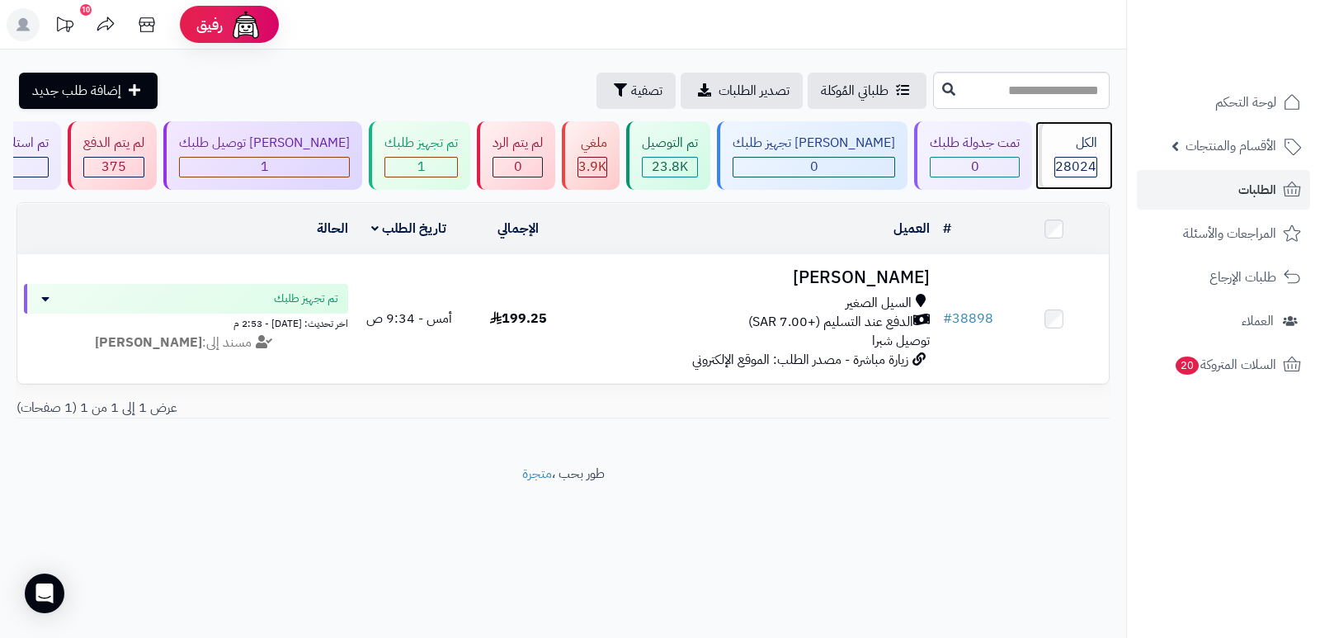
click at [1066, 169] on span "28024" at bounding box center [1075, 167] width 41 height 20
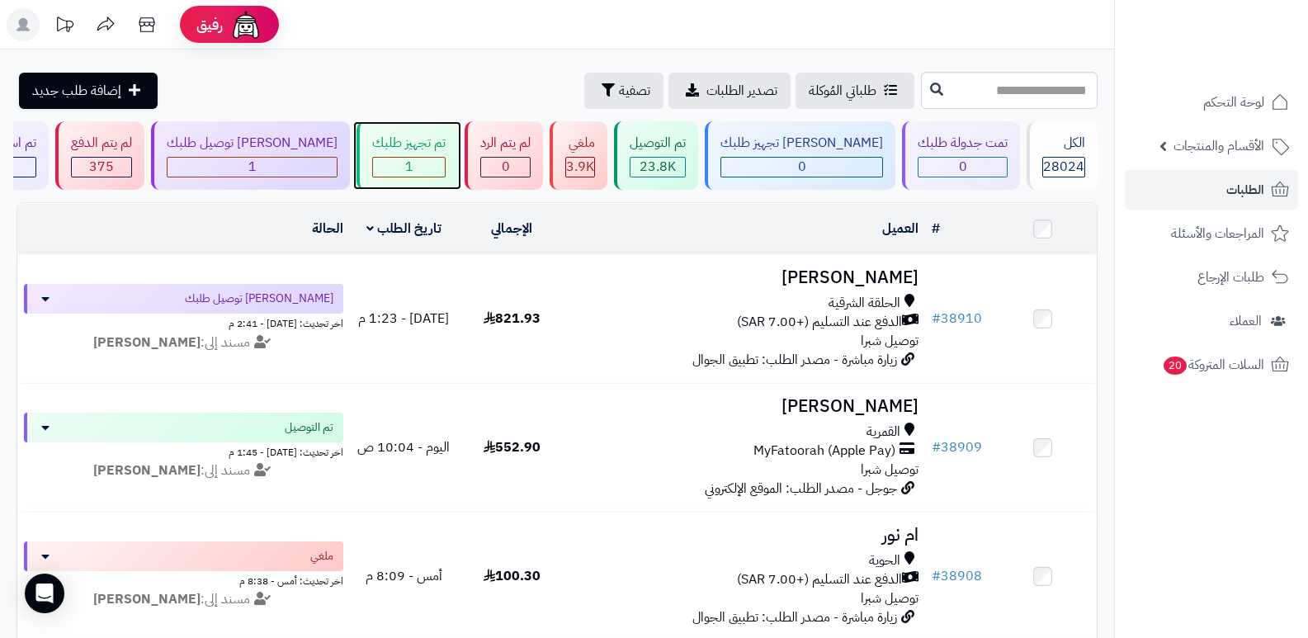
click at [413, 163] on span "1" at bounding box center [409, 167] width 8 height 20
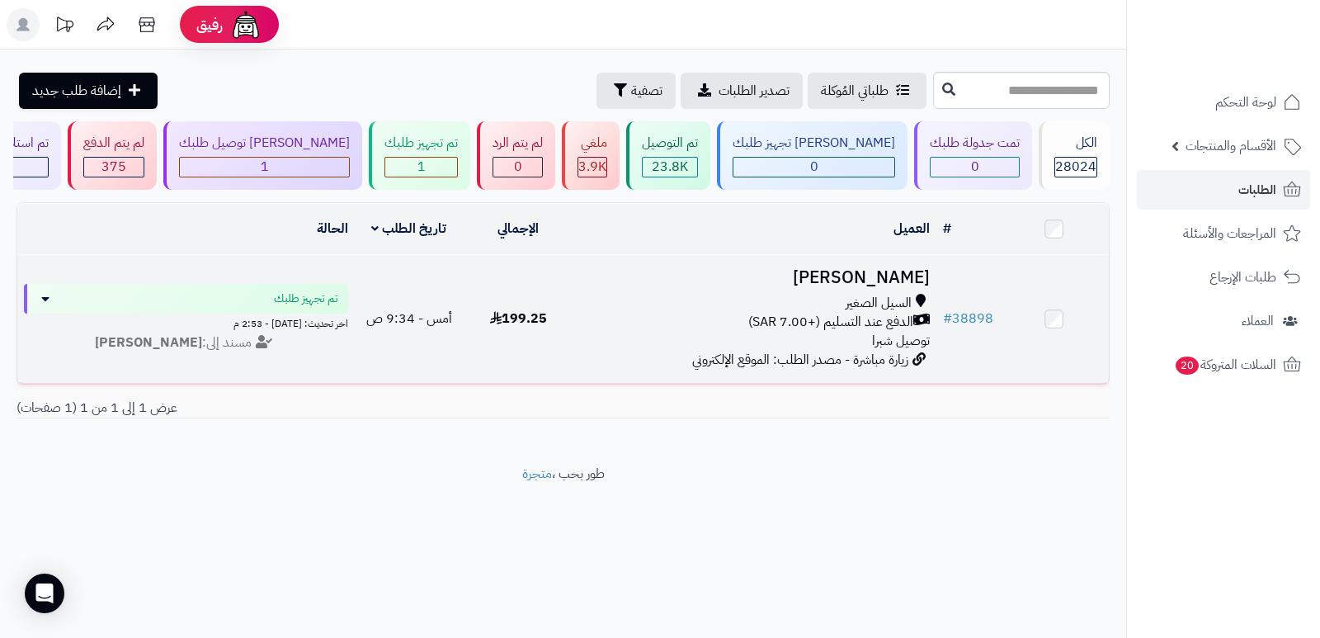
click at [883, 279] on h3 "[PERSON_NAME]" at bounding box center [754, 277] width 351 height 19
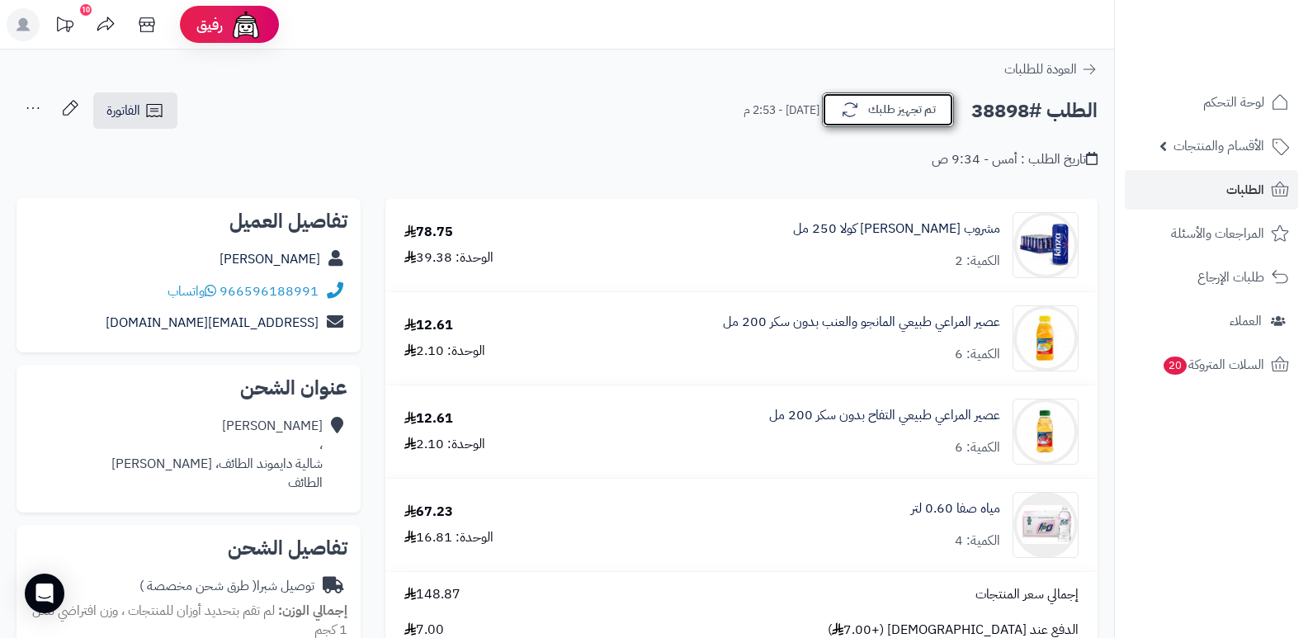
click at [887, 106] on button "تم تجهيز طلبك" at bounding box center [888, 109] width 132 height 35
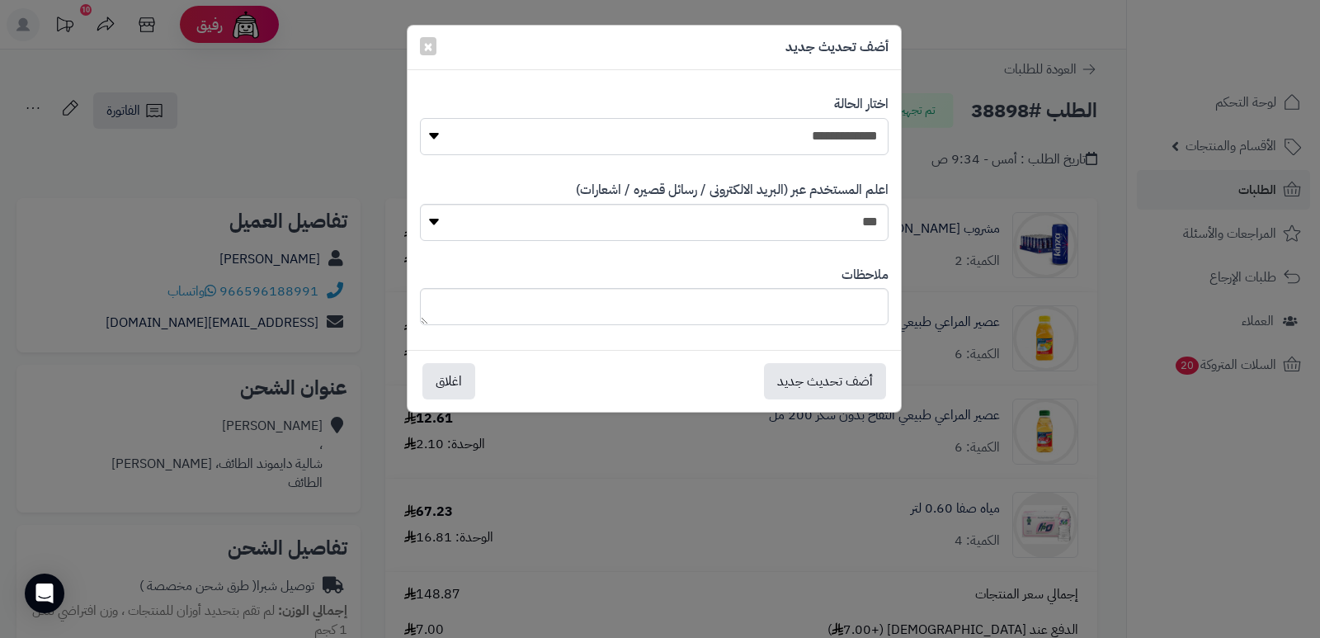
click at [836, 125] on select "**********" at bounding box center [654, 136] width 469 height 37
select select "**"
click at [420, 118] on select "**********" at bounding box center [654, 136] width 469 height 37
click at [817, 310] on textarea at bounding box center [654, 306] width 469 height 37
type textarea "*****"
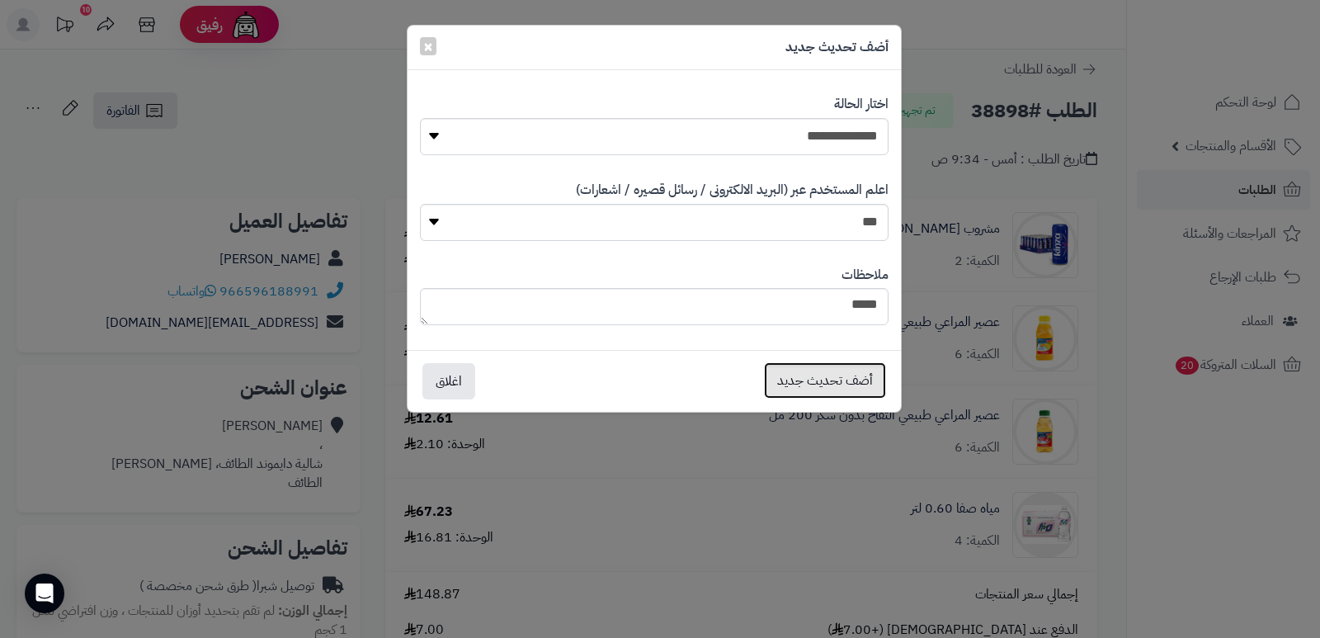
click at [845, 375] on button "أضف تحديث جديد" at bounding box center [825, 380] width 122 height 36
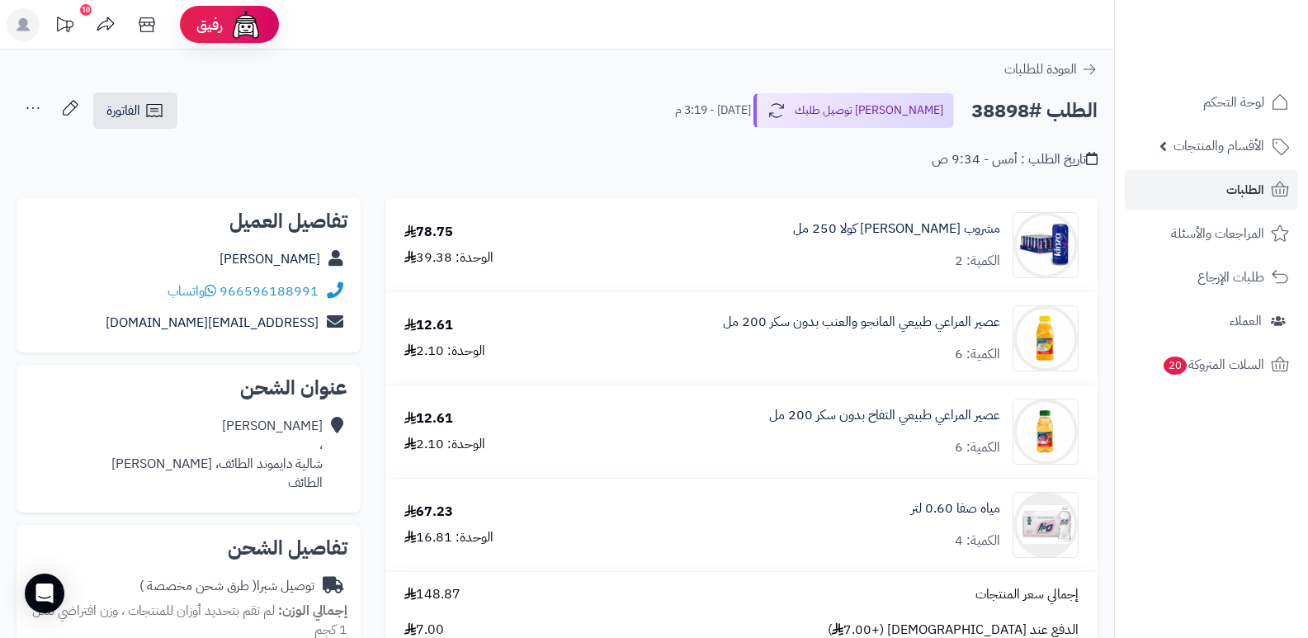
click at [1279, 521] on nav "لوحة التحكم الأقسام والمنتجات المنتجات الأقسام الماركات مواصفات المنتجات مواصفا…" at bounding box center [1211, 340] width 194 height 638
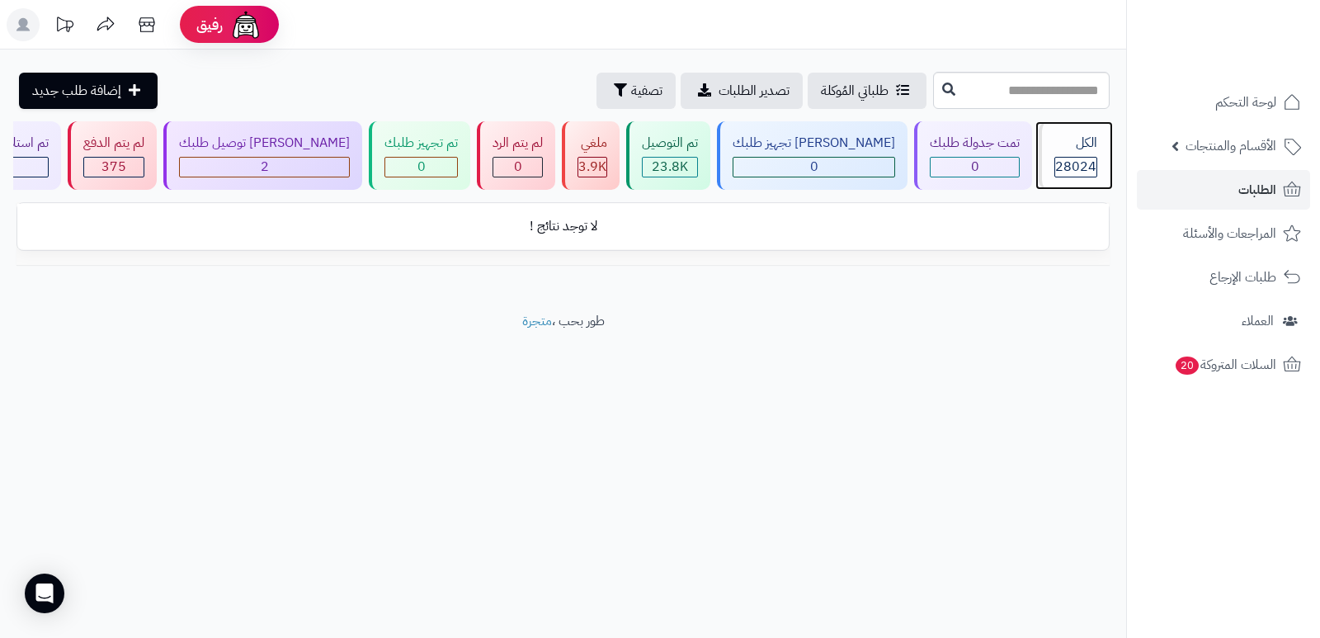
click at [1077, 148] on div "الكل" at bounding box center [1075, 143] width 43 height 19
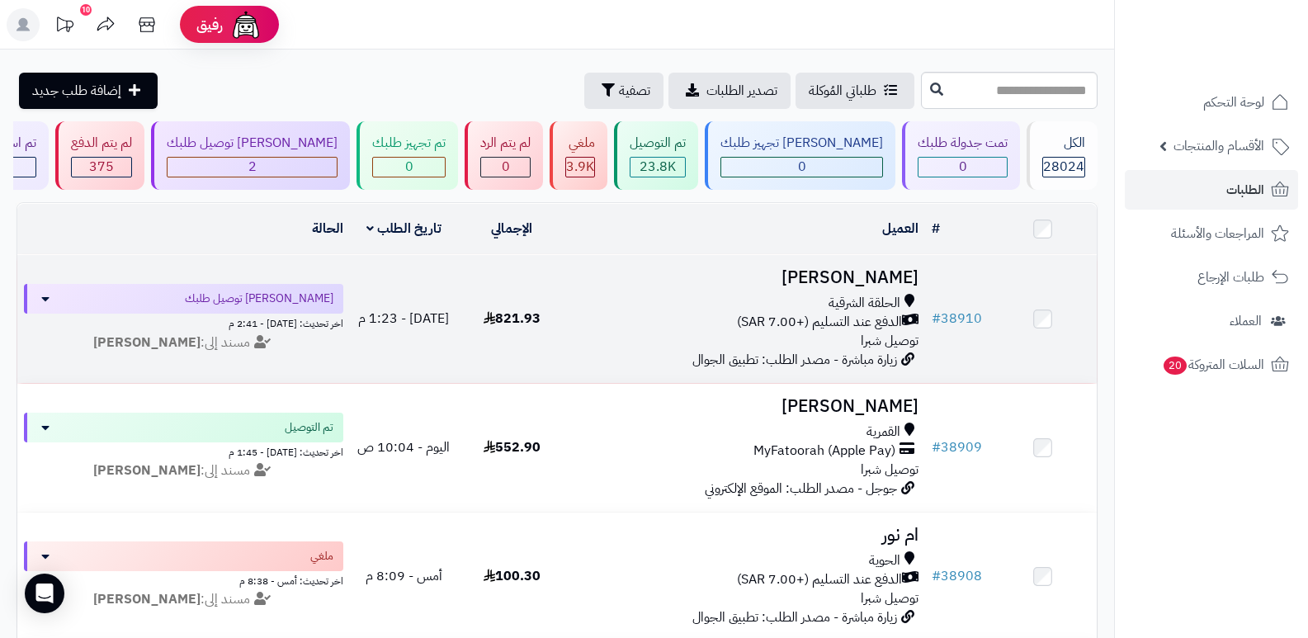
click at [896, 269] on h3 "[PERSON_NAME]" at bounding box center [746, 277] width 346 height 19
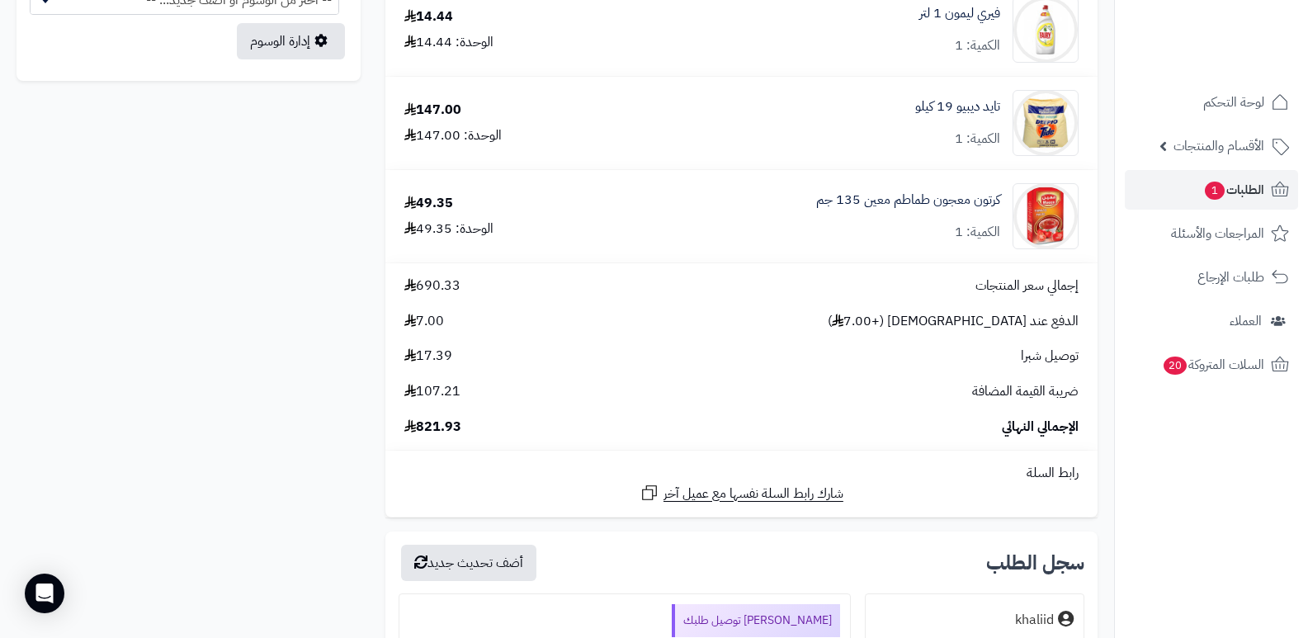
scroll to position [1237, 0]
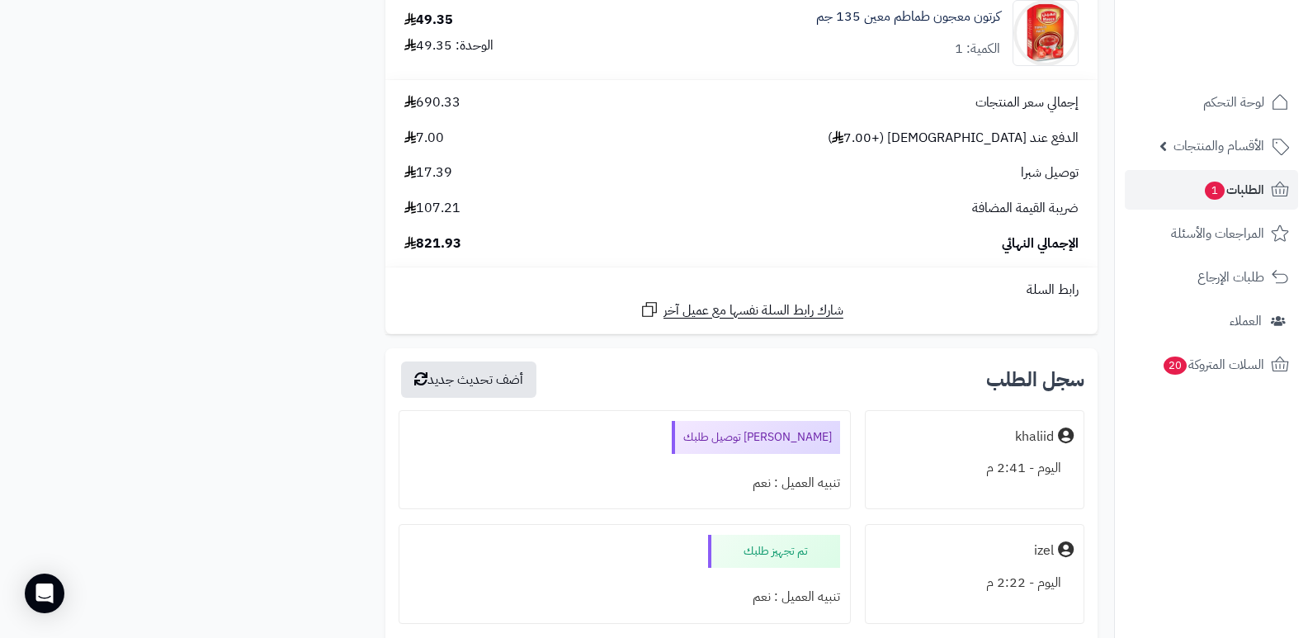
click at [1212, 508] on nav "لوحة التحكم الأقسام والمنتجات المنتجات الأقسام الماركات مواصفات المنتجات مواصفا…" at bounding box center [1211, 340] width 194 height 638
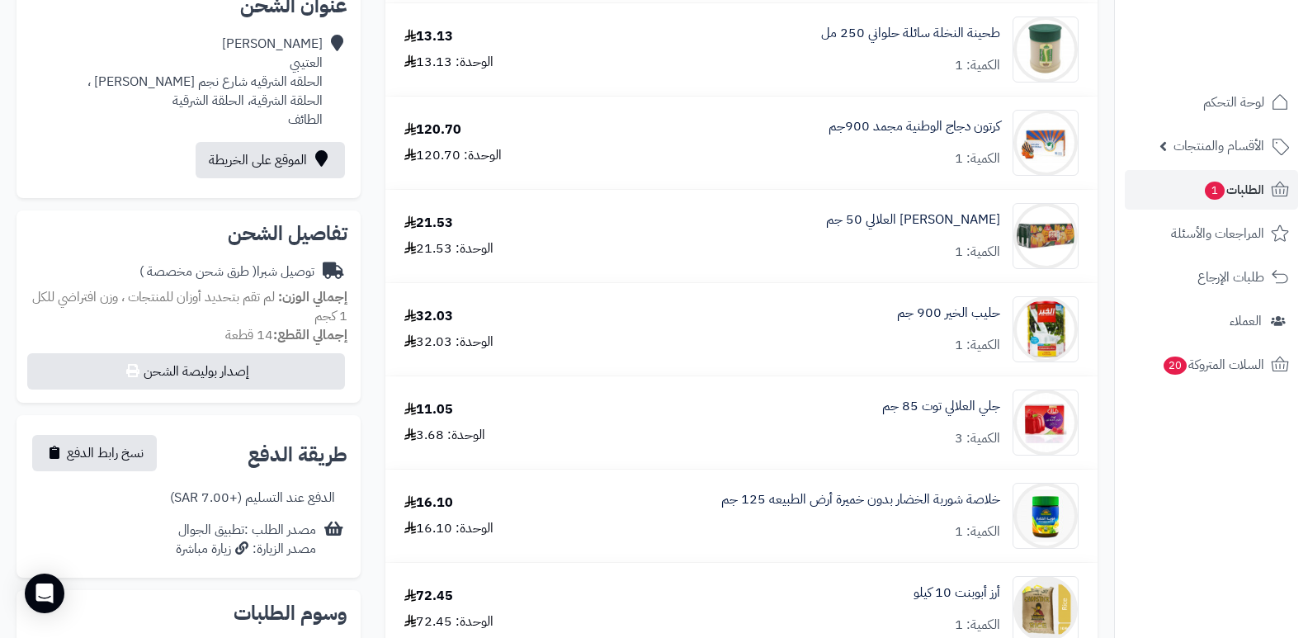
scroll to position [165, 0]
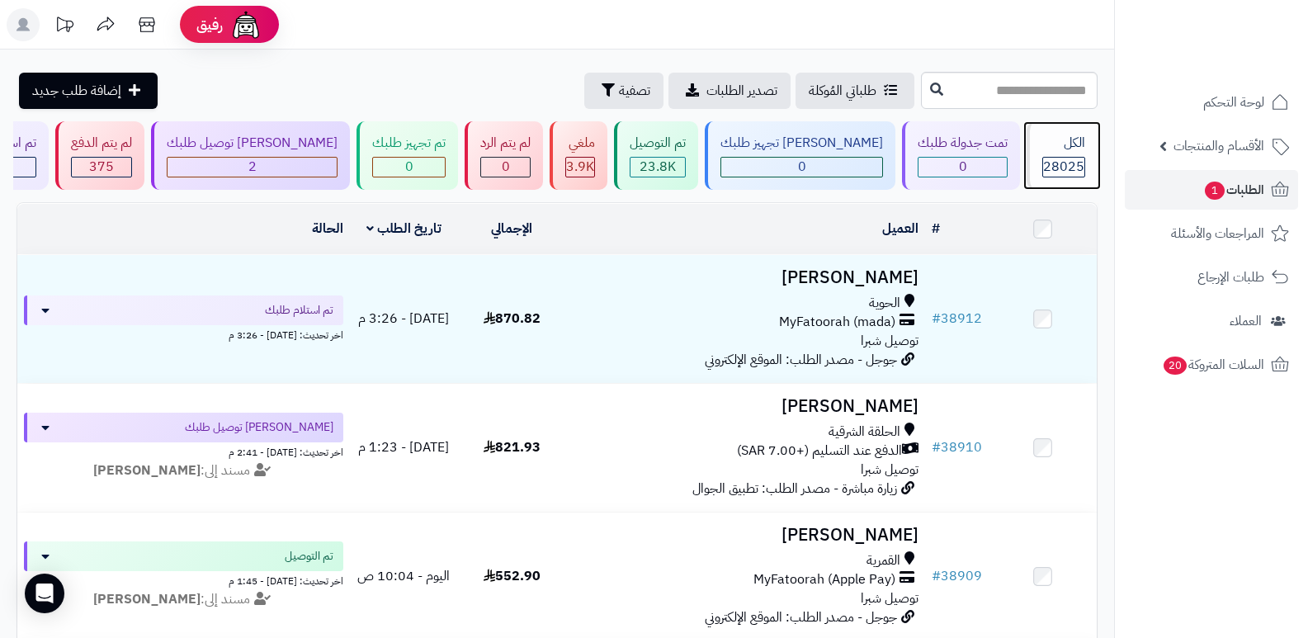
click at [1058, 155] on div "الكل 28025" at bounding box center [1061, 155] width 71 height 68
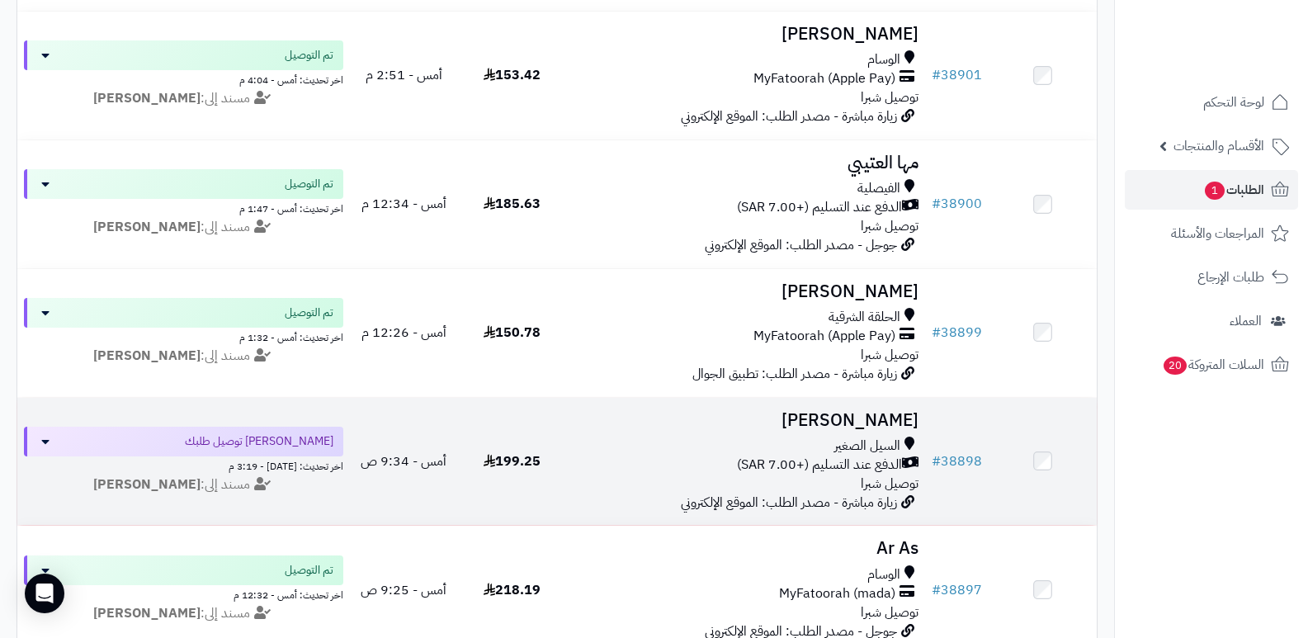
scroll to position [1402, 0]
click at [875, 424] on h3 "[PERSON_NAME]" at bounding box center [746, 419] width 346 height 19
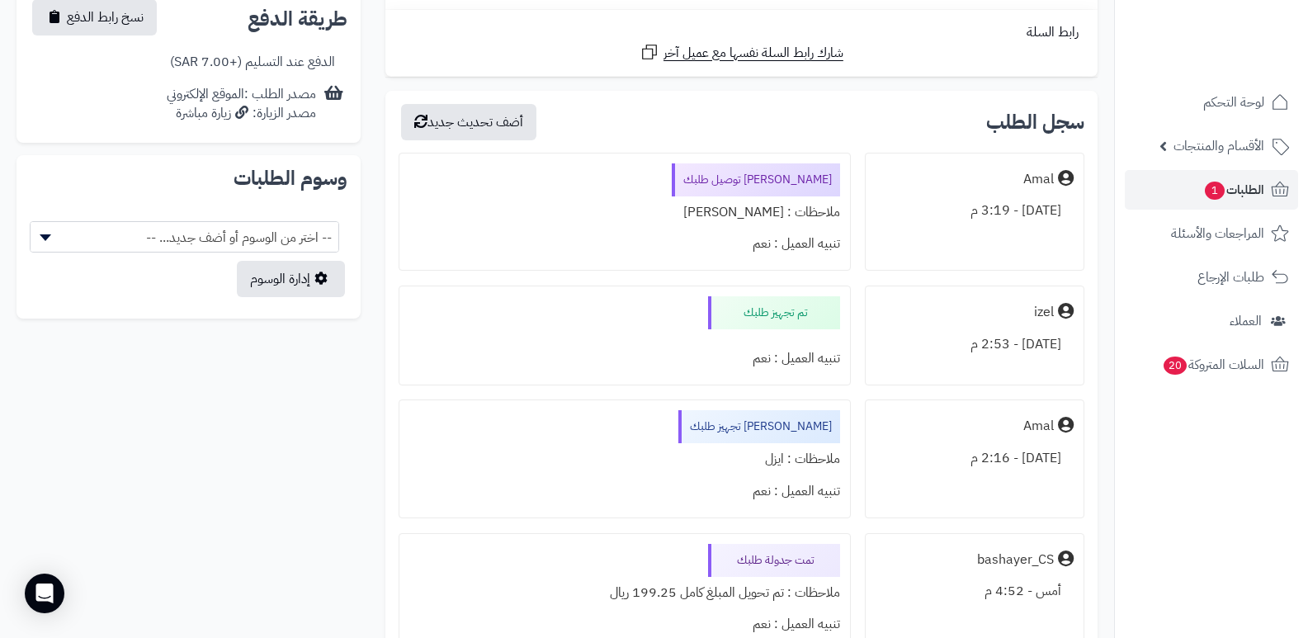
scroll to position [742, 0]
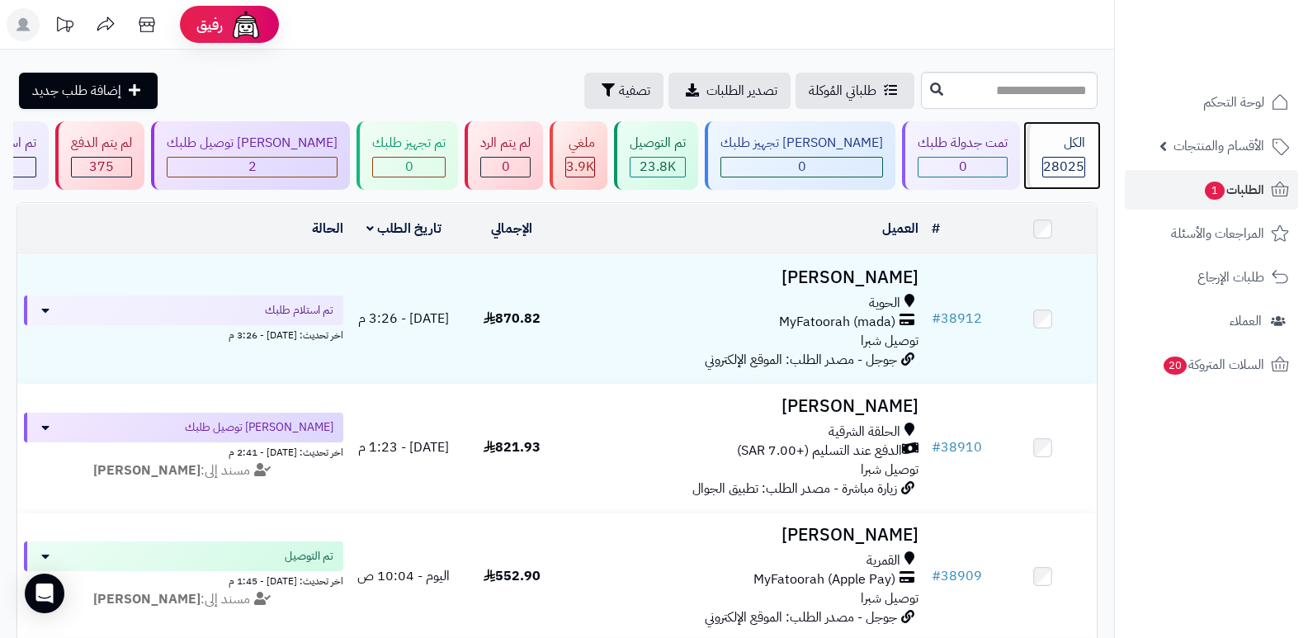
click at [1079, 150] on div "الكل" at bounding box center [1063, 143] width 43 height 19
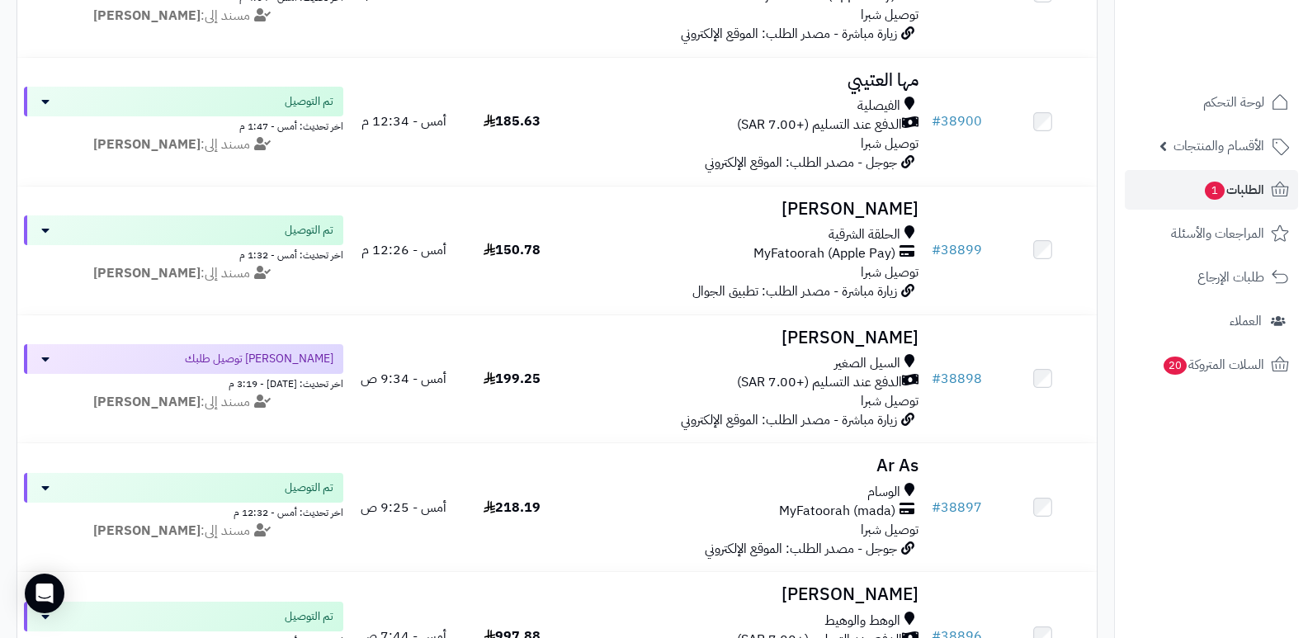
scroll to position [1485, 0]
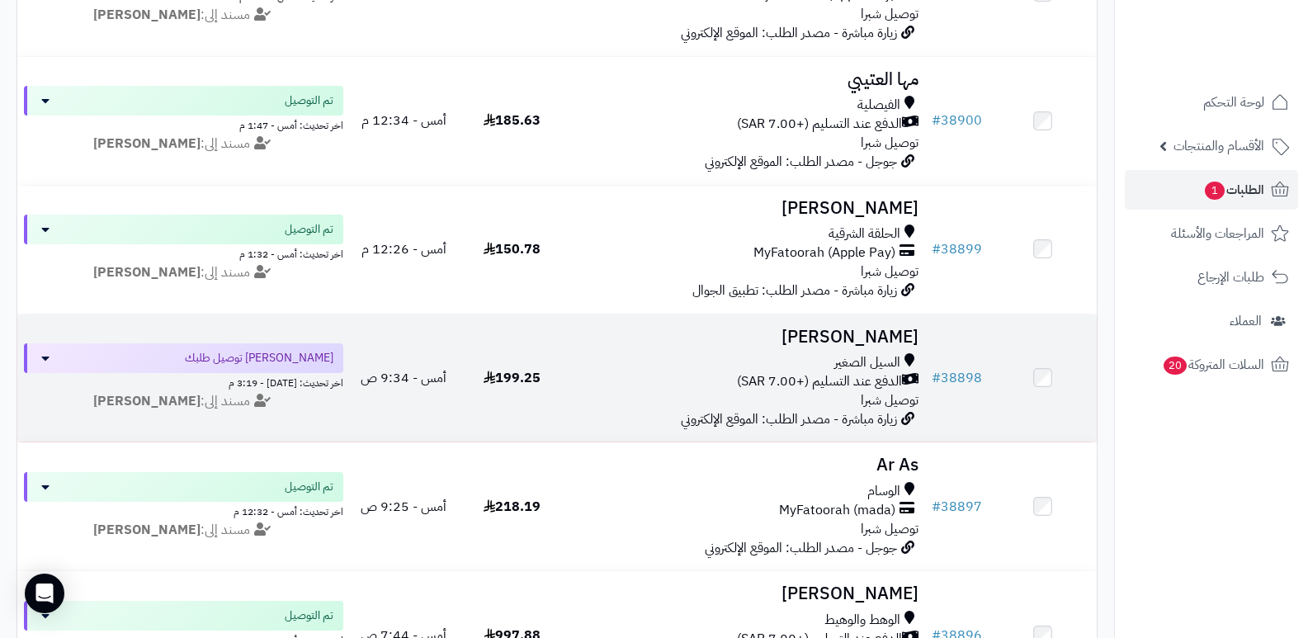
click at [898, 333] on h3 "[PERSON_NAME]" at bounding box center [746, 337] width 346 height 19
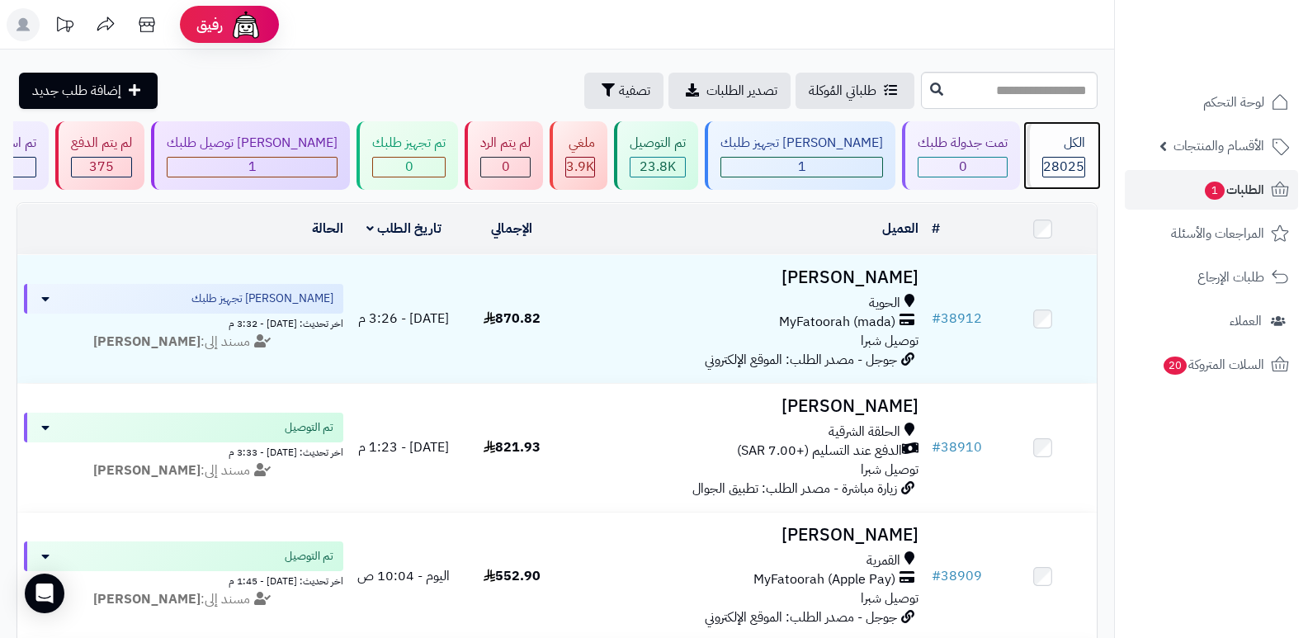
click at [1068, 168] on span "28025" at bounding box center [1063, 167] width 41 height 20
click at [1065, 174] on span "28025" at bounding box center [1063, 167] width 41 height 20
click at [1170, 496] on nav "لوحة التحكم الأقسام والمنتجات المنتجات الأقسام الماركات مواصفات المنتجات مواصفا…" at bounding box center [1211, 340] width 194 height 638
click at [1076, 150] on div "الكل" at bounding box center [1063, 143] width 43 height 19
click at [909, 19] on header "رفيق ! الطلبات معالجة مكتمل إرجاع المنتجات العملاء المتواجدون الان 28737 عملاء …" at bounding box center [654, 24] width 1308 height 49
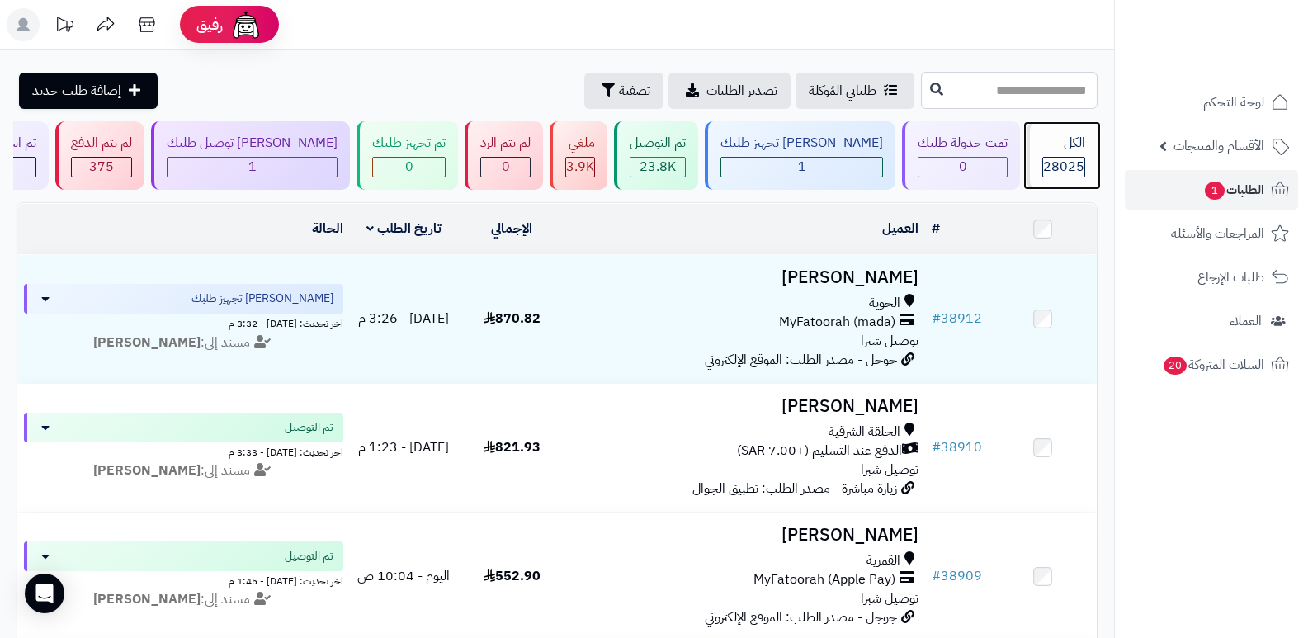
click at [1073, 161] on span "28025" at bounding box center [1063, 167] width 41 height 20
click at [1050, 146] on div "الكل" at bounding box center [1063, 143] width 43 height 19
click at [1077, 158] on span "28025" at bounding box center [1063, 167] width 41 height 20
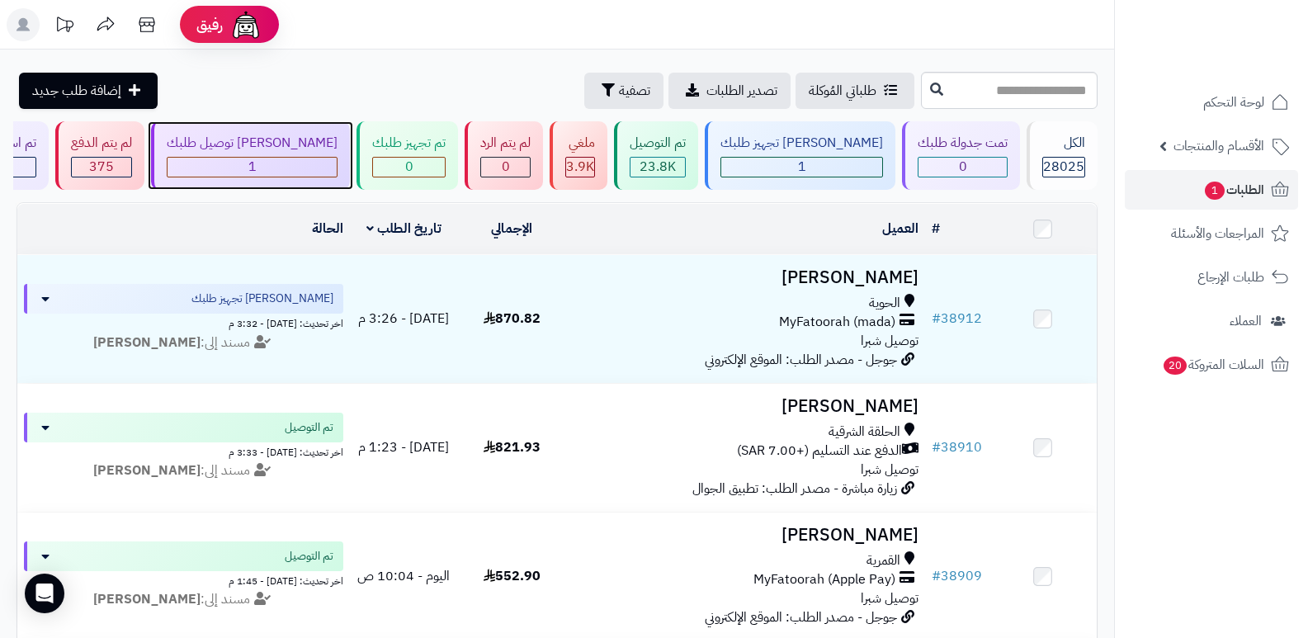
click at [329, 142] on div "[PERSON_NAME] توصيل طلبك" at bounding box center [252, 143] width 171 height 19
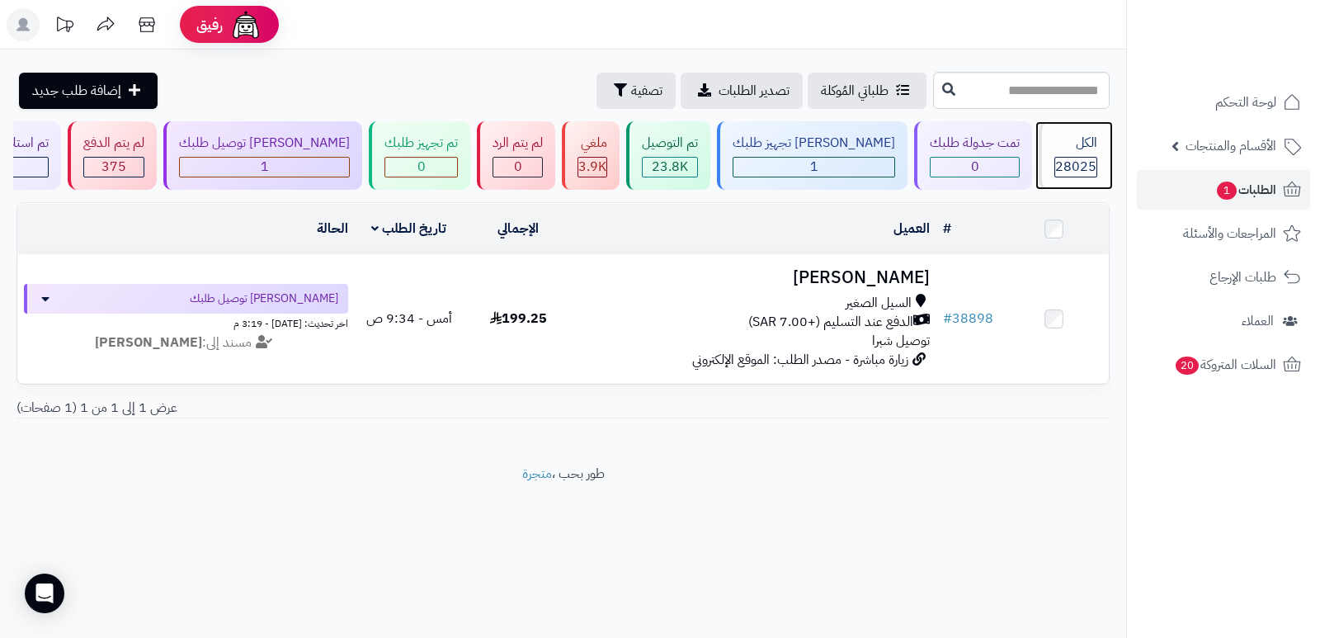
click at [1085, 139] on div "الكل" at bounding box center [1075, 143] width 43 height 19
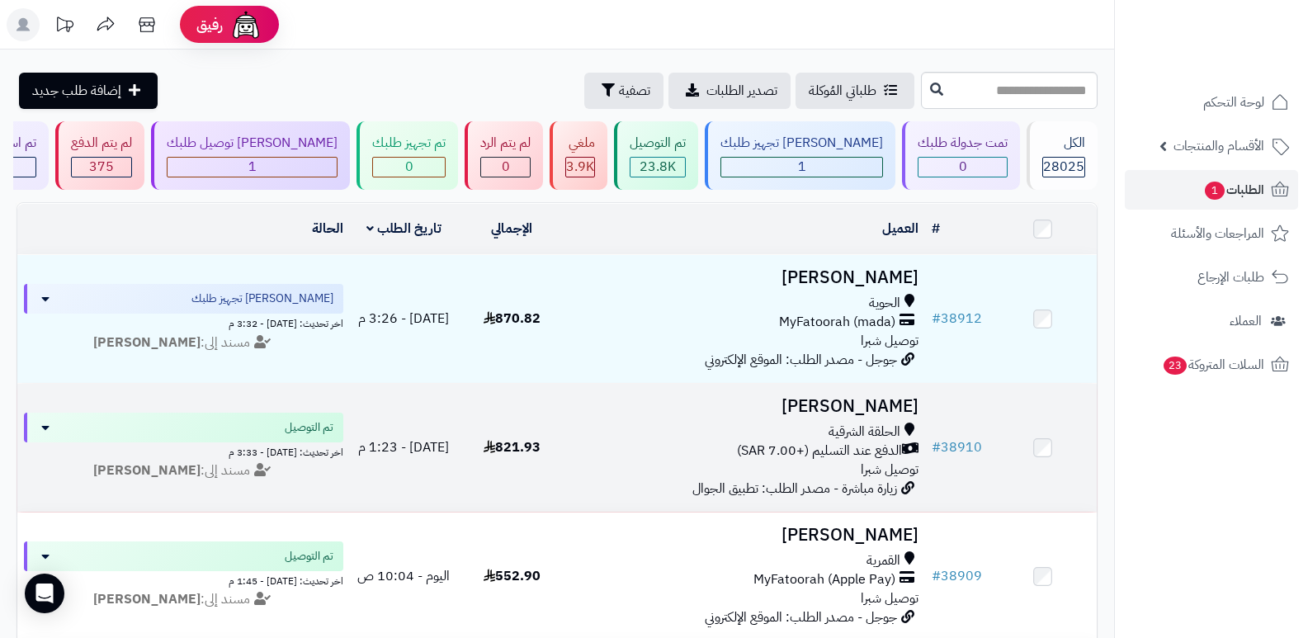
scroll to position [82, 0]
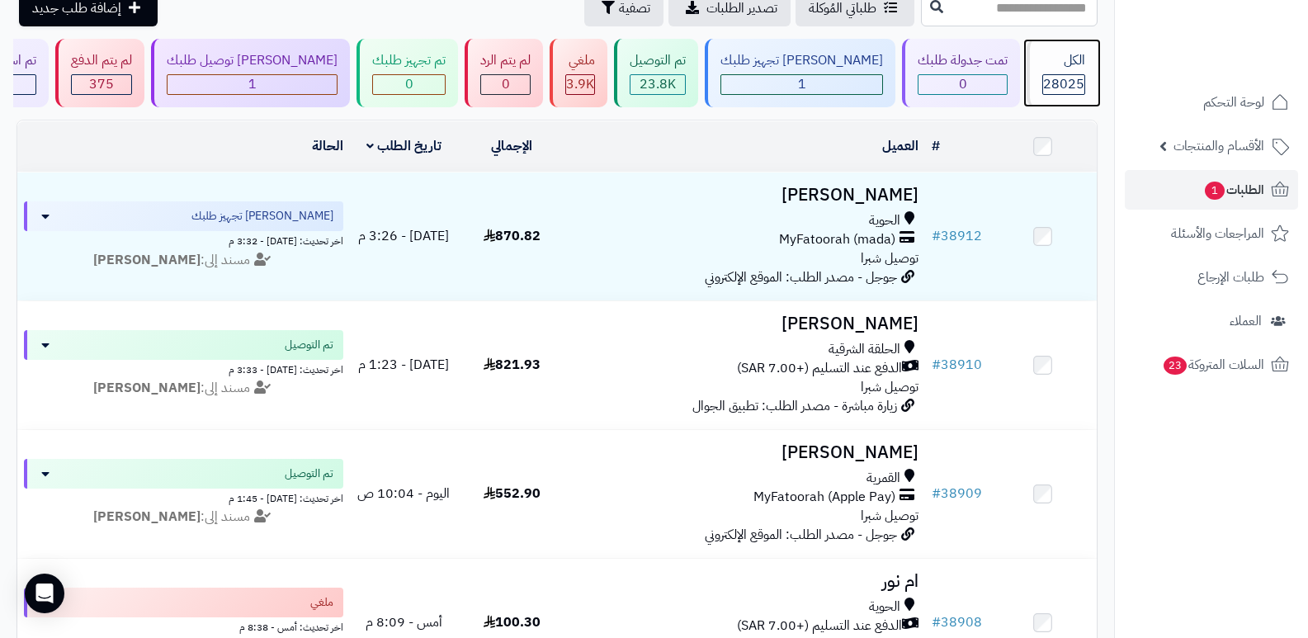
click at [1079, 81] on span "28025" at bounding box center [1063, 84] width 41 height 20
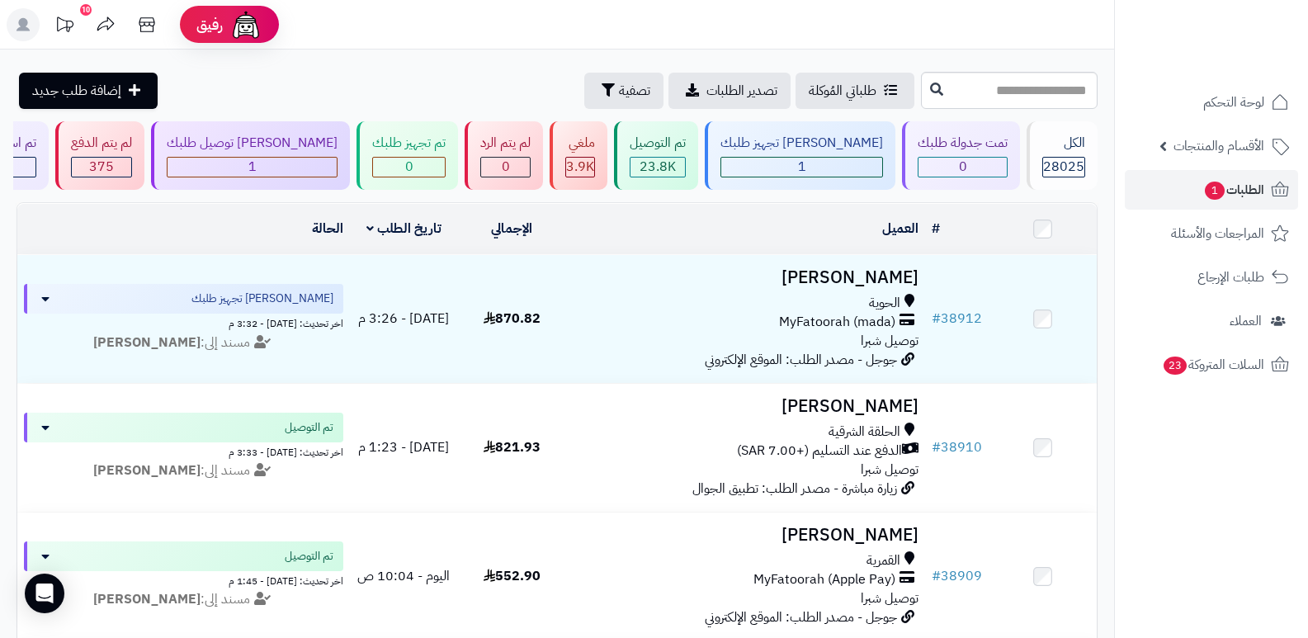
click at [72, 15] on icon at bounding box center [64, 24] width 33 height 33
click at [1062, 154] on div "الكل 28025" at bounding box center [1061, 155] width 71 height 68
click at [445, 134] on div "تم تجهيز طلبك" at bounding box center [408, 143] width 73 height 19
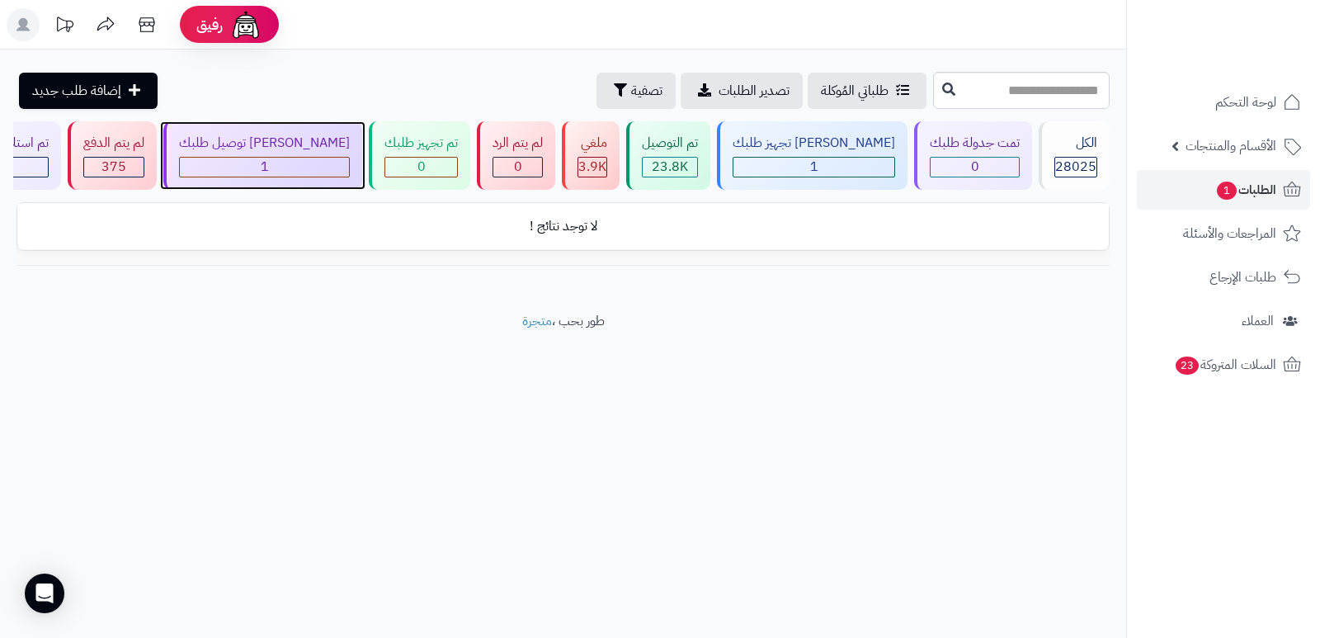
click at [279, 129] on div "[PERSON_NAME] توصيل طلبك 1" at bounding box center [262, 155] width 199 height 68
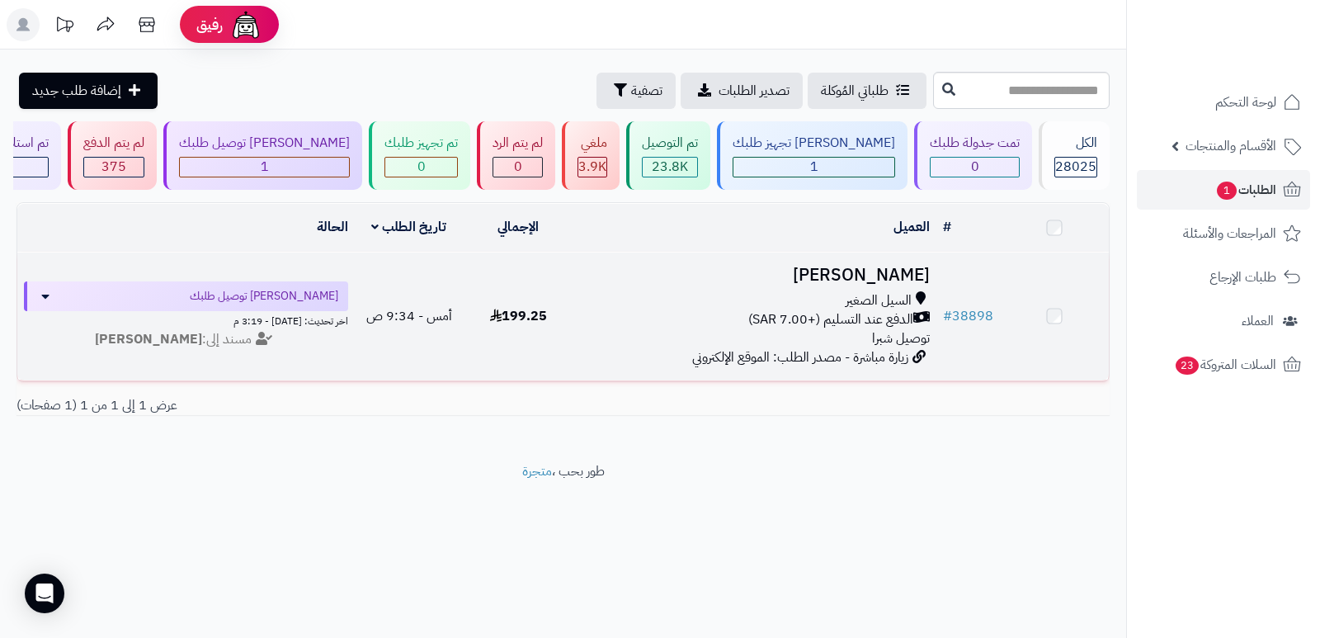
drag, startPoint x: 0, startPoint y: 0, endPoint x: 902, endPoint y: 284, distance: 945.3
click at [902, 284] on h3 "[PERSON_NAME]" at bounding box center [754, 275] width 351 height 19
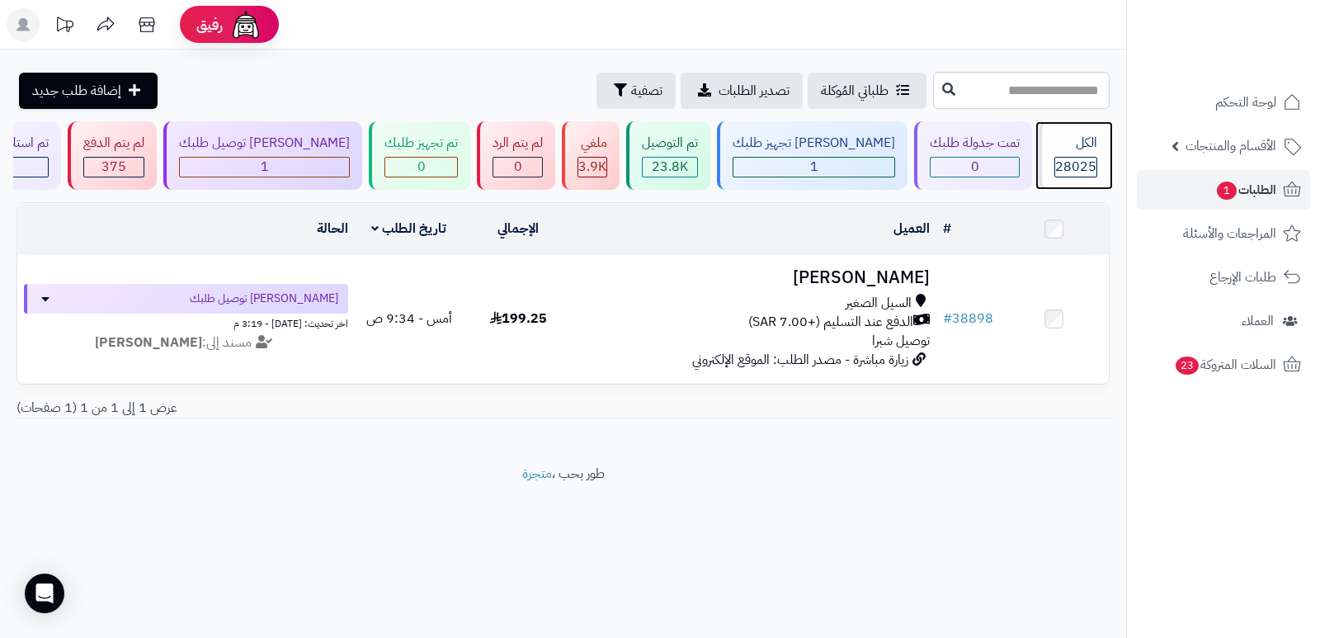
click at [1094, 150] on div "الكل" at bounding box center [1075, 143] width 43 height 19
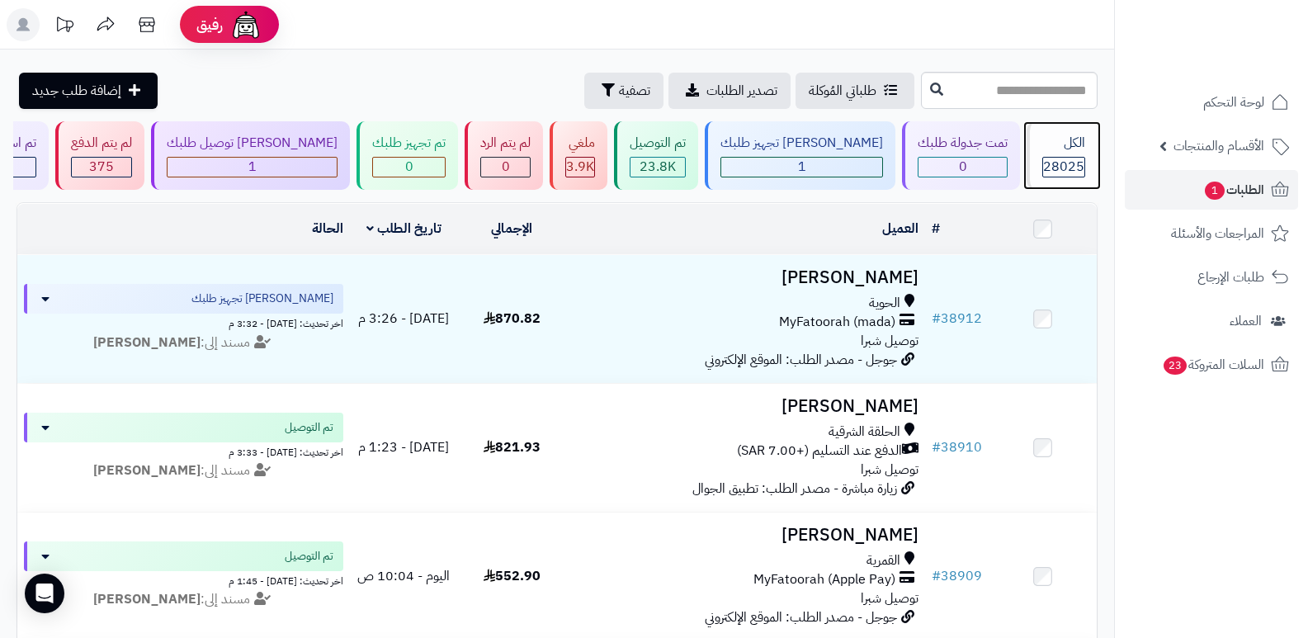
click at [1084, 144] on div "الكل" at bounding box center [1063, 143] width 43 height 19
click at [1074, 146] on div "الكل" at bounding box center [1063, 143] width 43 height 19
click at [1047, 152] on div "الكل" at bounding box center [1063, 143] width 43 height 19
click at [1072, 149] on div "الكل" at bounding box center [1063, 143] width 43 height 19
click at [1067, 166] on span "28025" at bounding box center [1063, 167] width 41 height 20
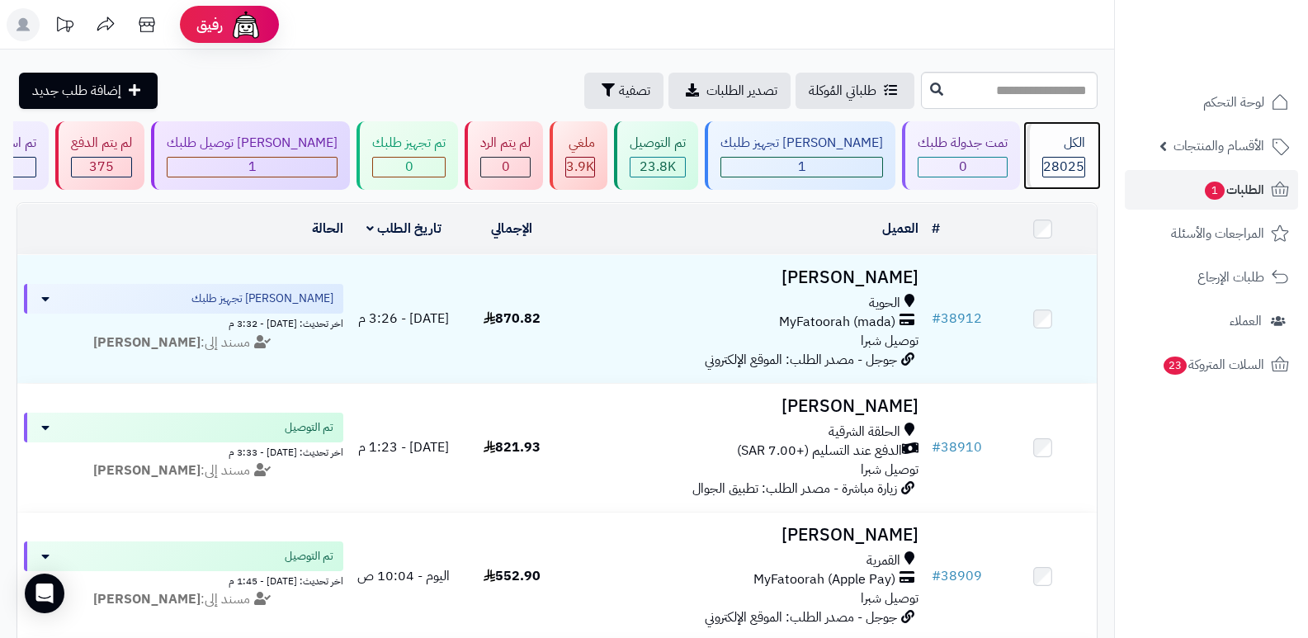
click at [1058, 141] on div "الكل" at bounding box center [1063, 143] width 43 height 19
click at [1078, 148] on div "الكل" at bounding box center [1063, 143] width 43 height 19
click at [1063, 141] on div "الكل" at bounding box center [1063, 143] width 43 height 19
click at [1046, 157] on span "28025" at bounding box center [1063, 167] width 41 height 20
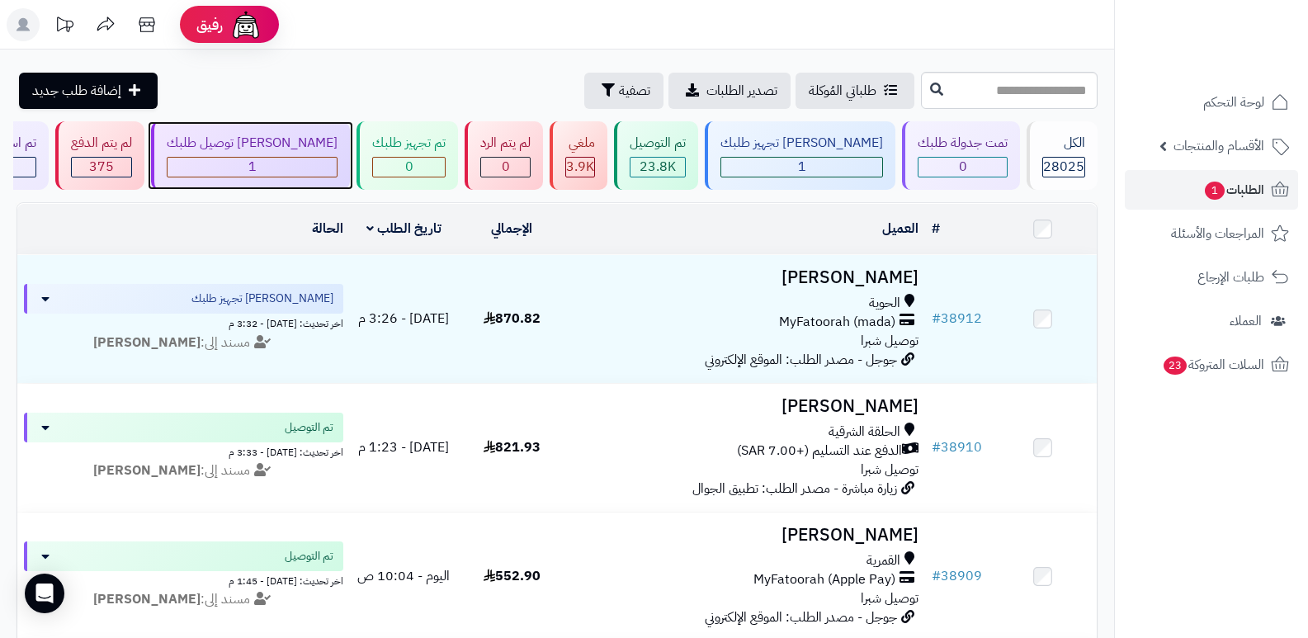
click at [335, 155] on div "جاري توصيل طلبك 1" at bounding box center [250, 155] width 199 height 68
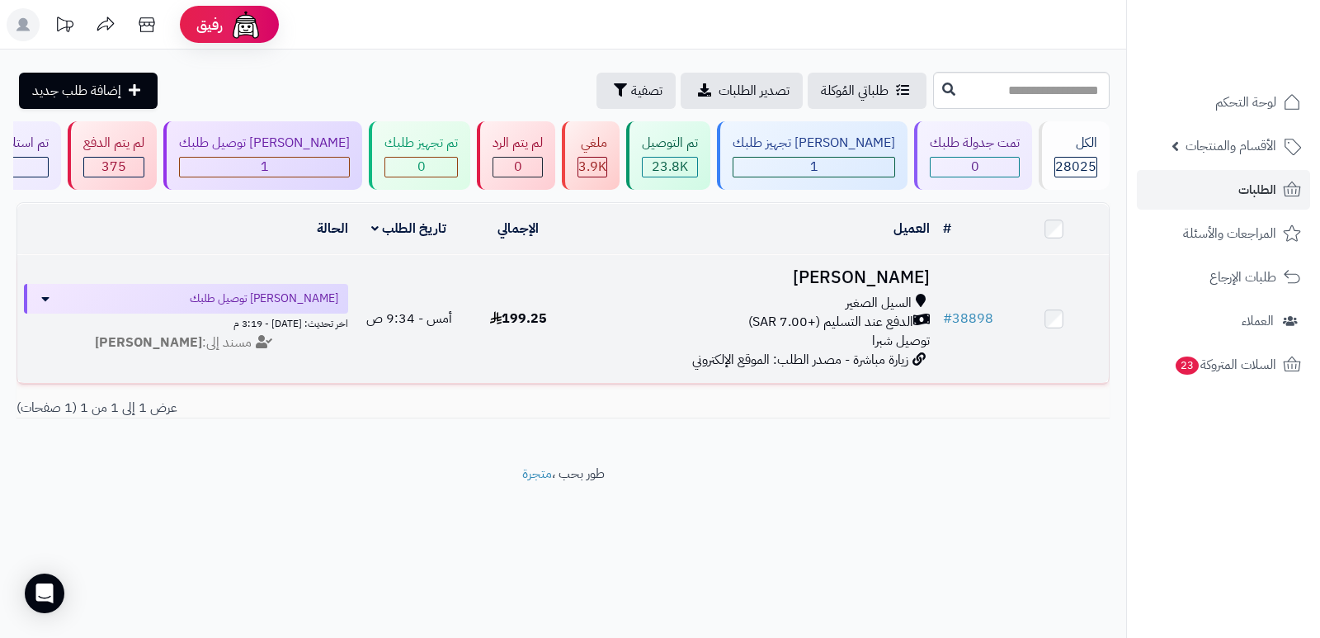
click at [913, 279] on h3 "[PERSON_NAME]" at bounding box center [754, 277] width 351 height 19
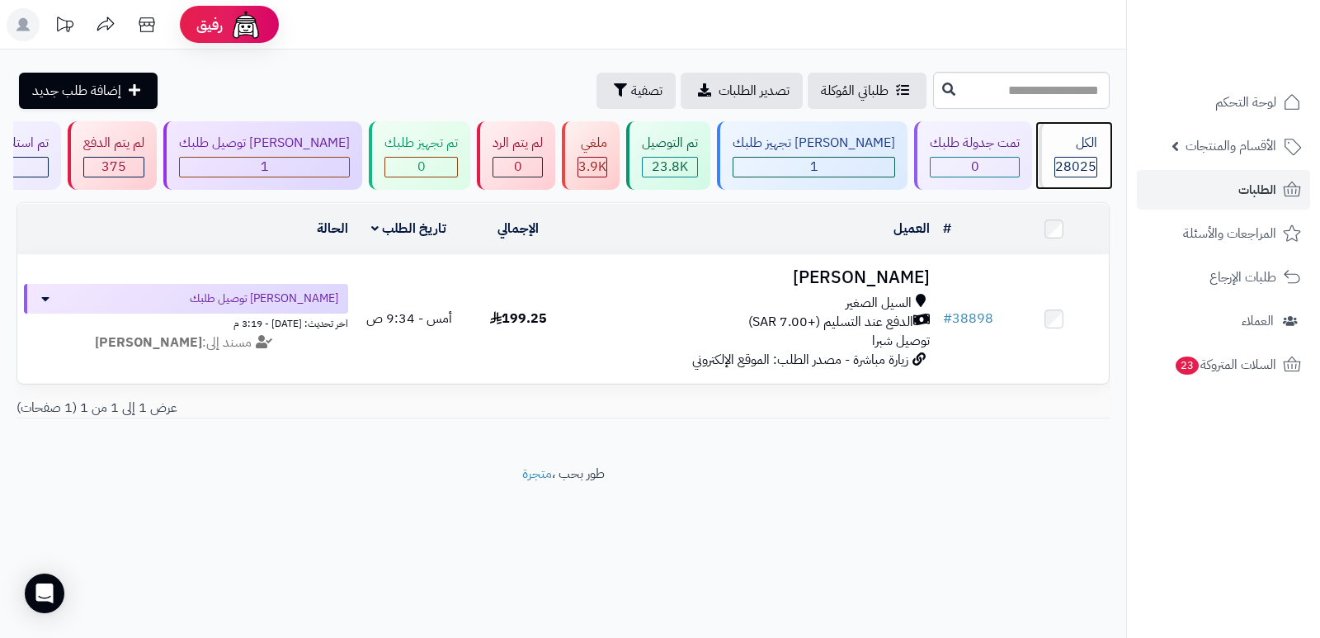
click at [1077, 135] on div "الكل" at bounding box center [1075, 143] width 43 height 19
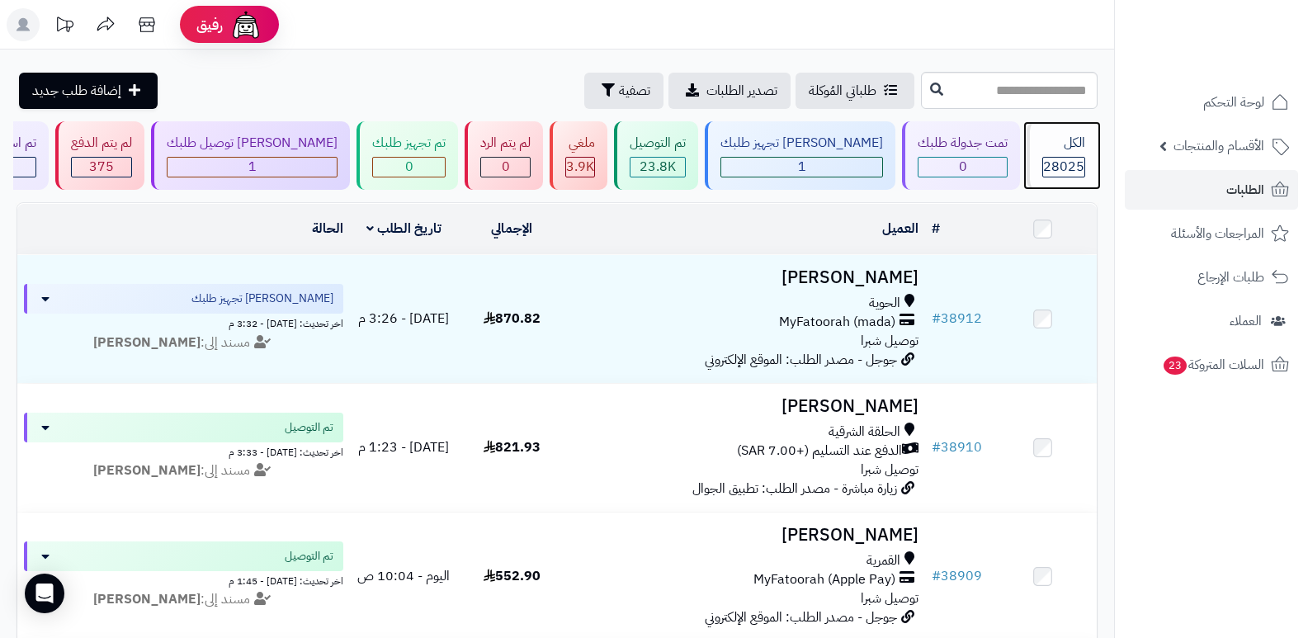
click at [1054, 149] on div "الكل" at bounding box center [1063, 143] width 43 height 19
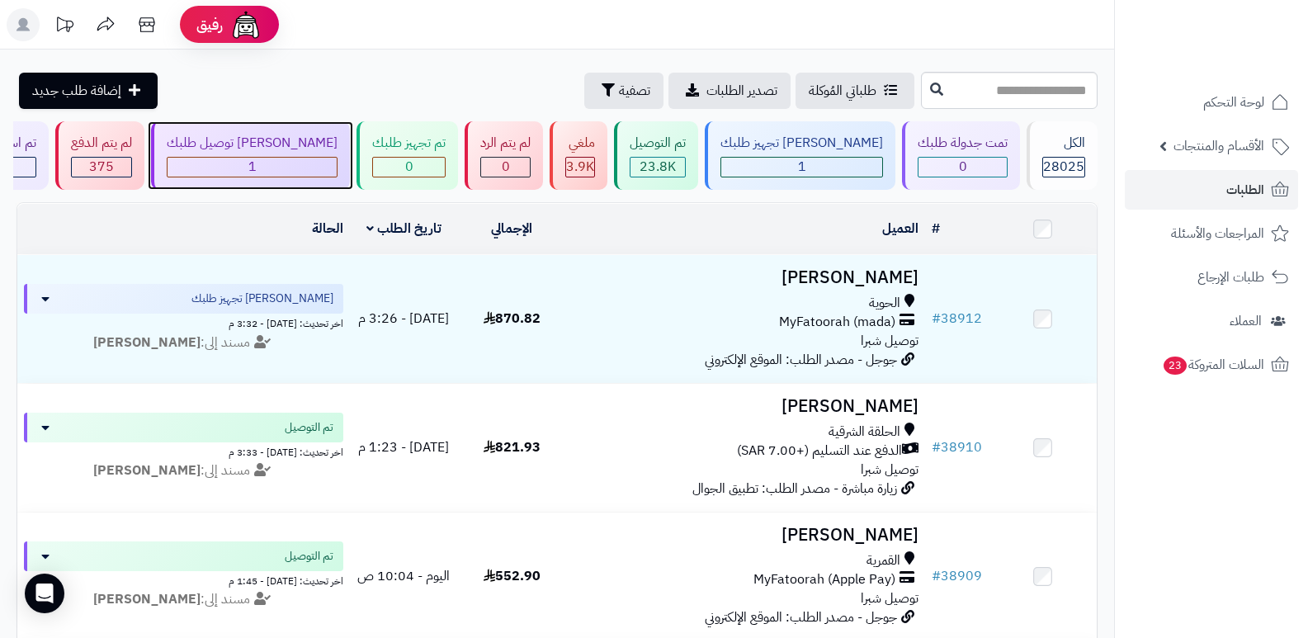
click at [337, 147] on div "[PERSON_NAME] توصيل طلبك" at bounding box center [252, 143] width 171 height 19
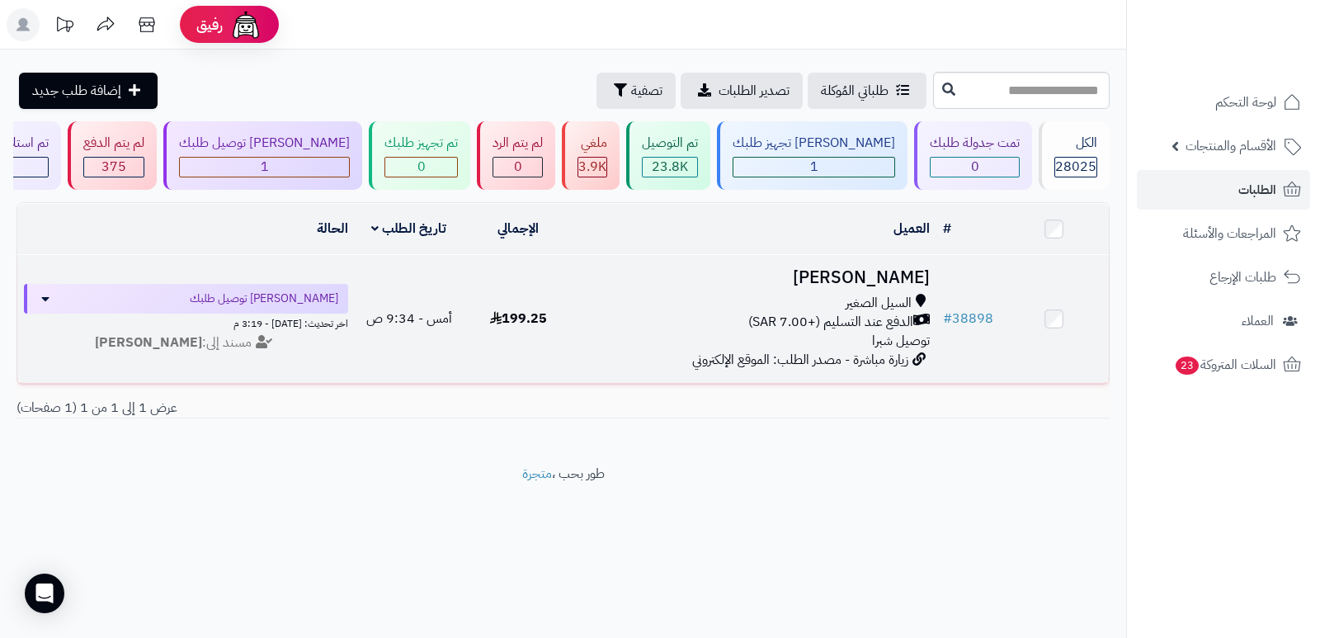
click at [919, 271] on h3 "[PERSON_NAME]" at bounding box center [754, 277] width 351 height 19
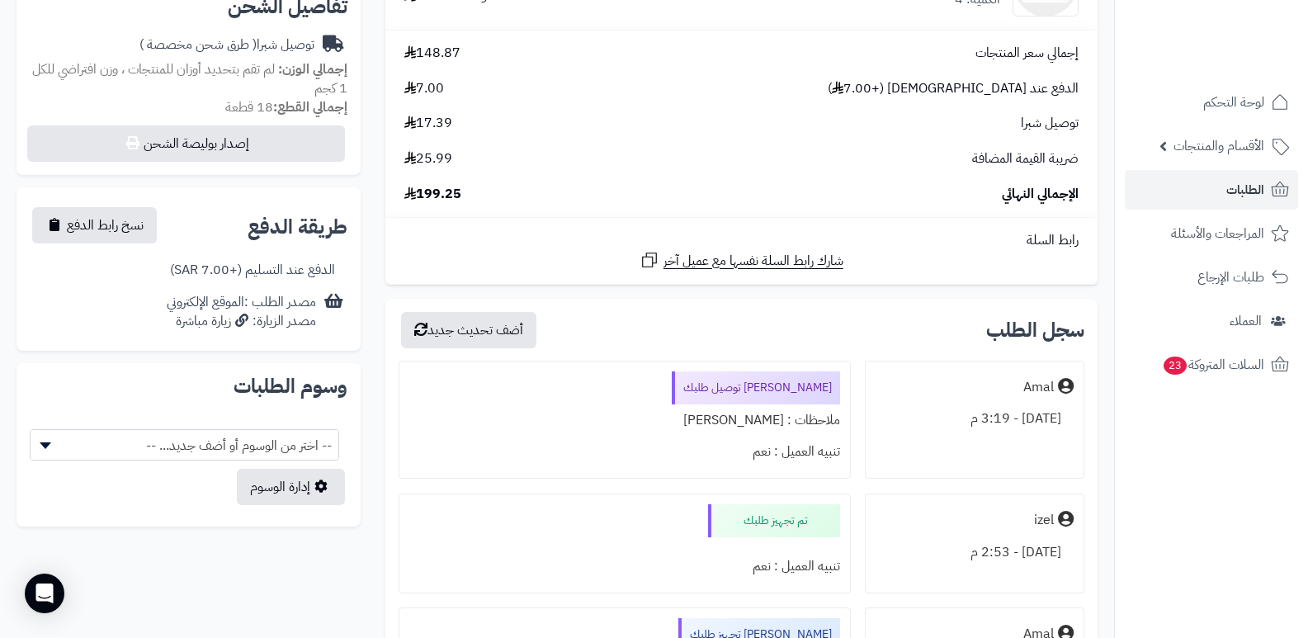
scroll to position [247, 0]
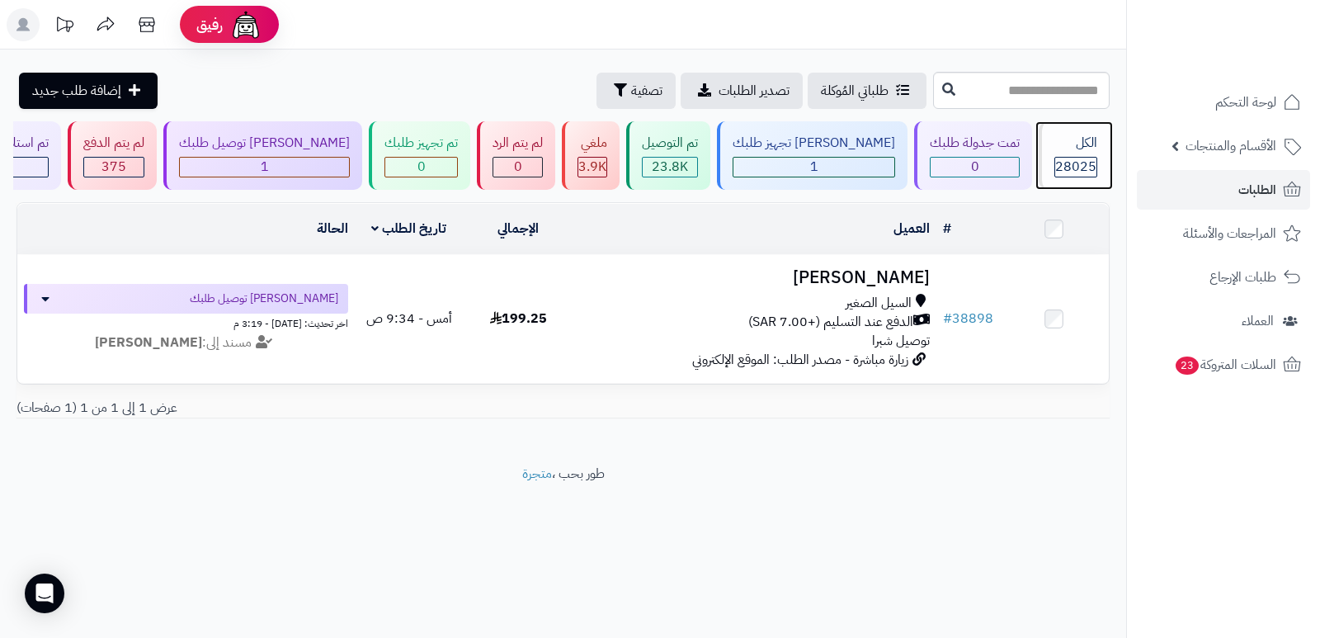
click at [1059, 162] on span "28025" at bounding box center [1075, 167] width 41 height 20
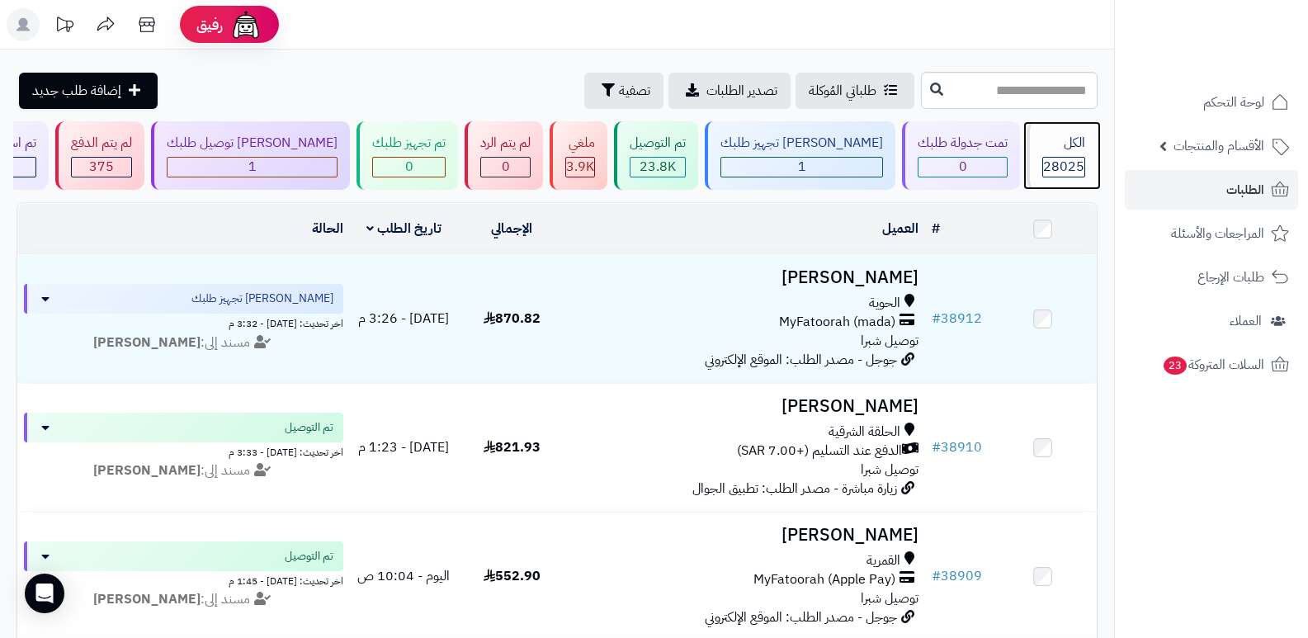
click at [1068, 146] on div "الكل" at bounding box center [1063, 143] width 43 height 19
click at [1063, 152] on div "الكل" at bounding box center [1063, 143] width 43 height 19
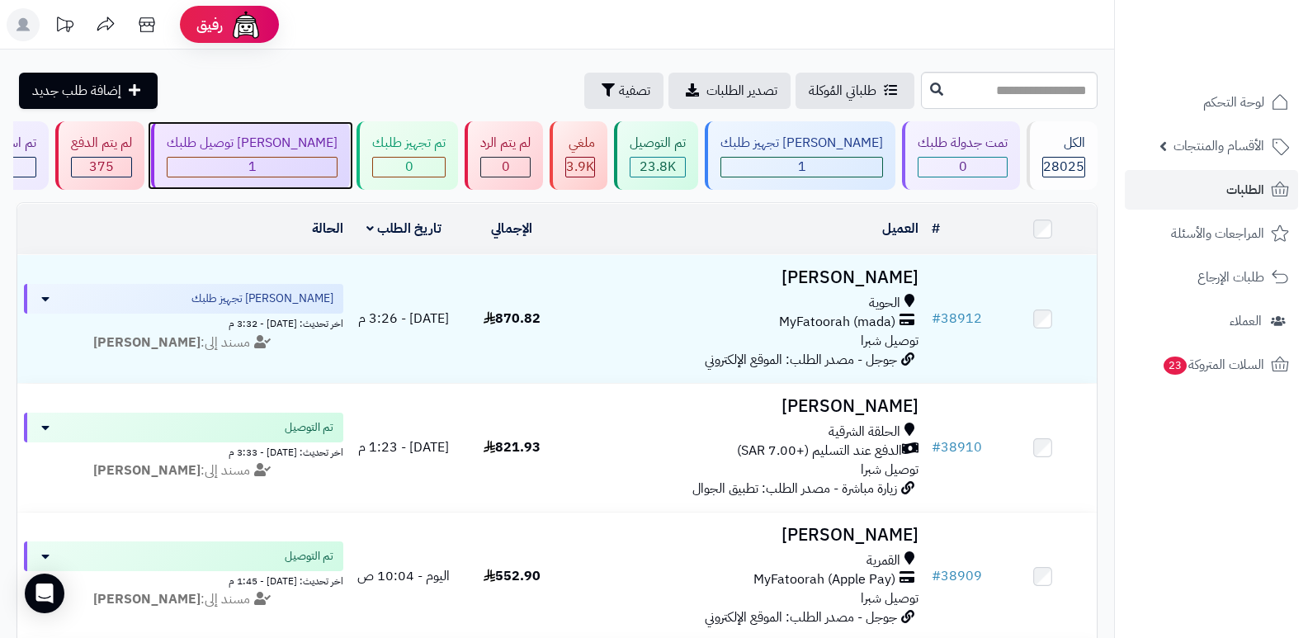
click at [300, 148] on div "[PERSON_NAME] توصيل طلبك" at bounding box center [252, 143] width 171 height 19
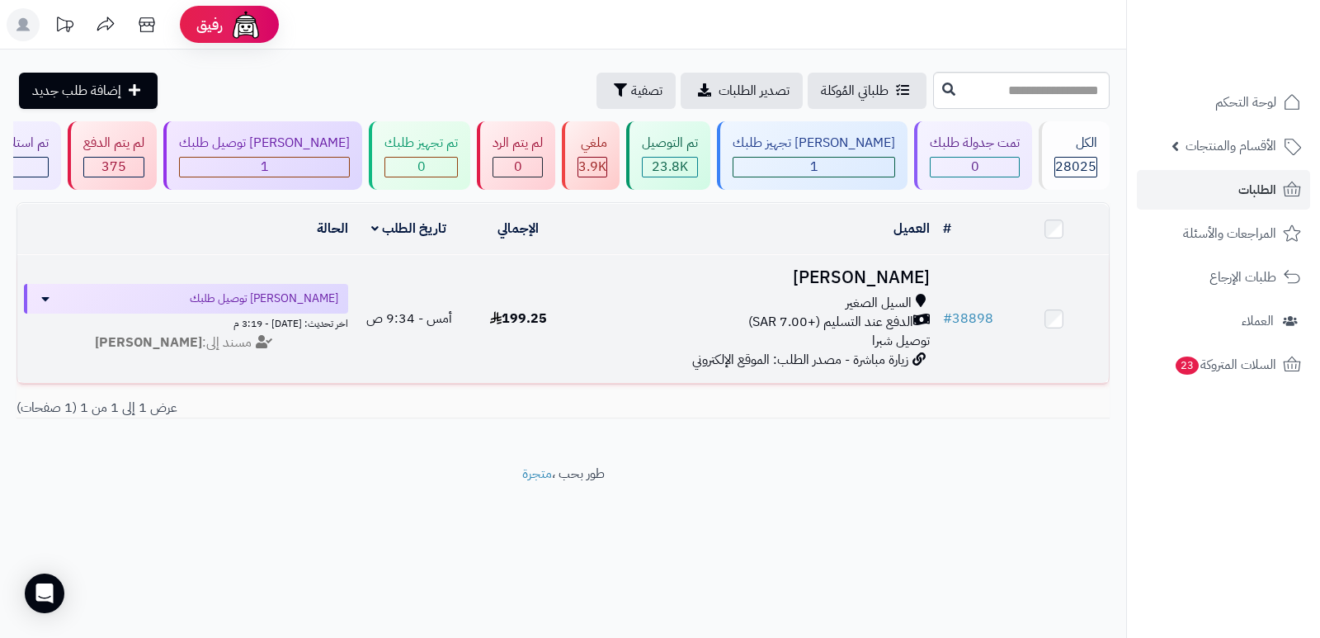
click at [884, 273] on h3 "[PERSON_NAME]" at bounding box center [754, 277] width 351 height 19
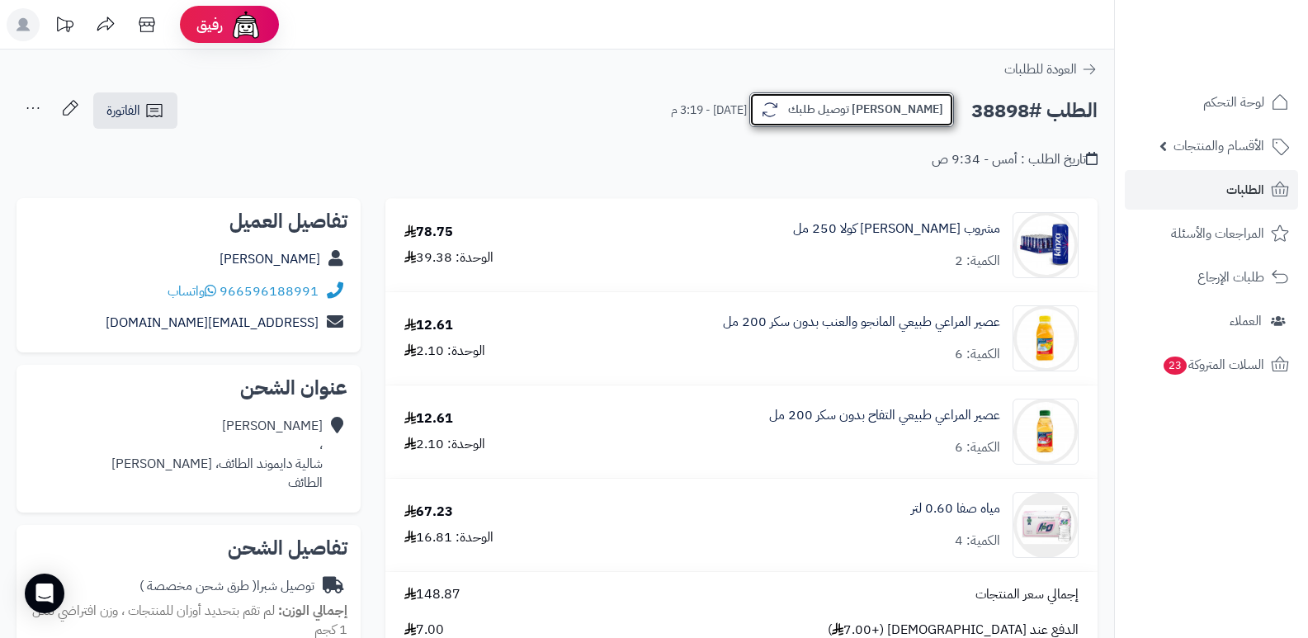
click at [909, 114] on button "[PERSON_NAME] توصيل طلبك" at bounding box center [851, 109] width 205 height 35
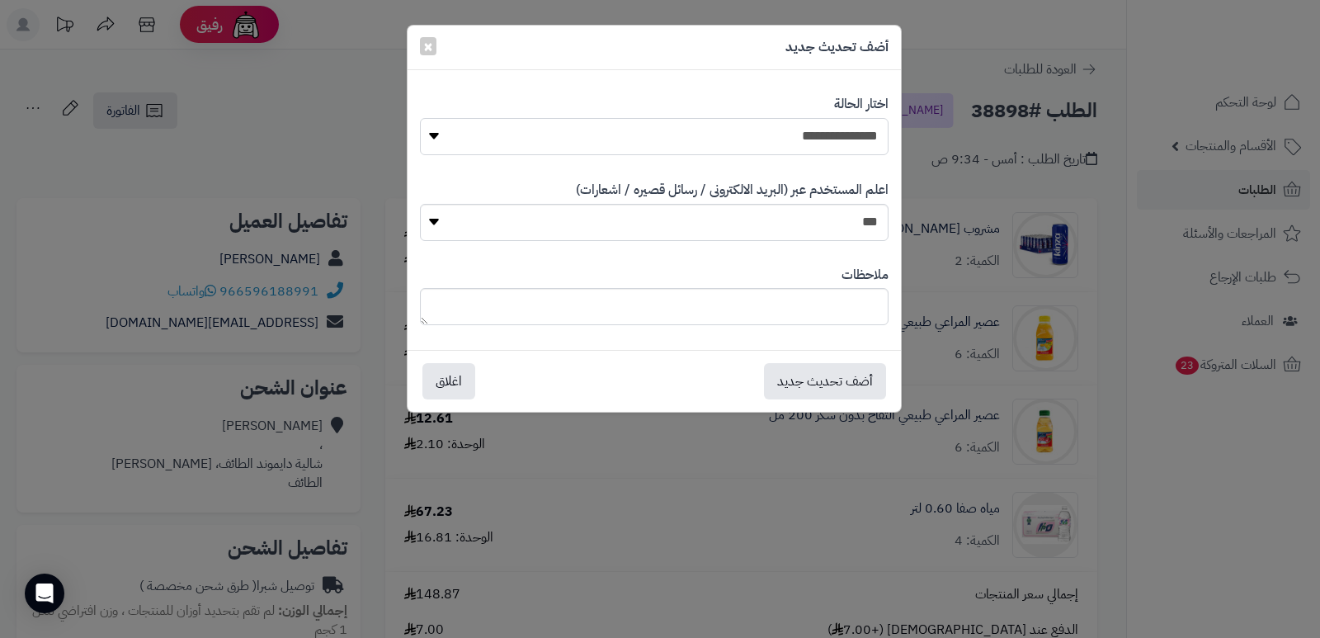
click at [860, 143] on select "**********" at bounding box center [654, 136] width 469 height 37
select select "*"
click at [420, 118] on select "**********" at bounding box center [654, 136] width 469 height 37
click at [832, 380] on button "أضف تحديث جديد" at bounding box center [825, 380] width 122 height 36
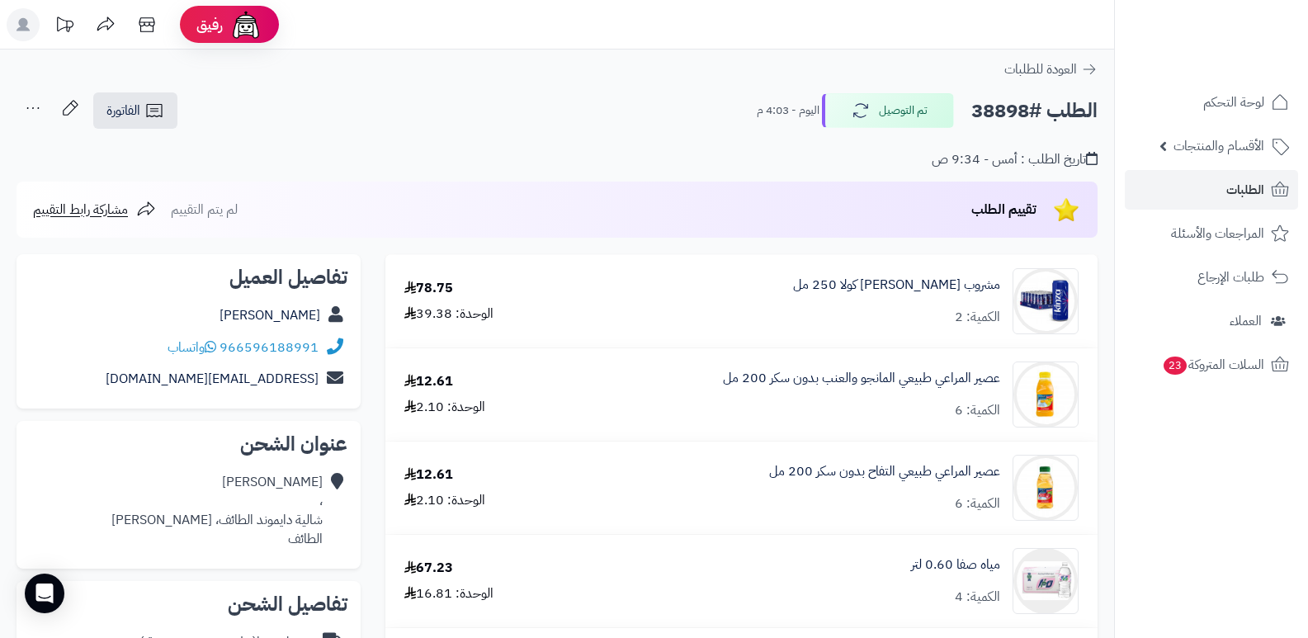
click at [1150, 542] on nav "لوحة التحكم الأقسام والمنتجات المنتجات الأقسام الماركات مواصفات المنتجات مواصفا…" at bounding box center [1211, 340] width 194 height 638
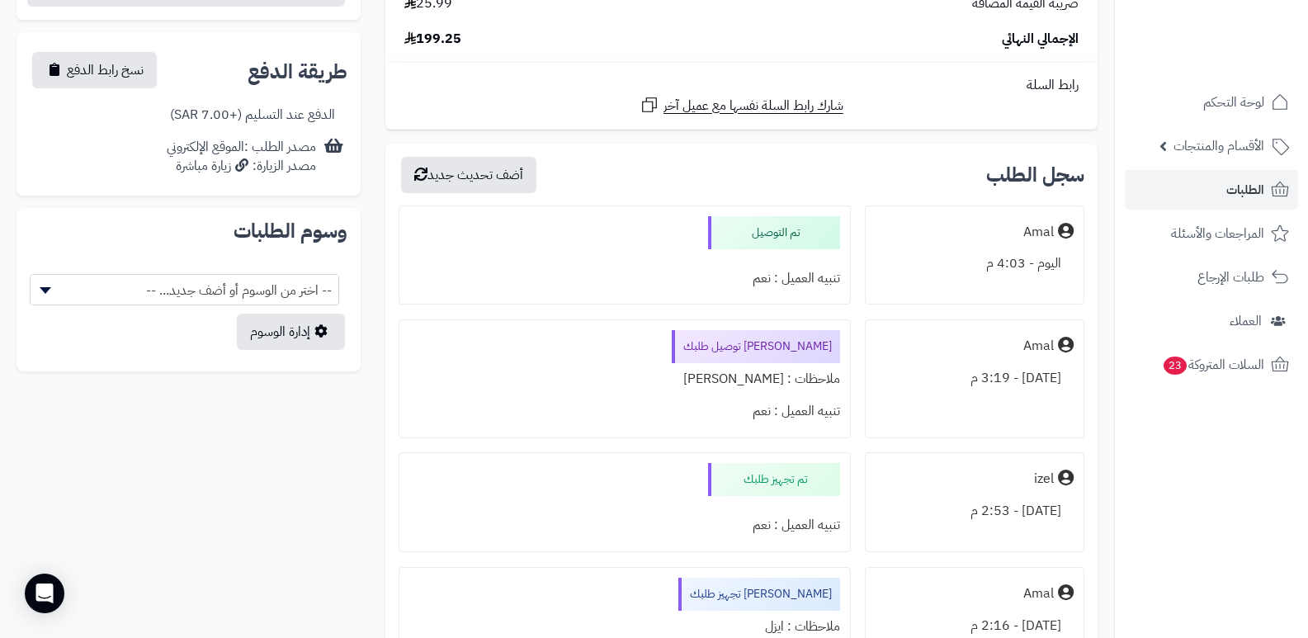
scroll to position [742, 0]
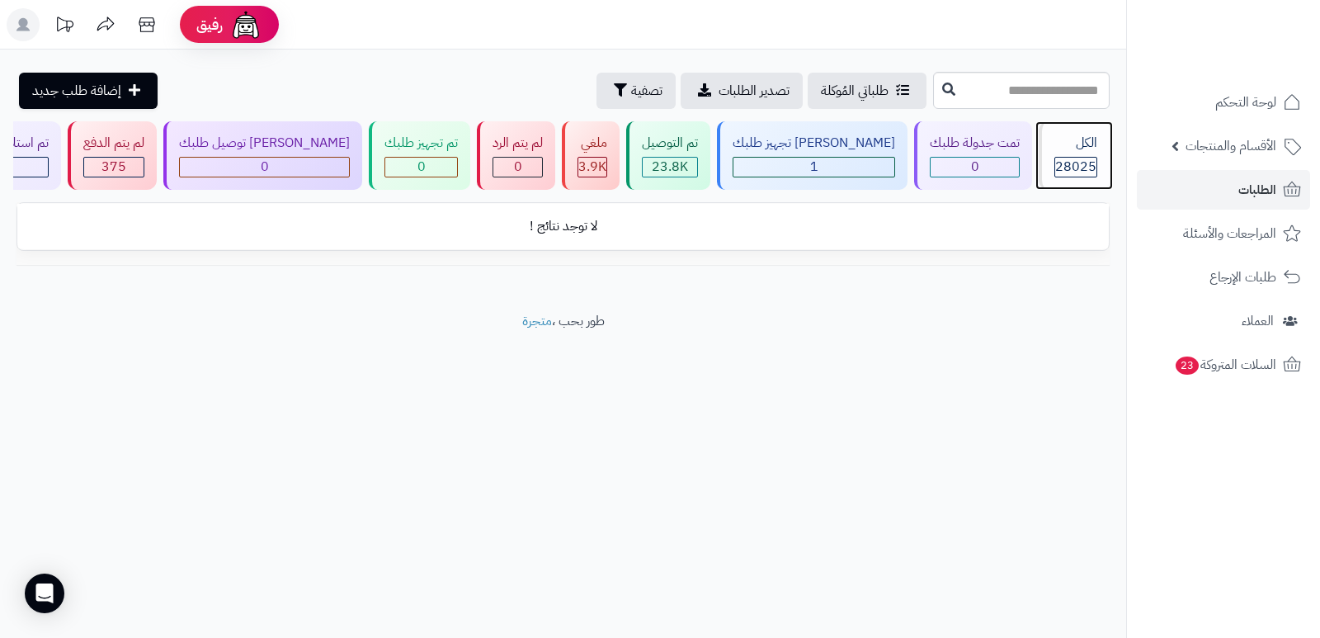
click at [1072, 154] on div "الكل 28025" at bounding box center [1074, 155] width 71 height 68
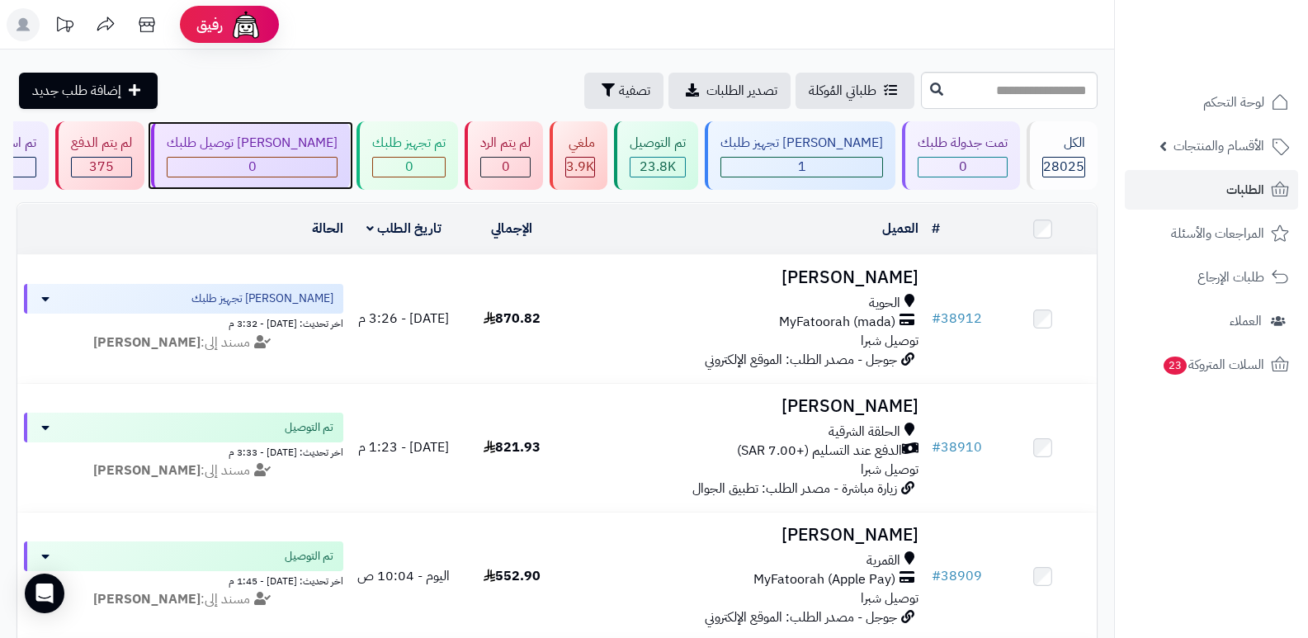
click at [284, 153] on div "جاري توصيل طلبك 0" at bounding box center [250, 155] width 199 height 68
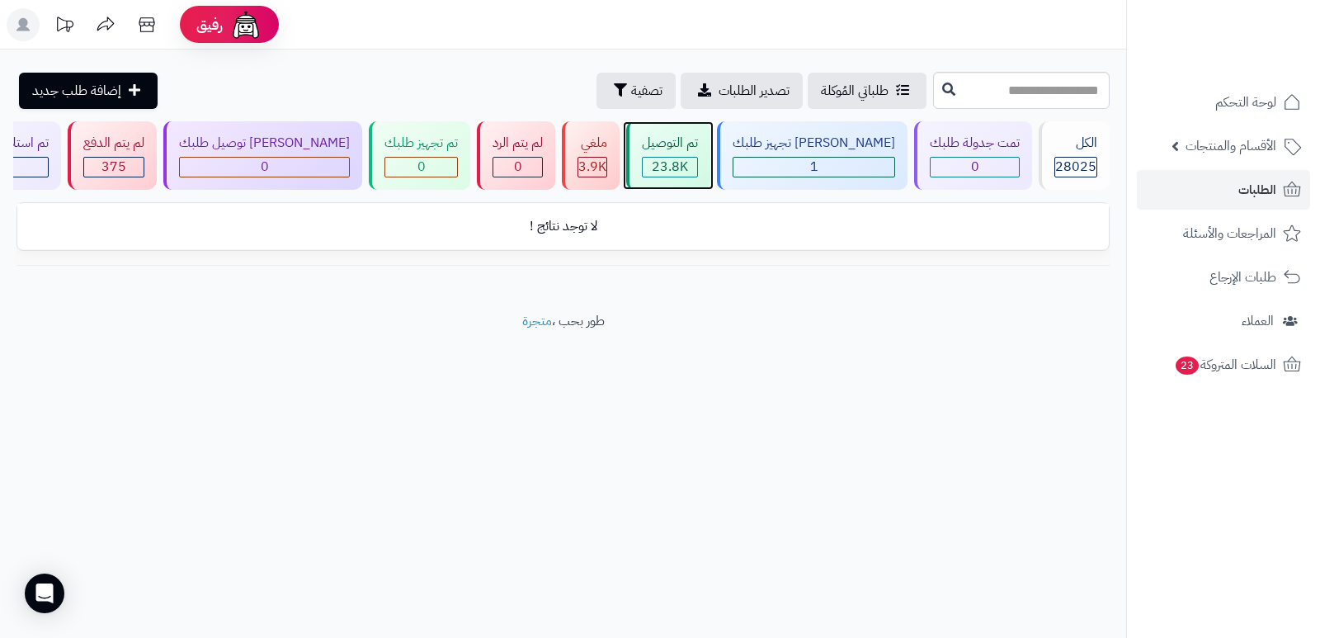
click at [695, 149] on div "تم التوصيل" at bounding box center [670, 143] width 56 height 19
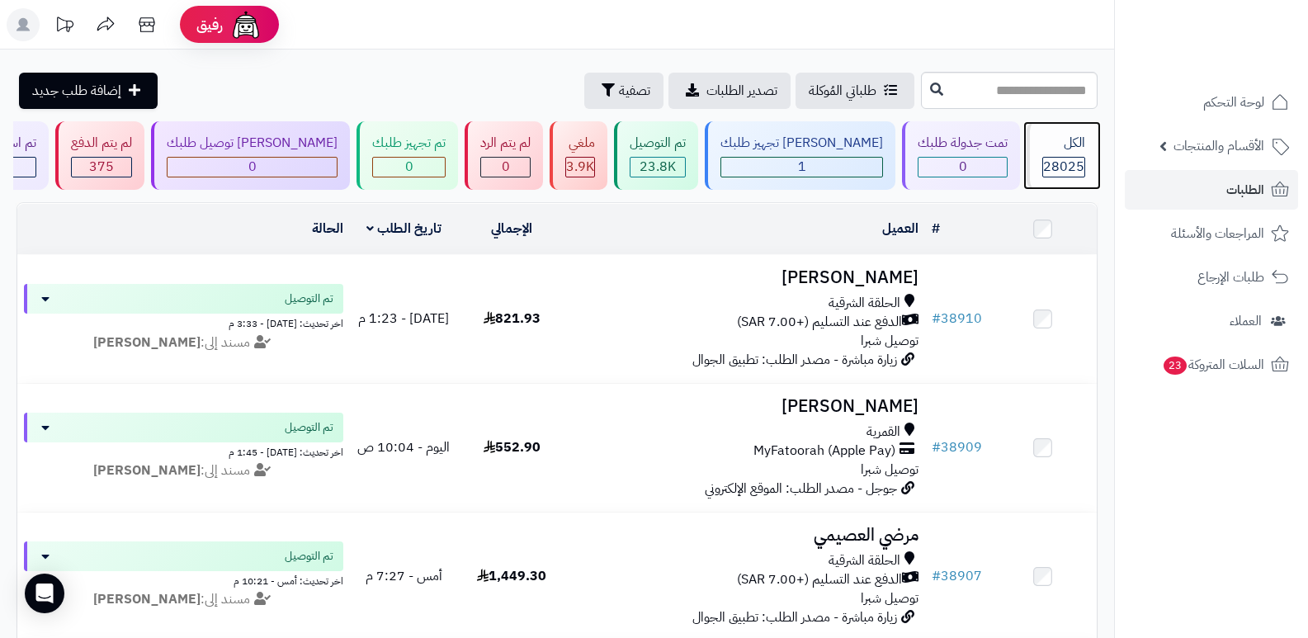
click at [1088, 159] on div "الكل 28025" at bounding box center [1061, 155] width 71 height 68
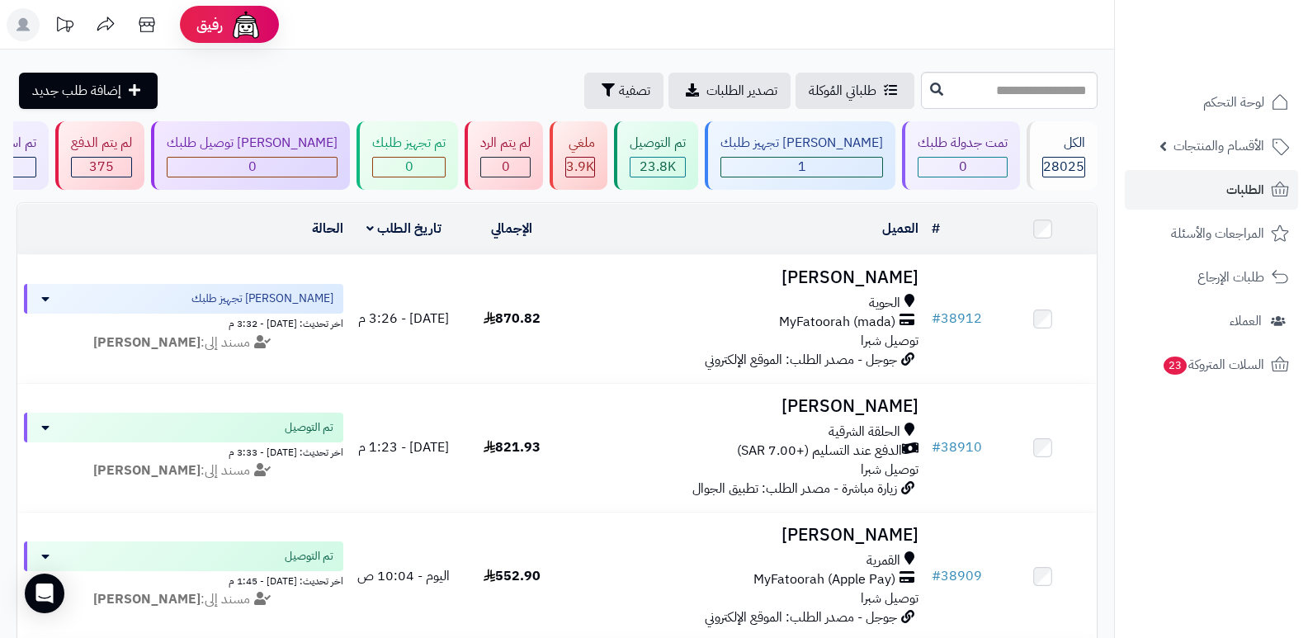
click at [831, 17] on header "رفيق ! الطلبات معالجة مكتمل إرجاع المنتجات العملاء المتواجدون الان 28737 عملاء …" at bounding box center [654, 24] width 1308 height 49
click at [1061, 157] on span "28025" at bounding box center [1063, 167] width 41 height 20
click at [1067, 141] on div "الكل" at bounding box center [1063, 143] width 43 height 19
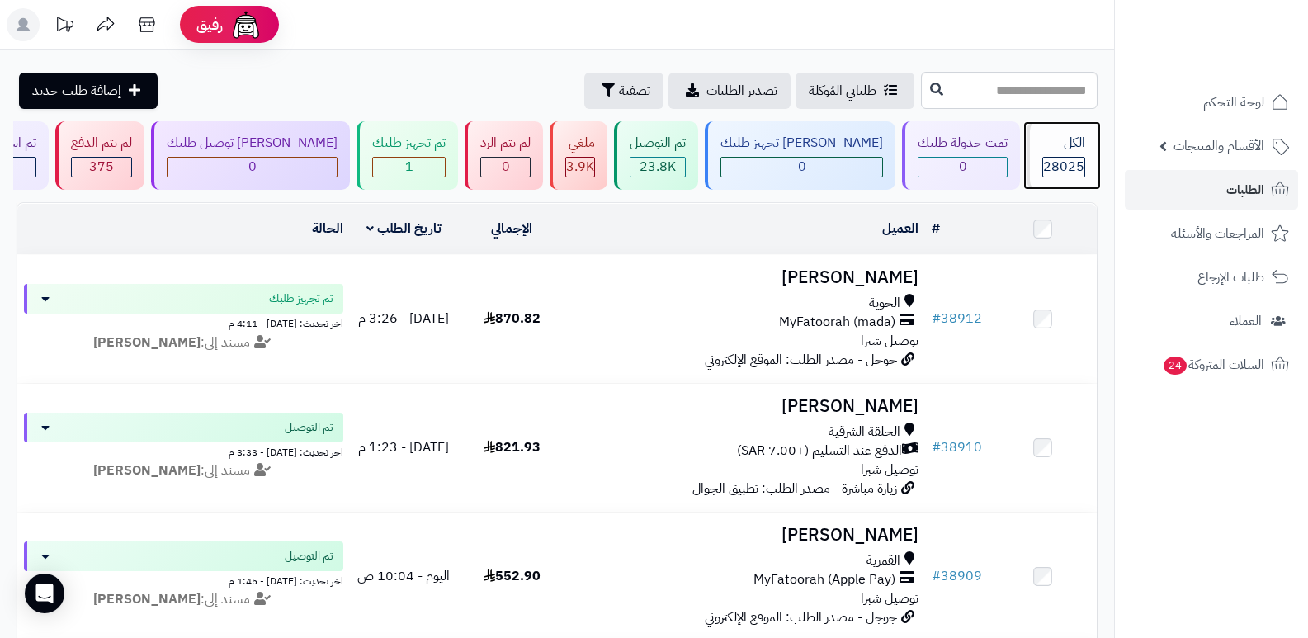
click at [1068, 165] on span "28025" at bounding box center [1063, 167] width 41 height 20
click at [1077, 158] on span "28025" at bounding box center [1063, 167] width 41 height 20
click at [1063, 128] on div "الكل 28025" at bounding box center [1061, 155] width 71 height 68
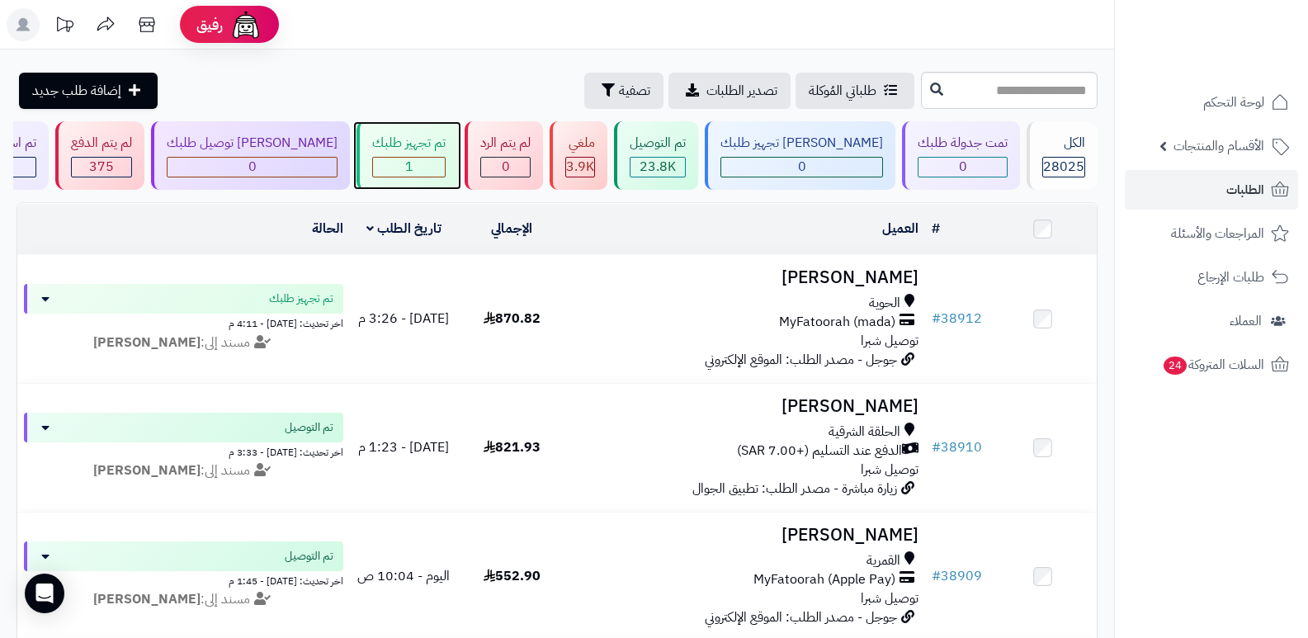
click at [445, 158] on div "1" at bounding box center [409, 167] width 72 height 19
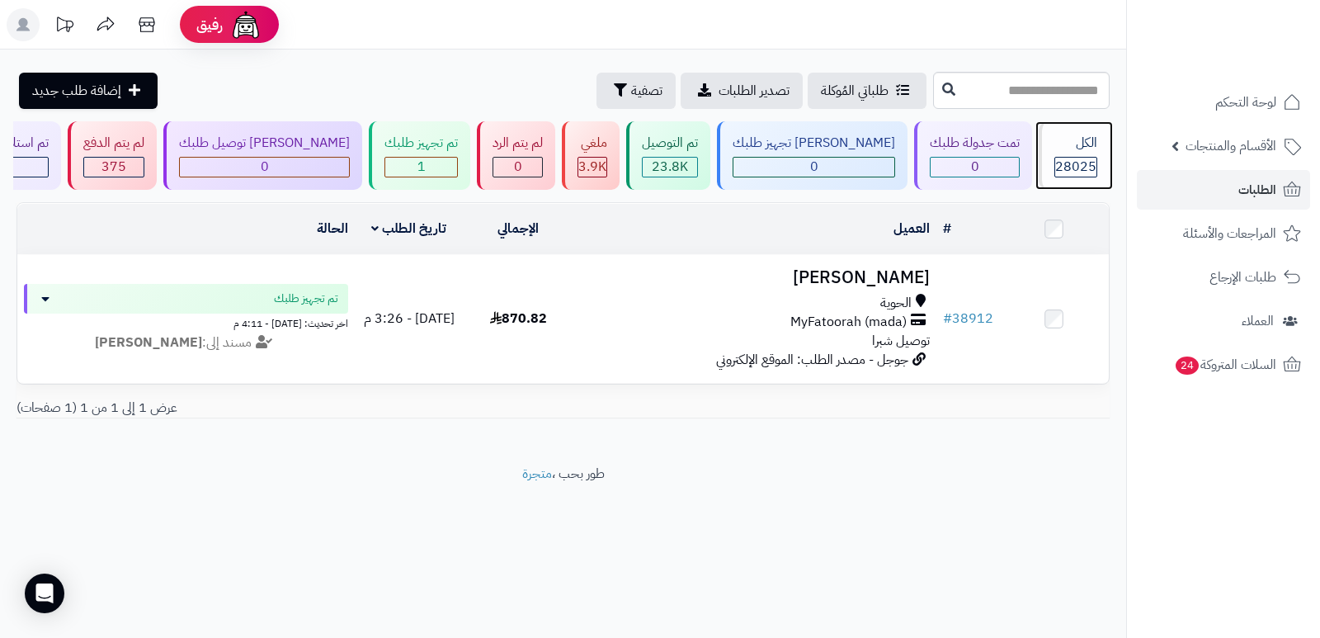
click at [1081, 149] on div "الكل" at bounding box center [1075, 143] width 43 height 19
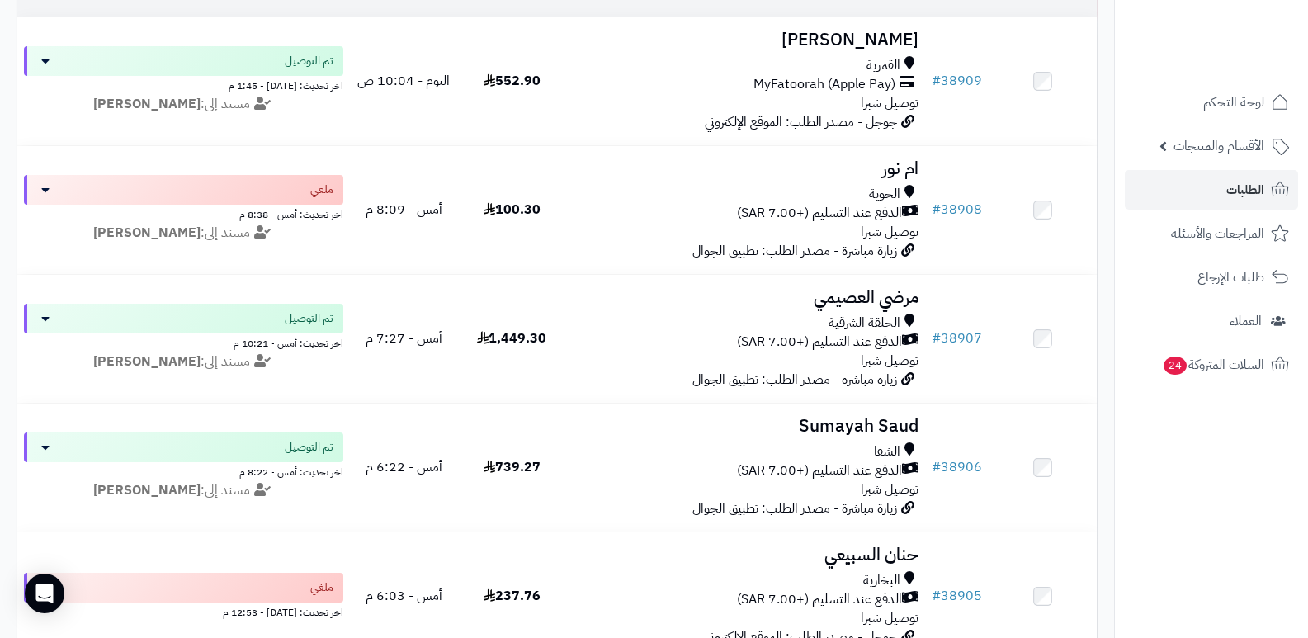
scroll to position [82, 0]
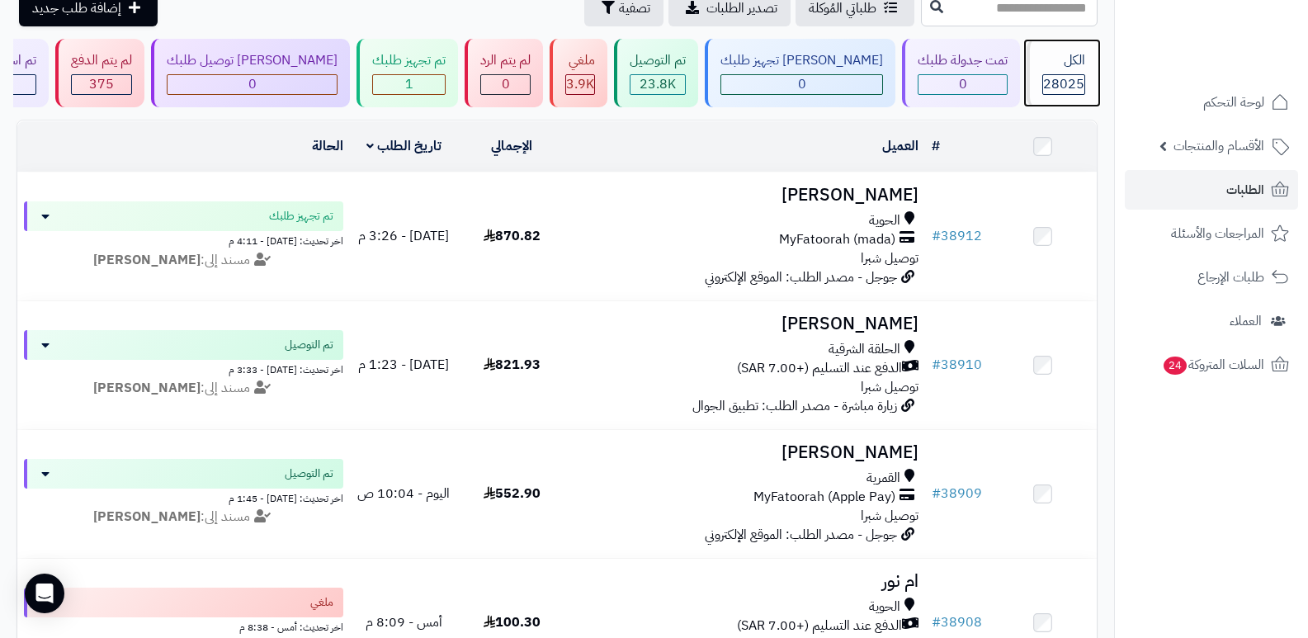
click at [1078, 48] on div "الكل 28025" at bounding box center [1061, 73] width 71 height 68
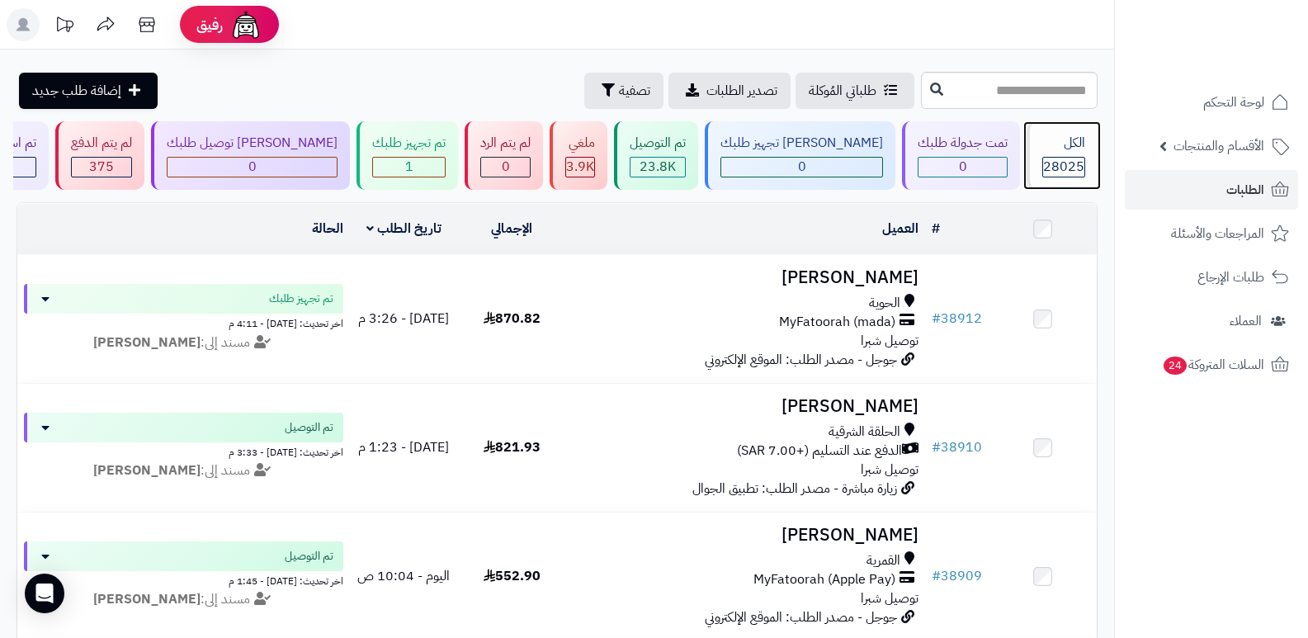
click at [1087, 160] on div "الكل 28025" at bounding box center [1061, 155] width 71 height 68
click at [946, 35] on header "رفيق ! الطلبات معالجة مكتمل إرجاع المنتجات العملاء المتواجدون الان 28738 عملاء …" at bounding box center [654, 24] width 1308 height 49
click at [33, 20] on rect at bounding box center [23, 24] width 33 height 33
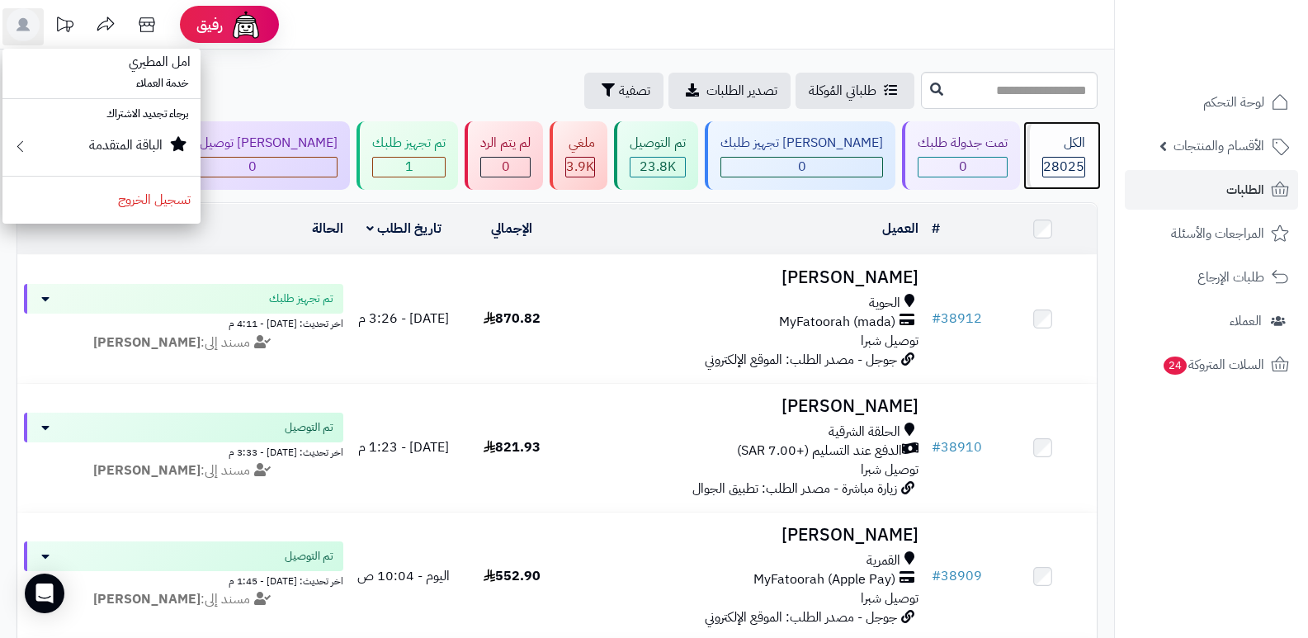
click at [1069, 164] on span "28025" at bounding box center [1063, 167] width 41 height 20
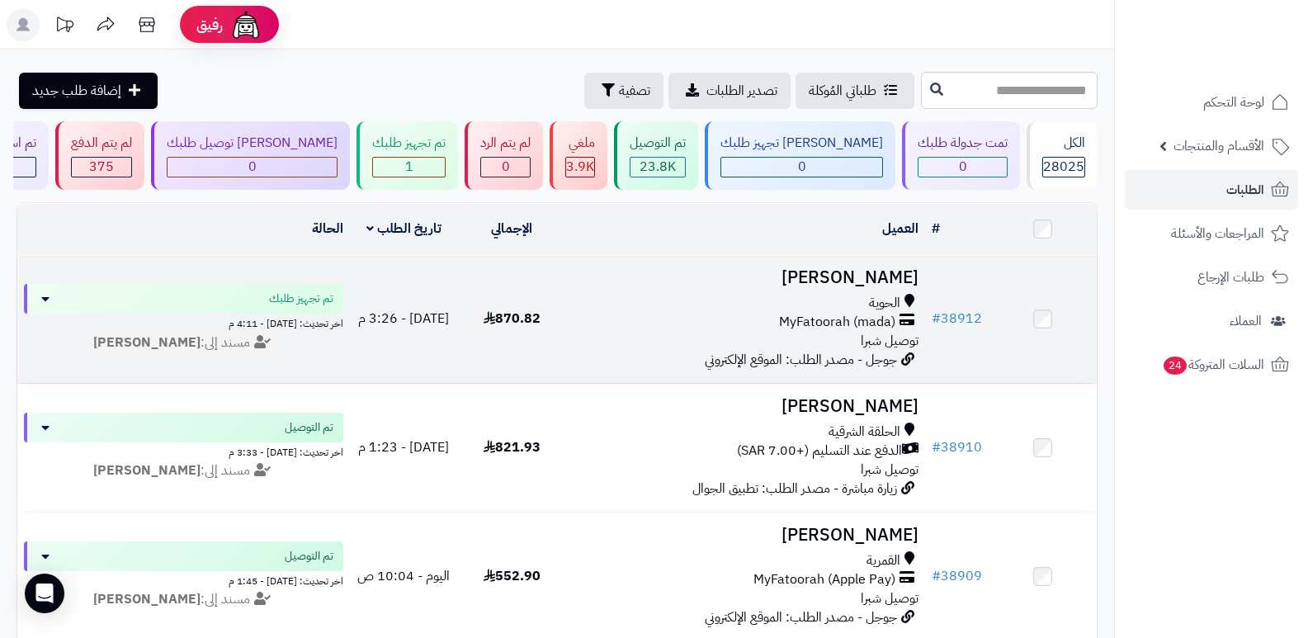
click at [893, 276] on h3 "[PERSON_NAME]" at bounding box center [746, 277] width 346 height 19
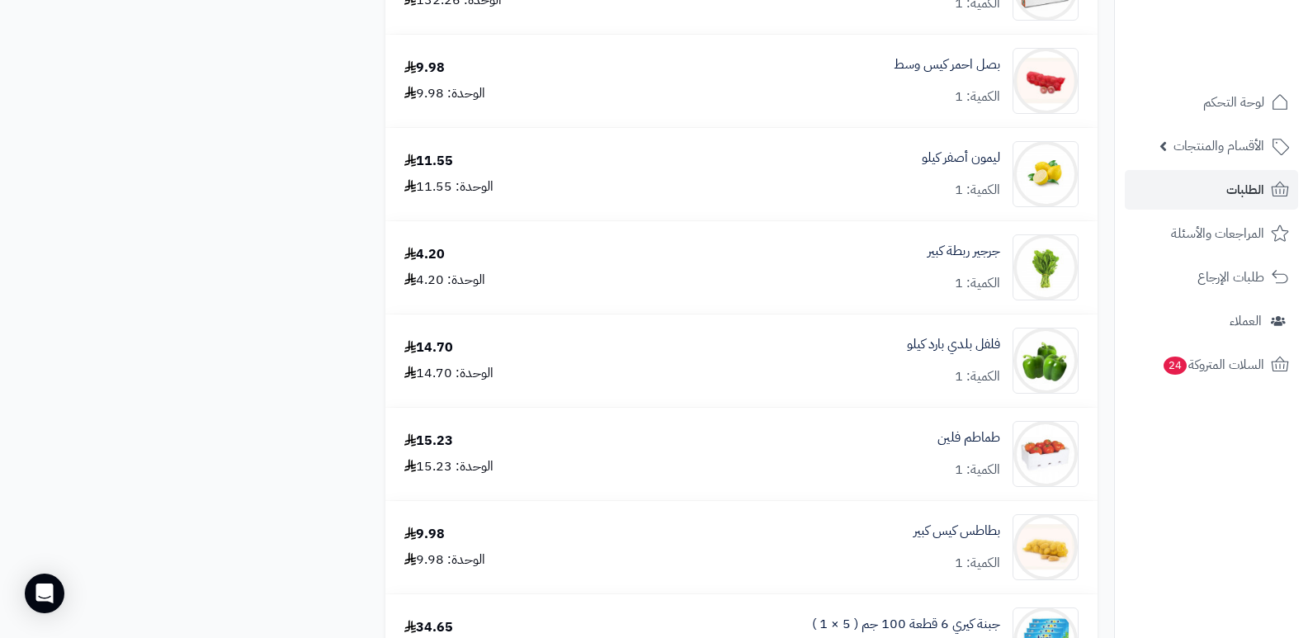
scroll to position [3217, 0]
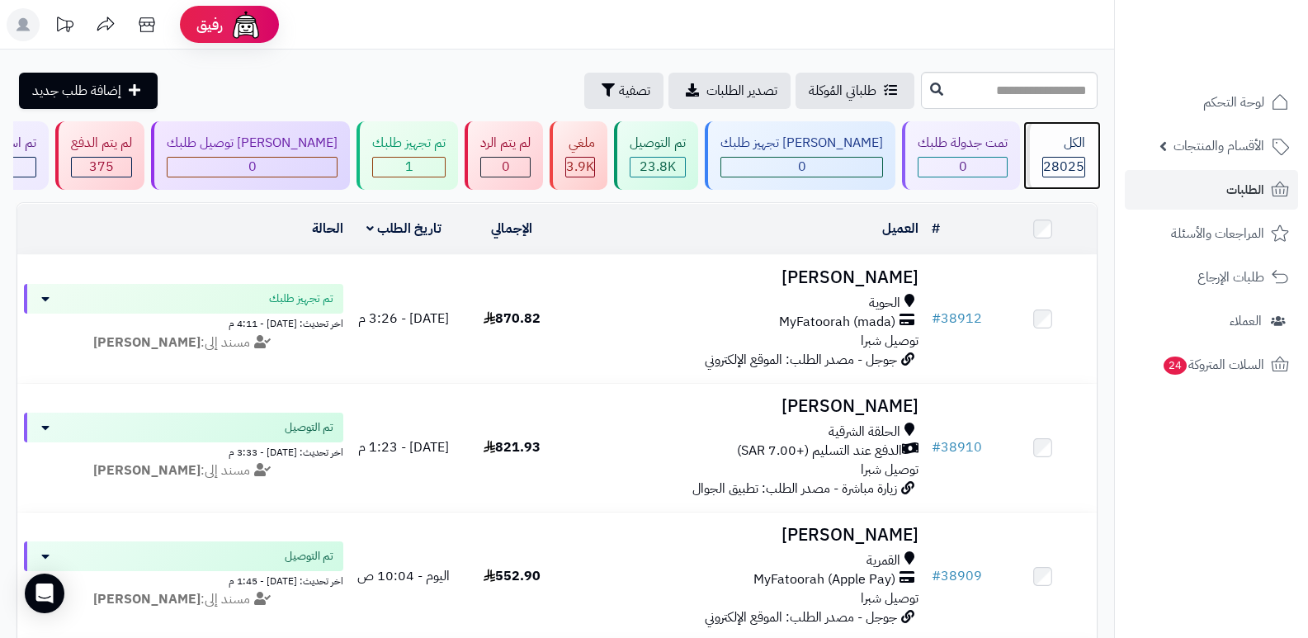
click at [1049, 163] on span "28025" at bounding box center [1063, 167] width 41 height 20
click at [791, 15] on header "رفيق ! الطلبات معالجة مكتمل إرجاع المنتجات العملاء المتواجدون الان 28738 عملاء …" at bounding box center [654, 24] width 1308 height 49
click at [1054, 148] on div "الكل" at bounding box center [1063, 143] width 43 height 19
click at [1042, 144] on div "الكل" at bounding box center [1063, 143] width 43 height 19
click at [27, 33] on rect at bounding box center [23, 24] width 33 height 33
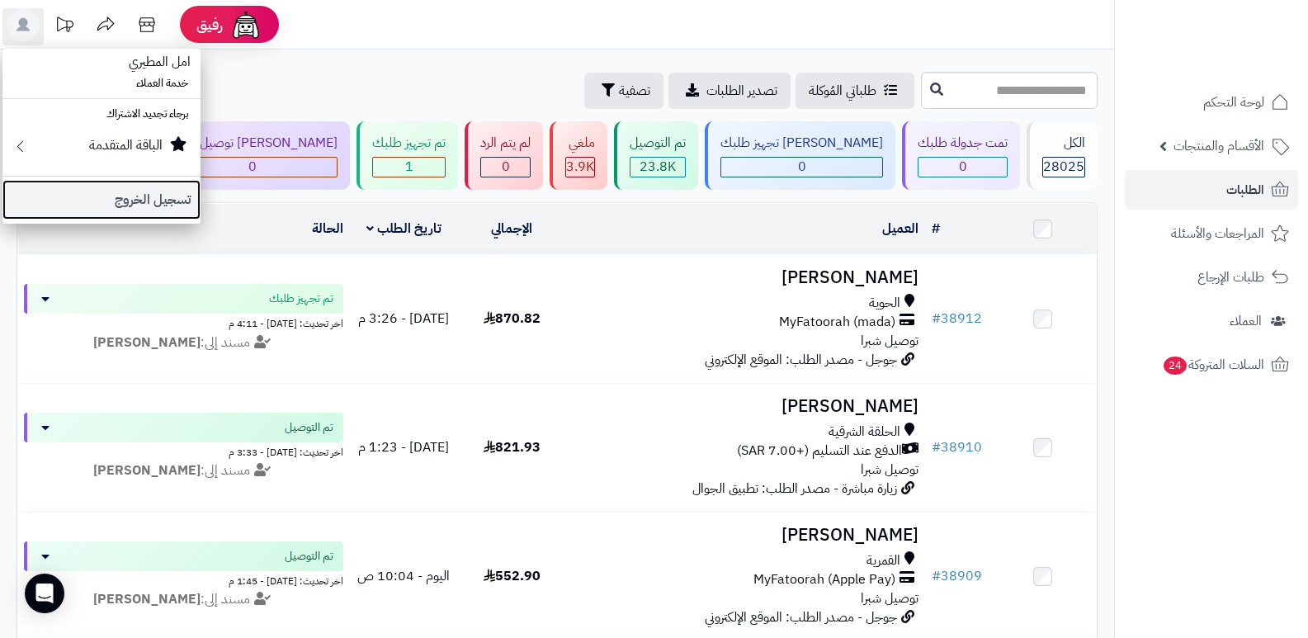
click at [186, 212] on link "تسجيل الخروج" at bounding box center [101, 200] width 198 height 40
